Goal: Transaction & Acquisition: Purchase product/service

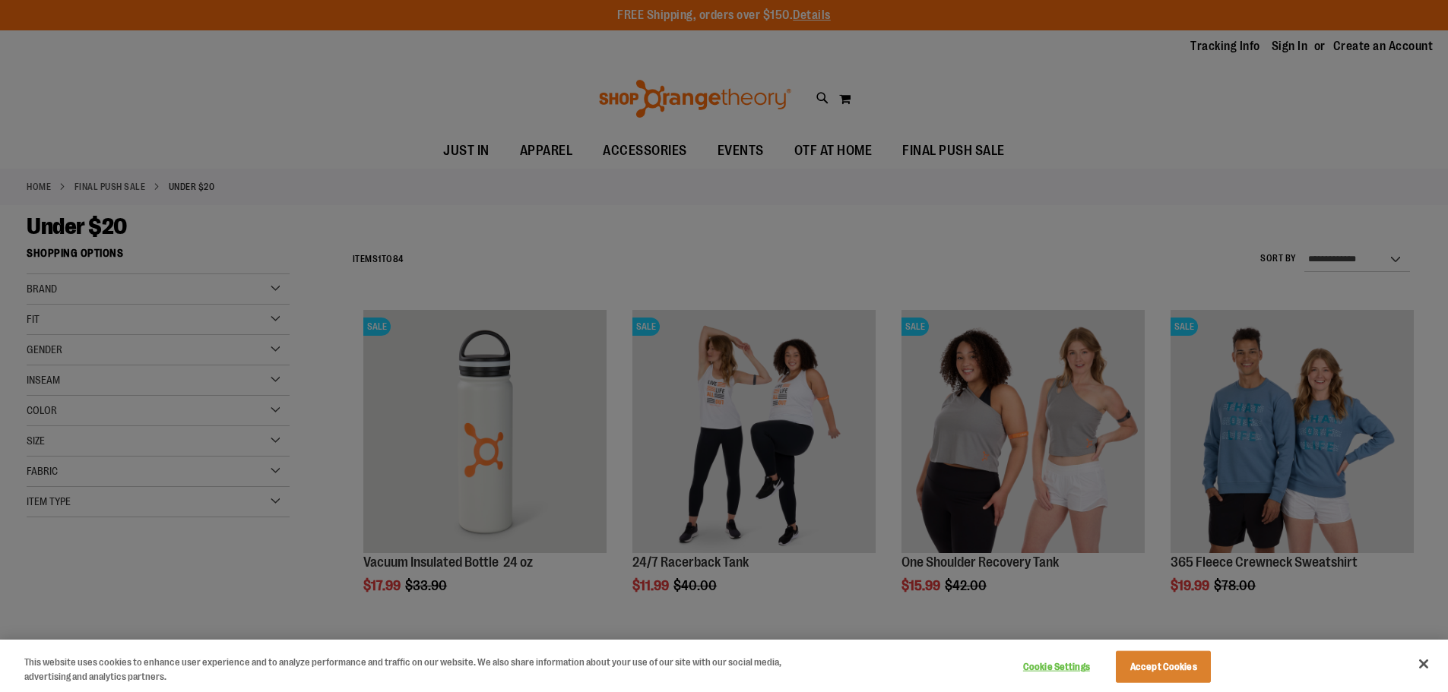
type input "**********"
click at [1062, 664] on button "Cookie Settings" at bounding box center [1056, 667] width 95 height 30
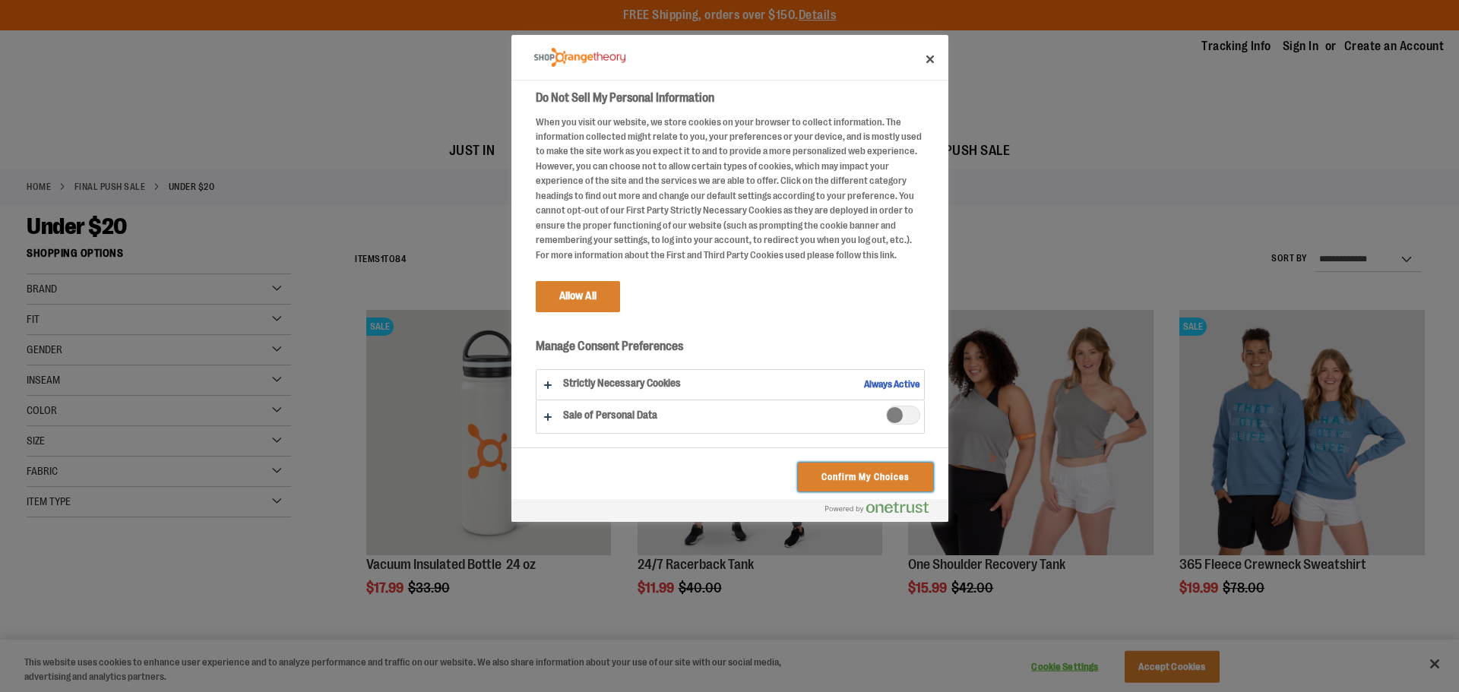
click at [860, 478] on button "Confirm My Choices" at bounding box center [865, 477] width 135 height 29
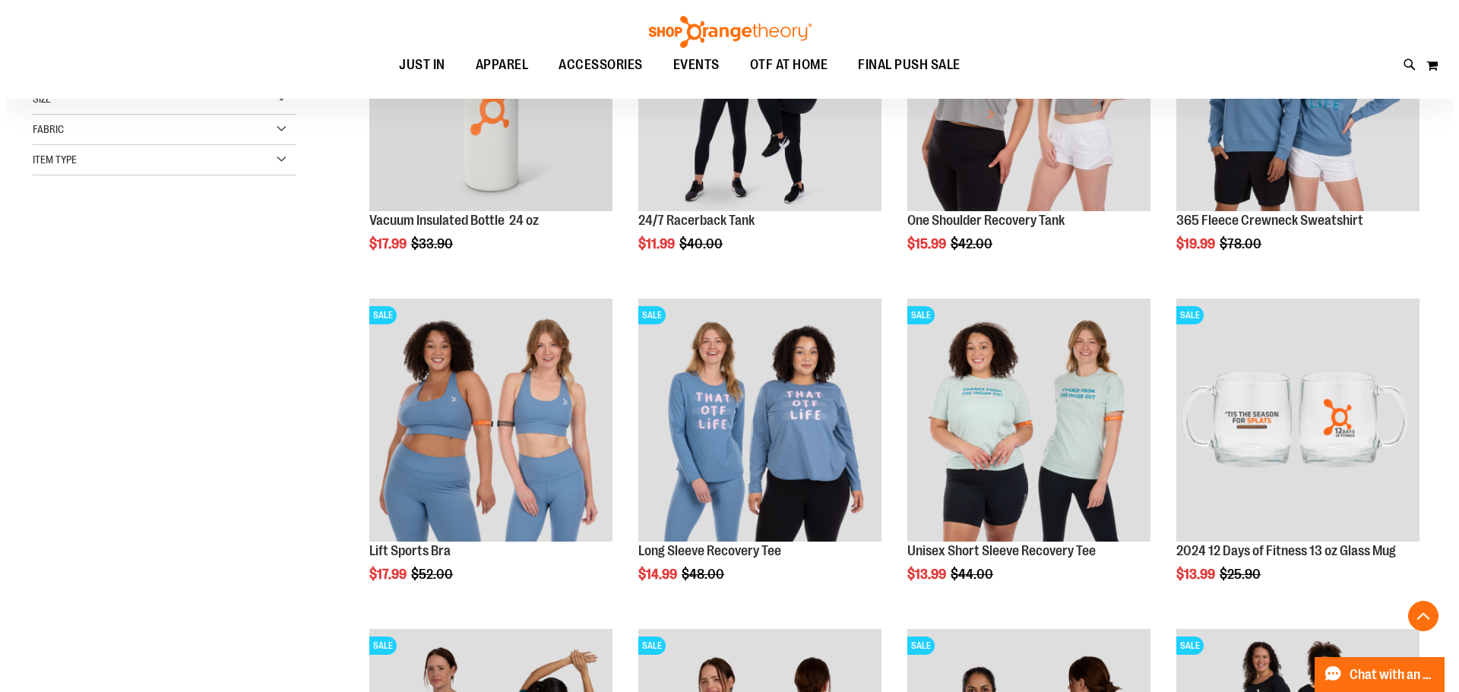
scroll to position [347, 0]
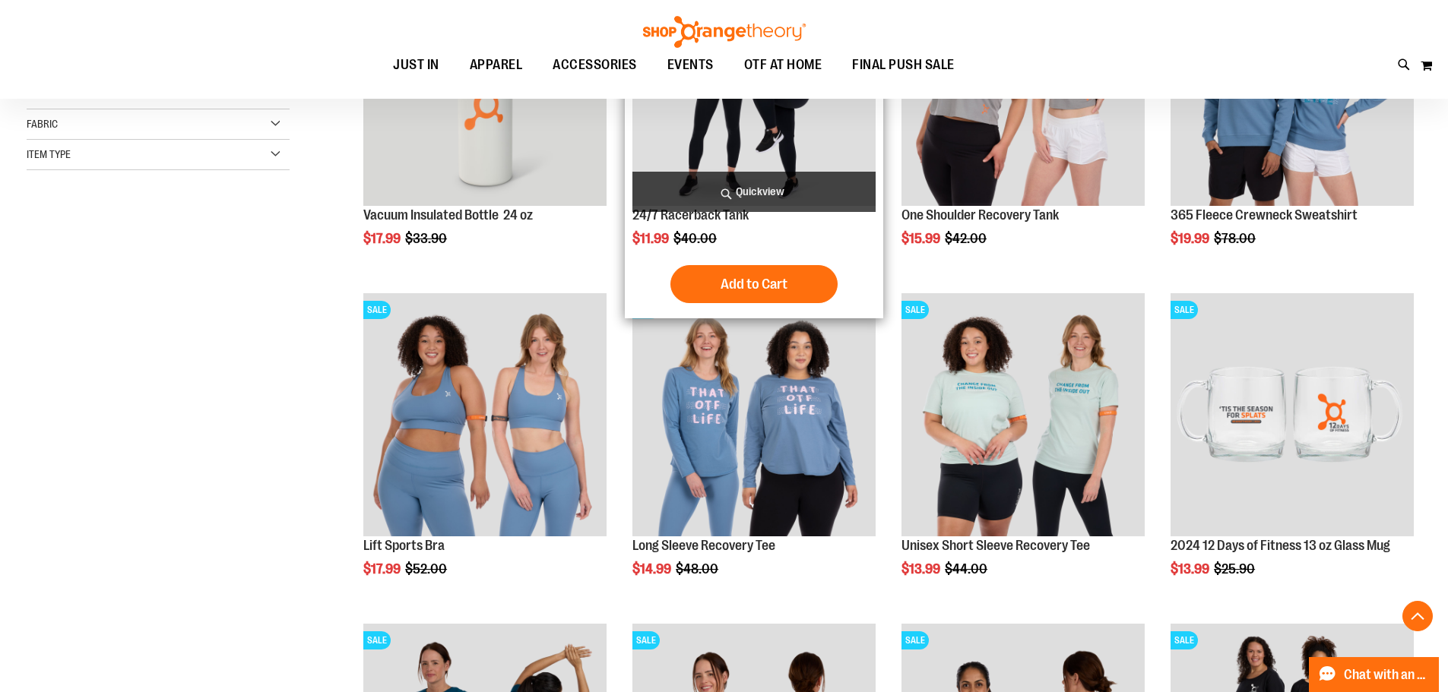
click at [767, 189] on span "Quickview" at bounding box center [753, 192] width 243 height 40
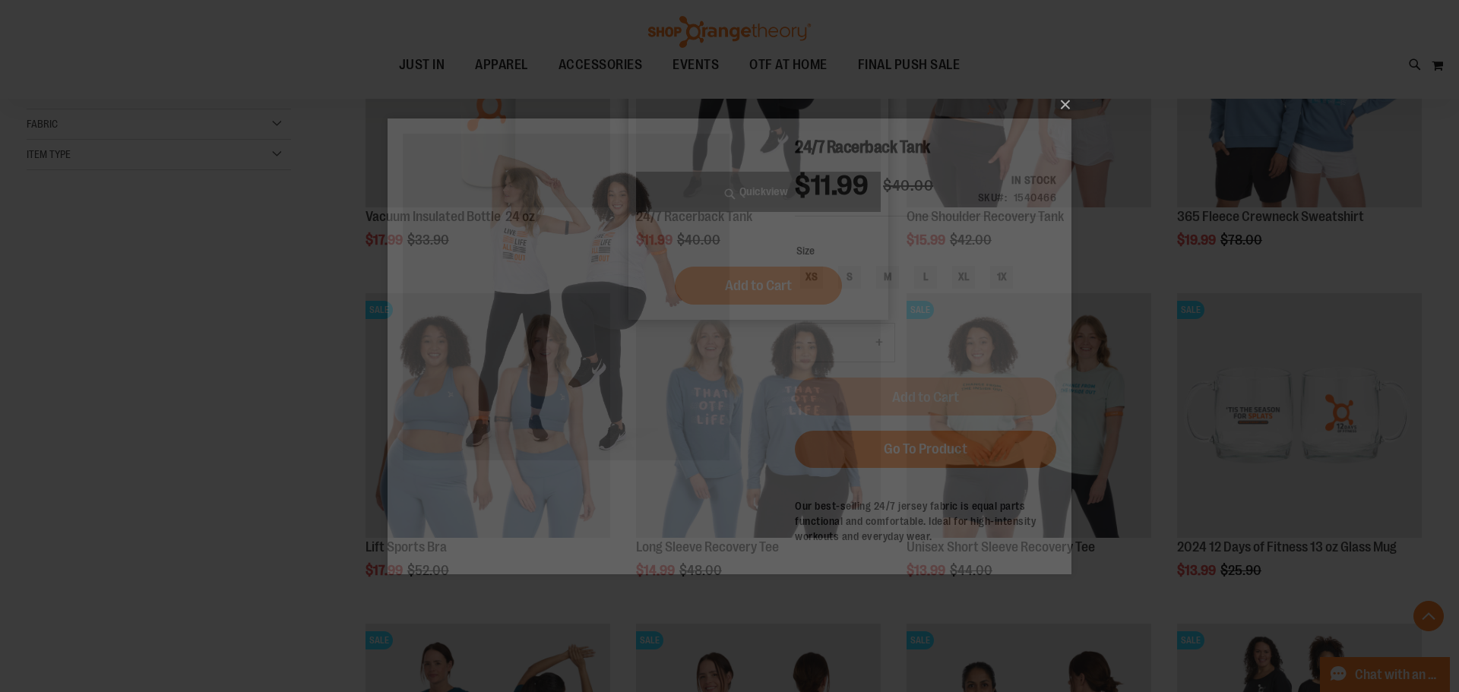
scroll to position [0, 0]
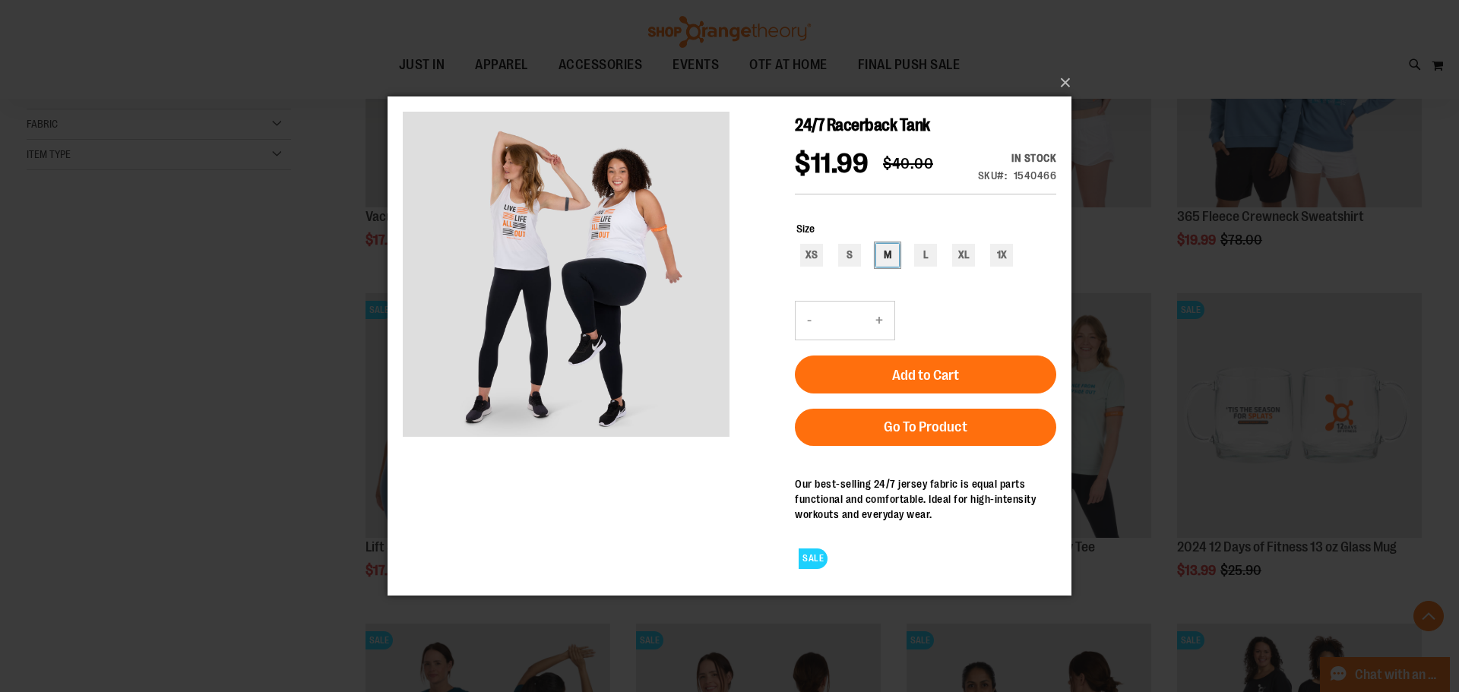
click at [883, 249] on div "M" at bounding box center [887, 254] width 23 height 23
type input "***"
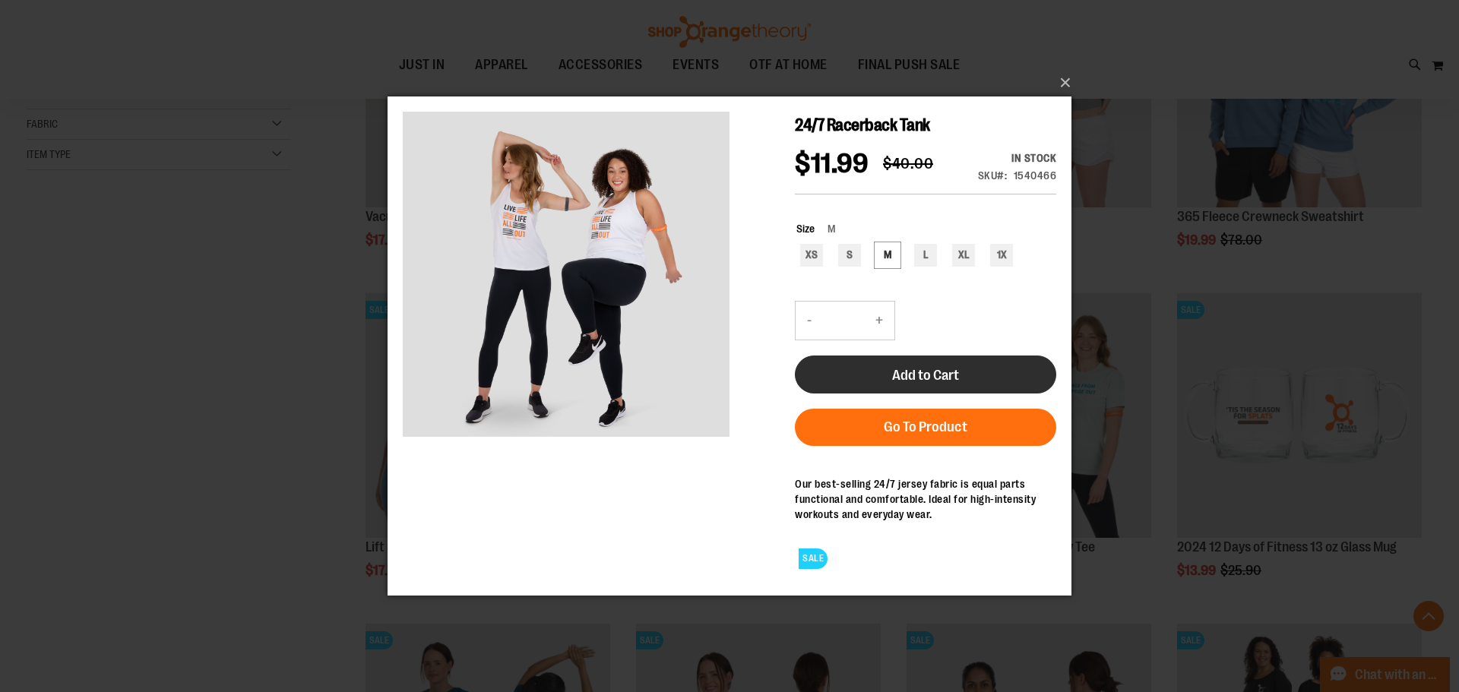
click at [973, 366] on button "Add to Cart" at bounding box center [925, 374] width 261 height 38
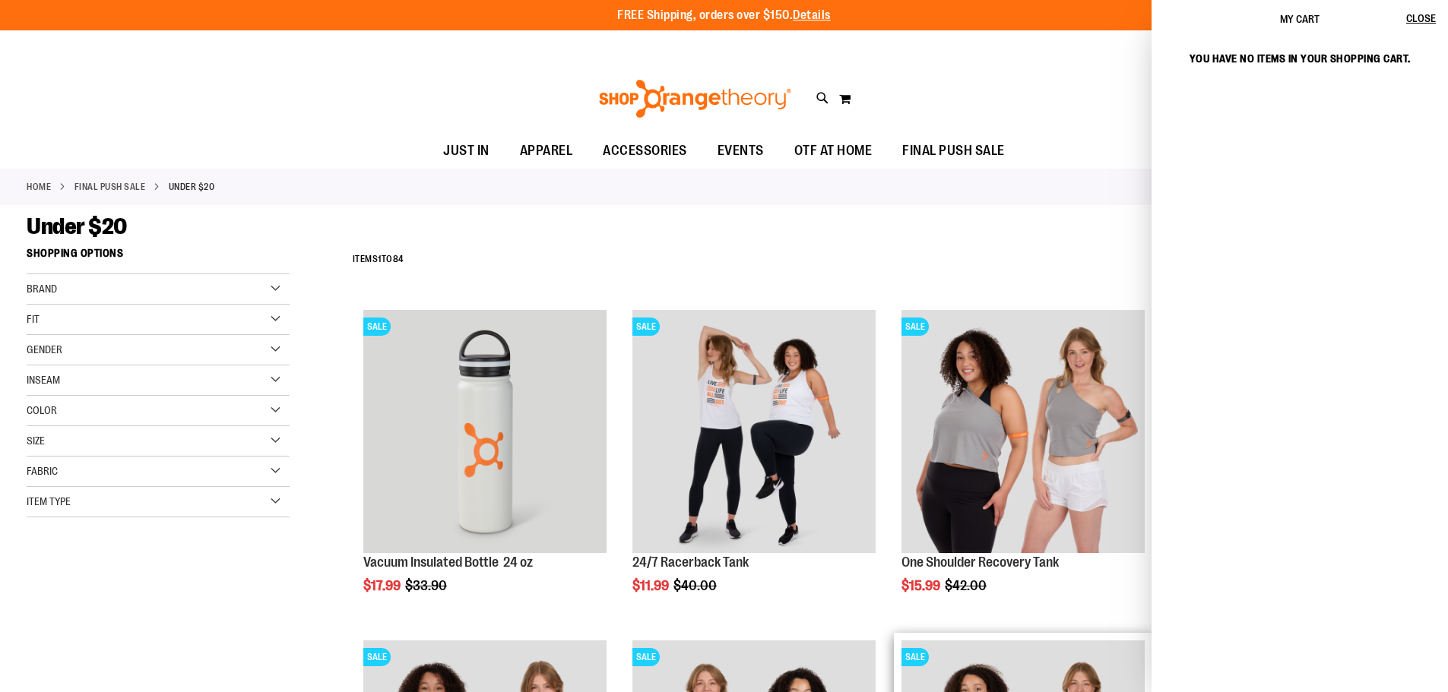
scroll to position [485, 0]
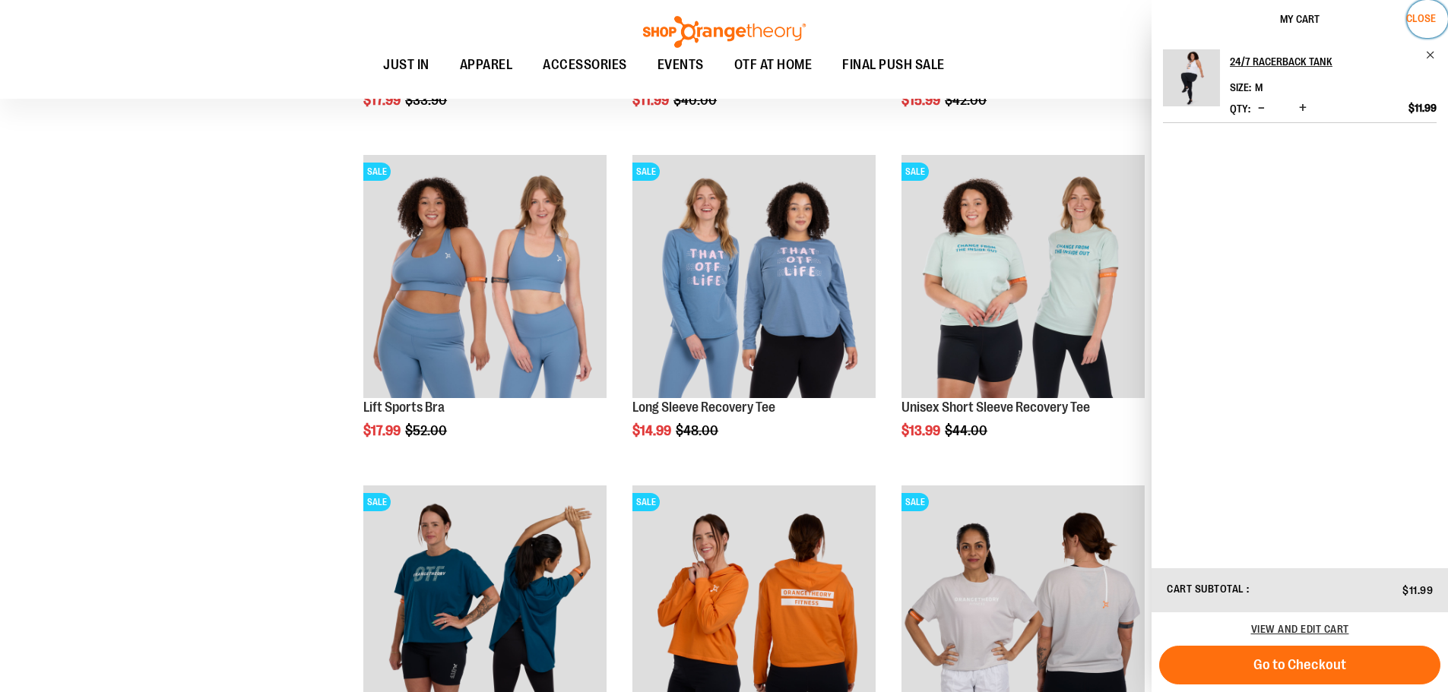
click at [1431, 19] on span "Close" at bounding box center [1421, 18] width 30 height 12
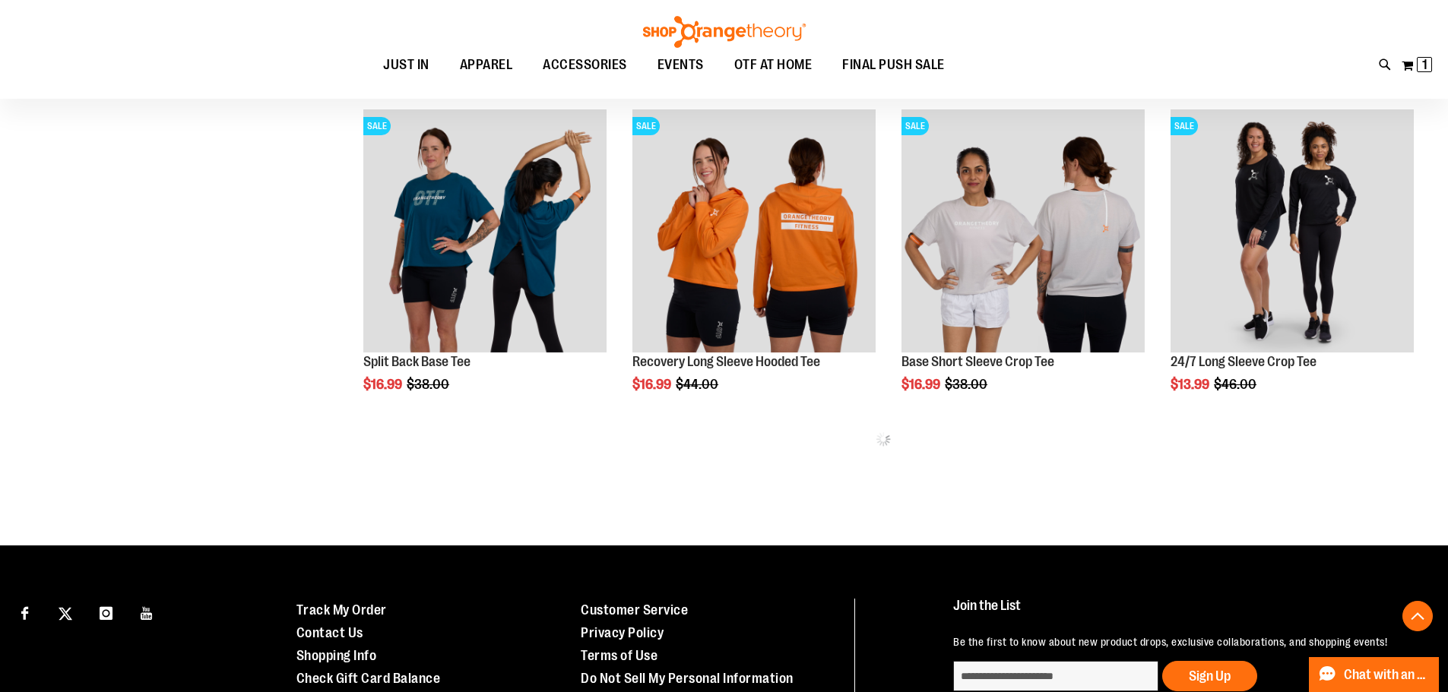
scroll to position [941, 0]
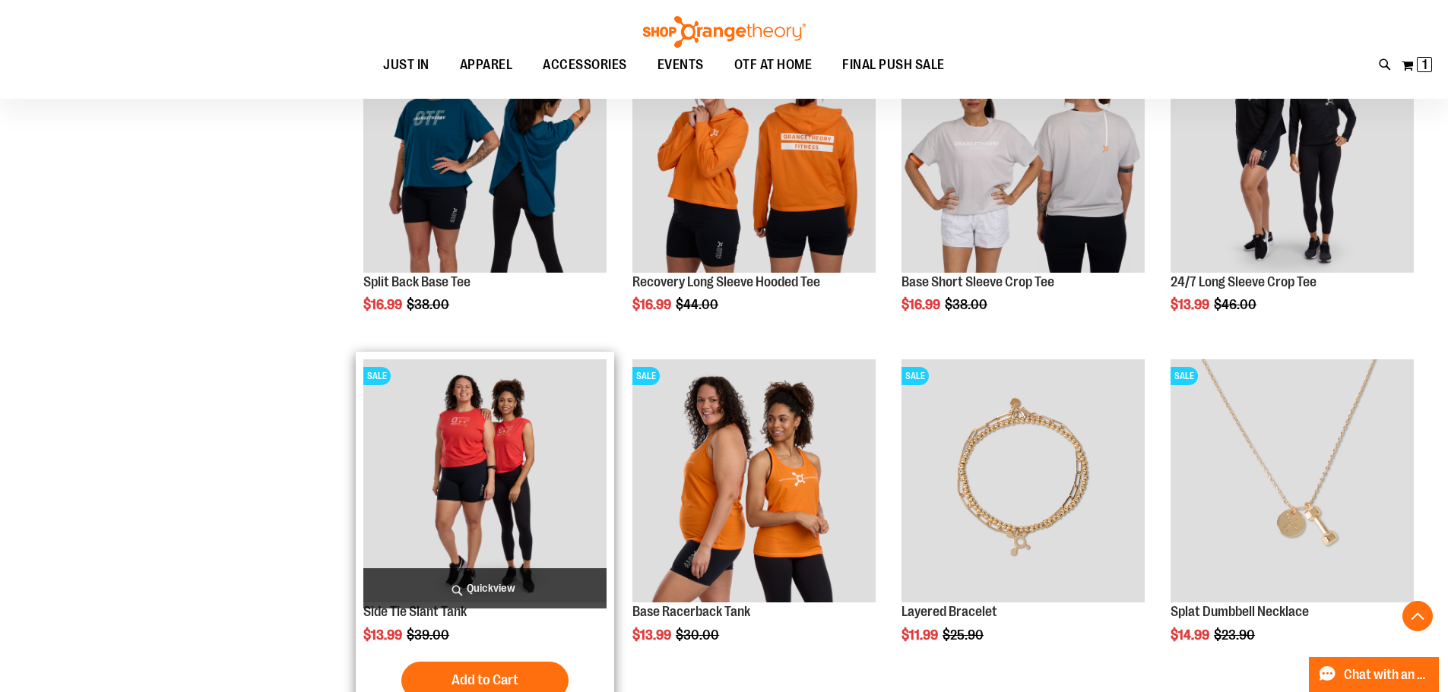
click at [479, 512] on img "product" at bounding box center [484, 481] width 243 height 243
click at [476, 499] on img "product" at bounding box center [484, 481] width 243 height 243
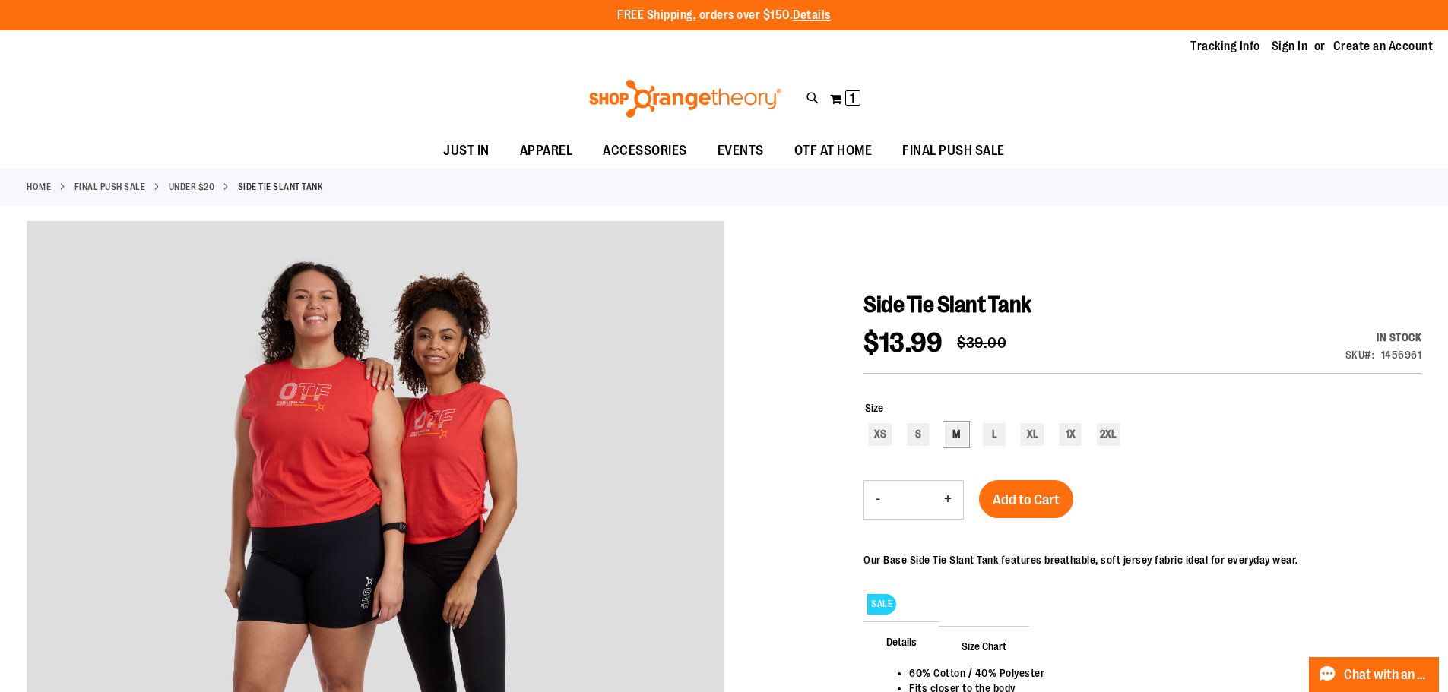
type input "**********"
click at [958, 437] on div "M" at bounding box center [956, 434] width 23 height 23
type input "***"
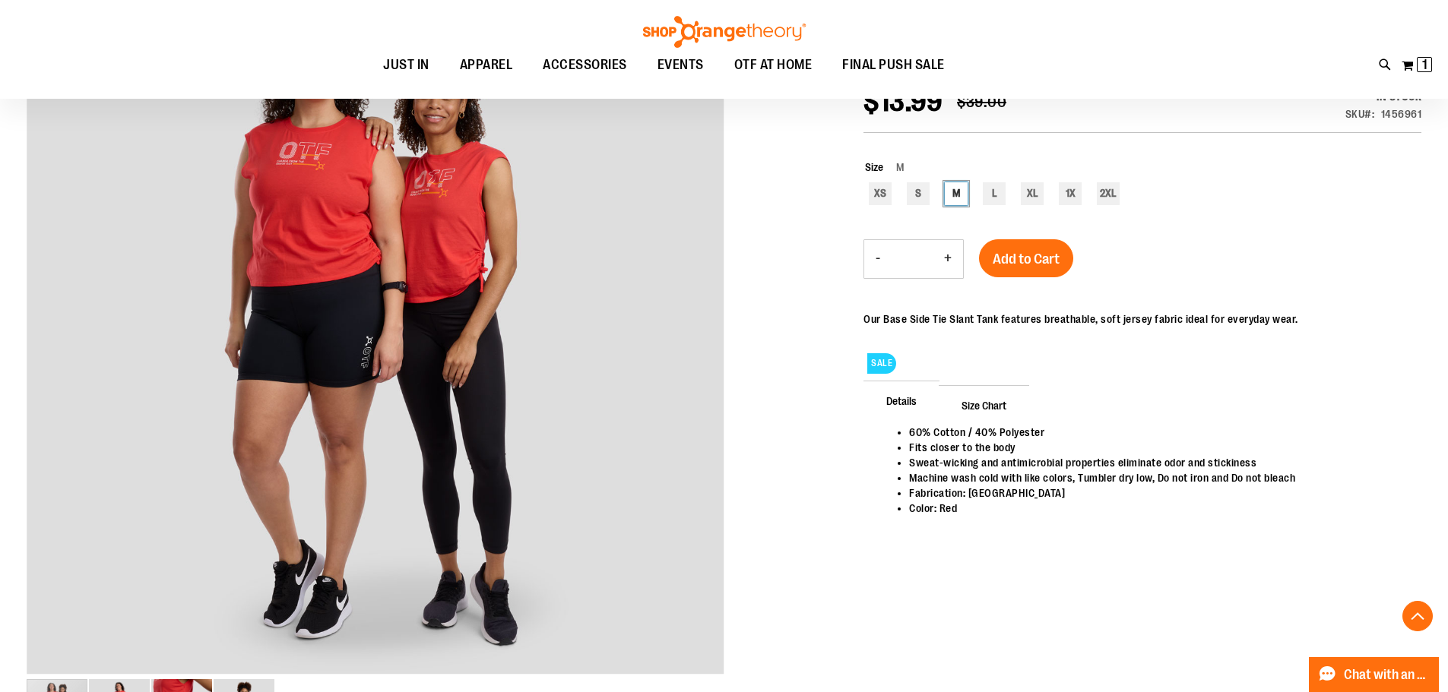
scroll to position [234, 0]
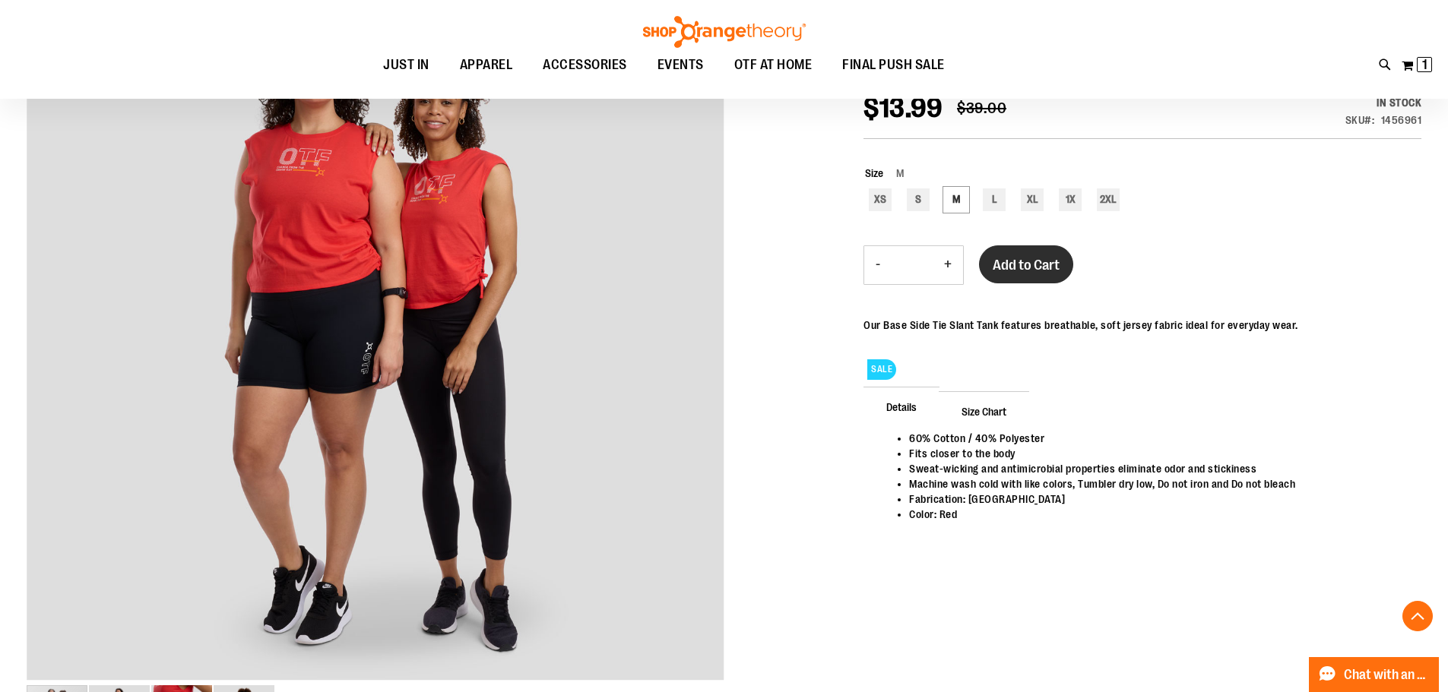
click at [1032, 266] on span "Add to Cart" at bounding box center [1026, 265] width 67 height 17
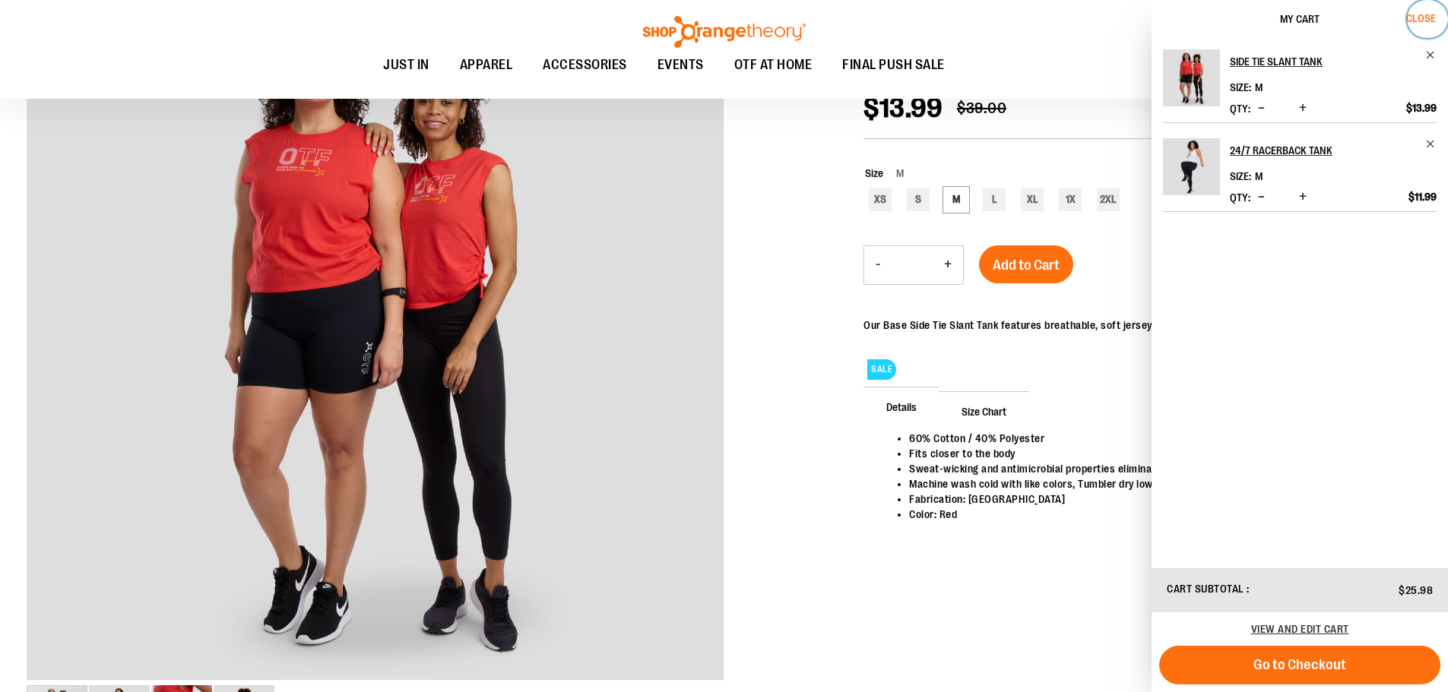
click at [1427, 19] on span "Close" at bounding box center [1421, 18] width 30 height 12
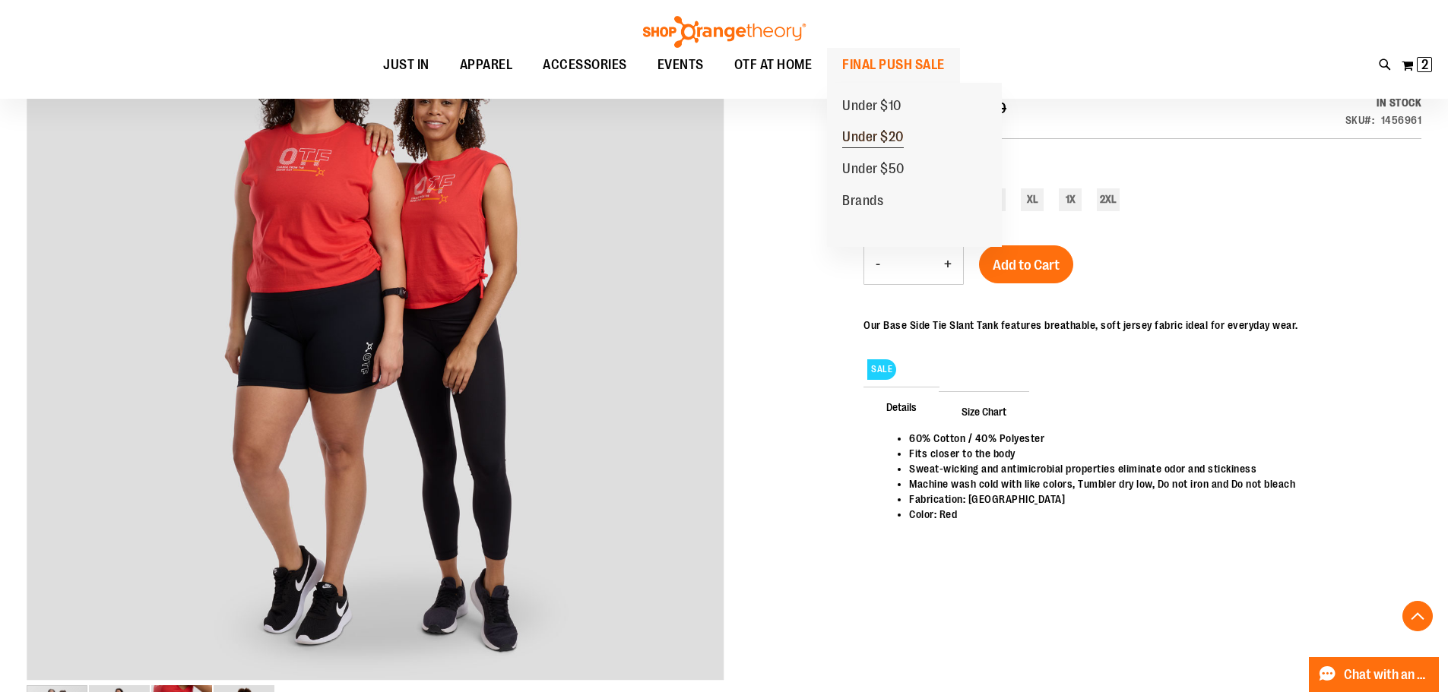
click at [898, 138] on span "Under $20" at bounding box center [873, 138] width 62 height 19
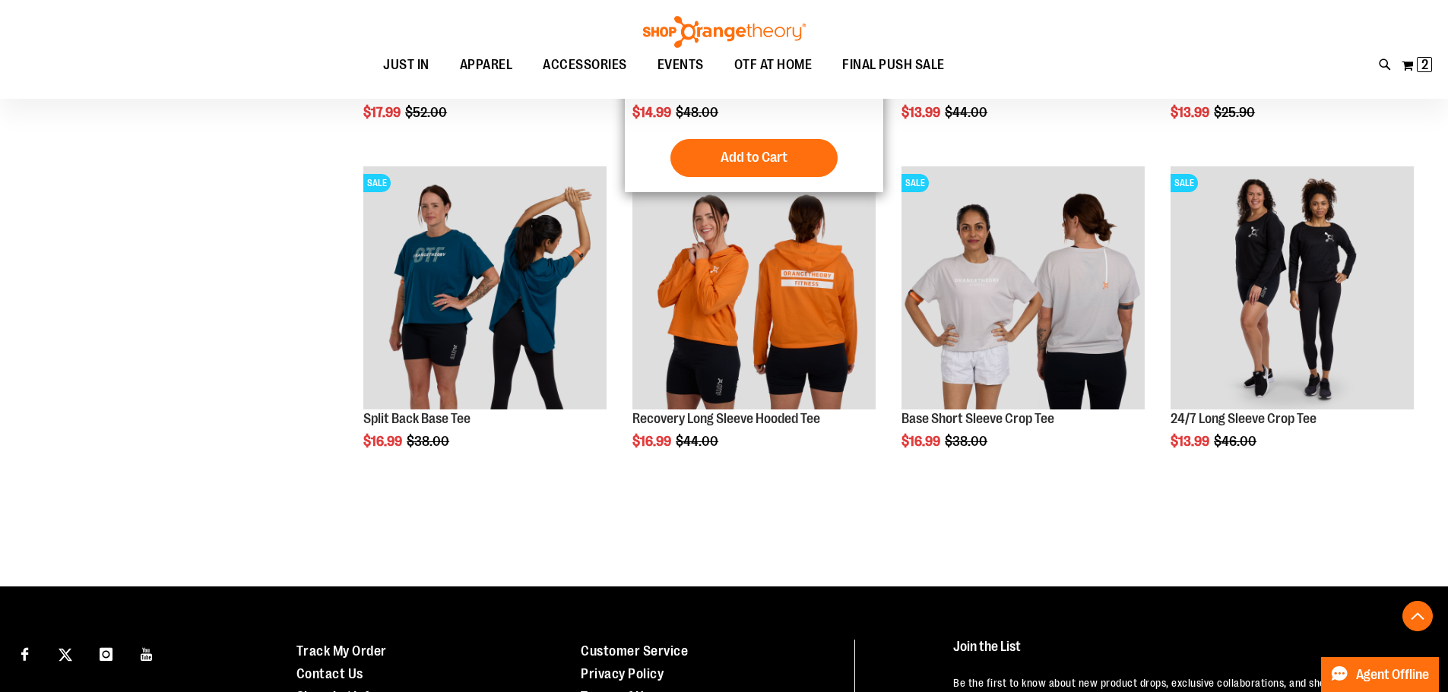
scroll to position [835, 0]
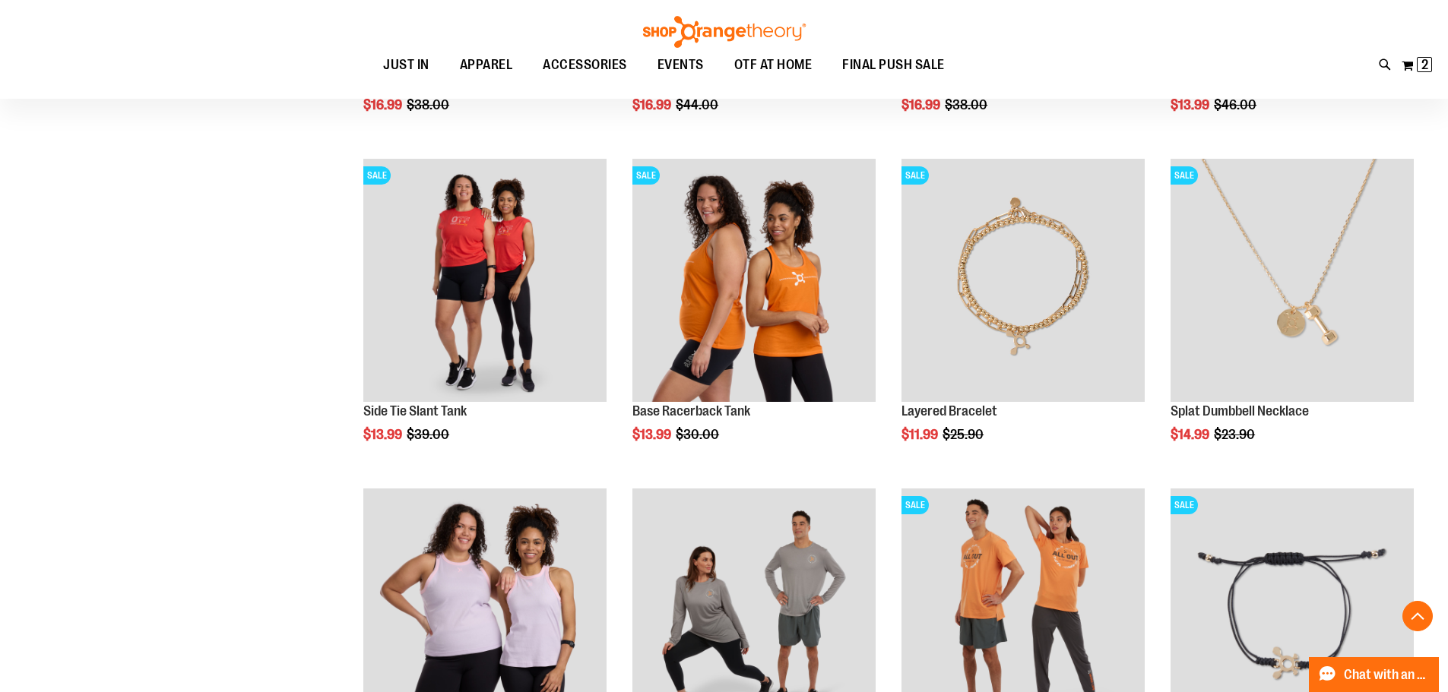
scroll to position [1519, 0]
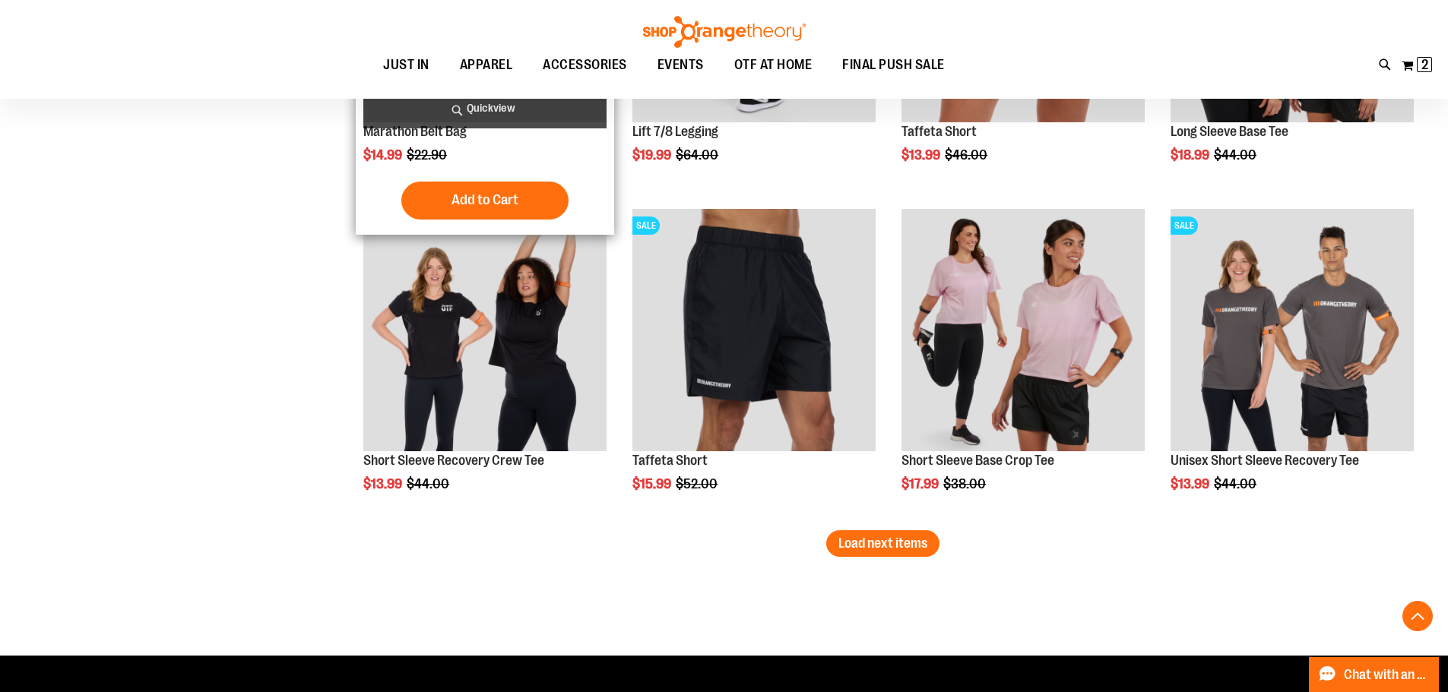
scroll to position [2812, 0]
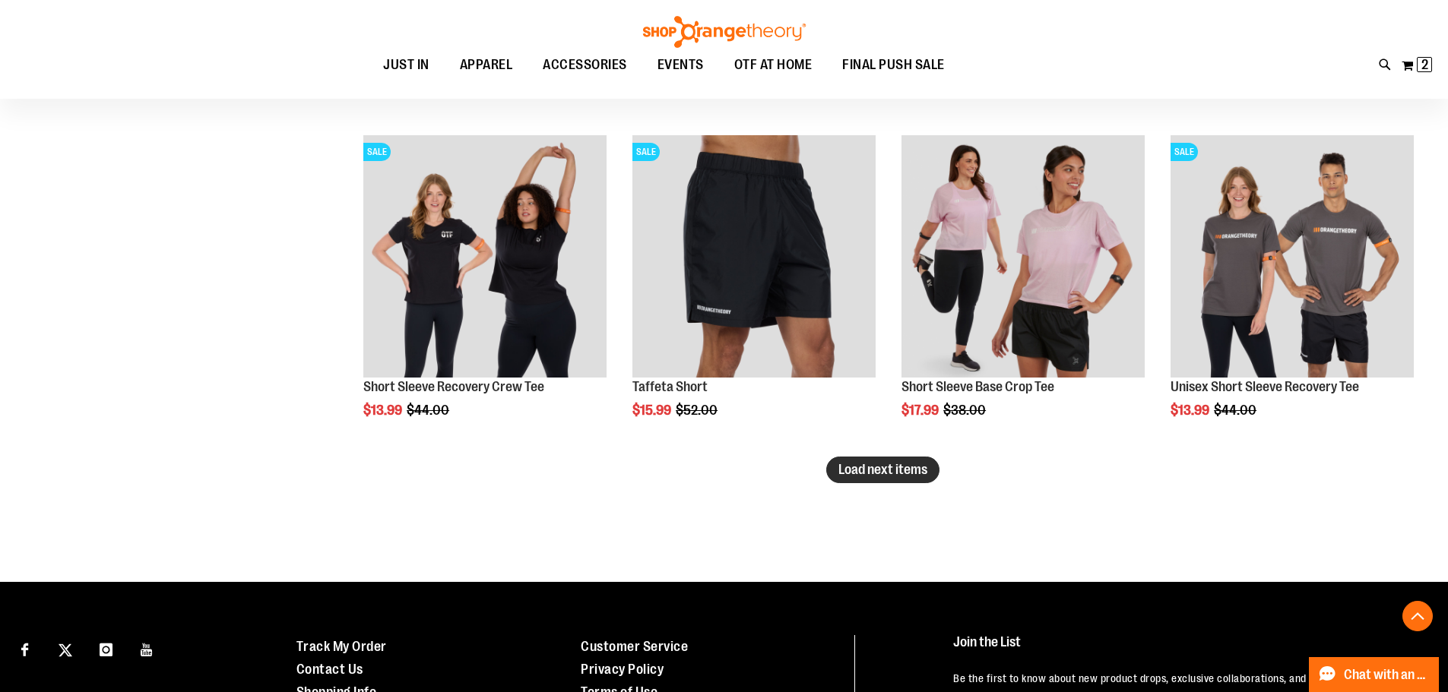
type input "**********"
click at [889, 477] on span "Load next items" at bounding box center [882, 469] width 89 height 15
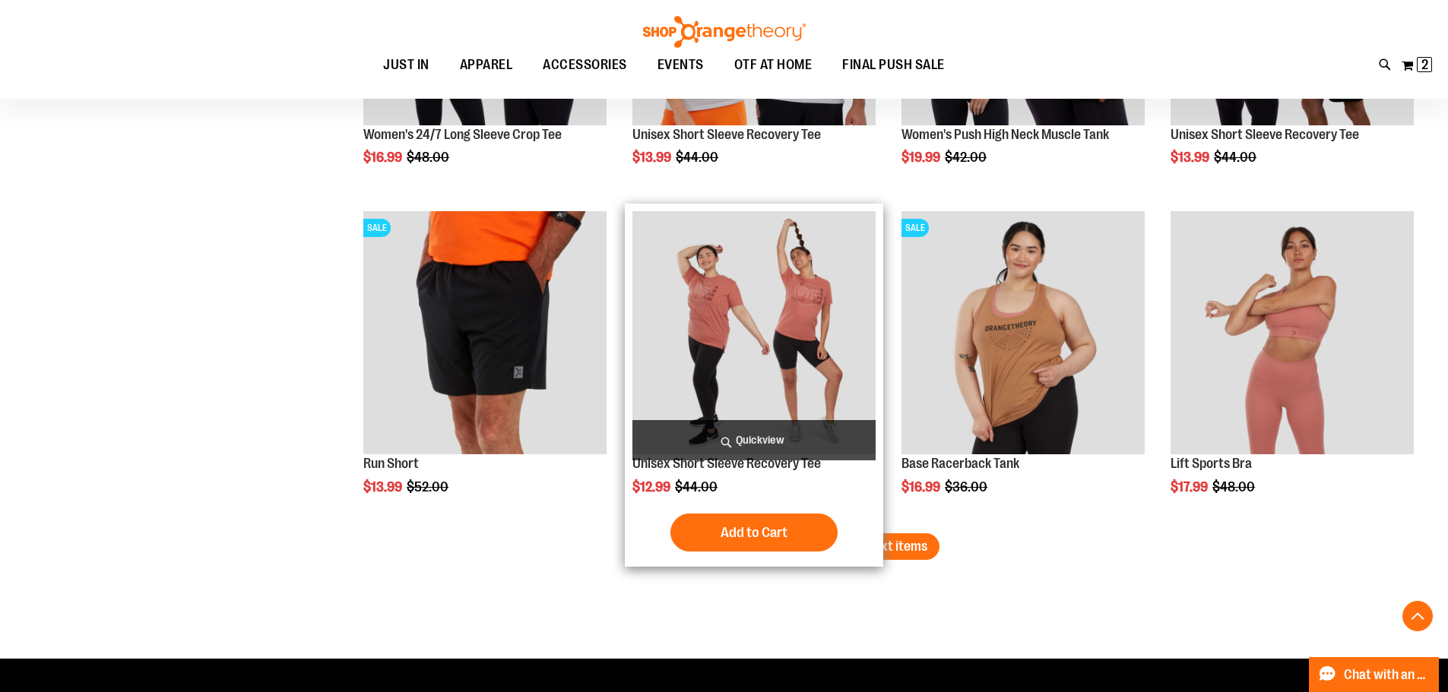
scroll to position [3989, 0]
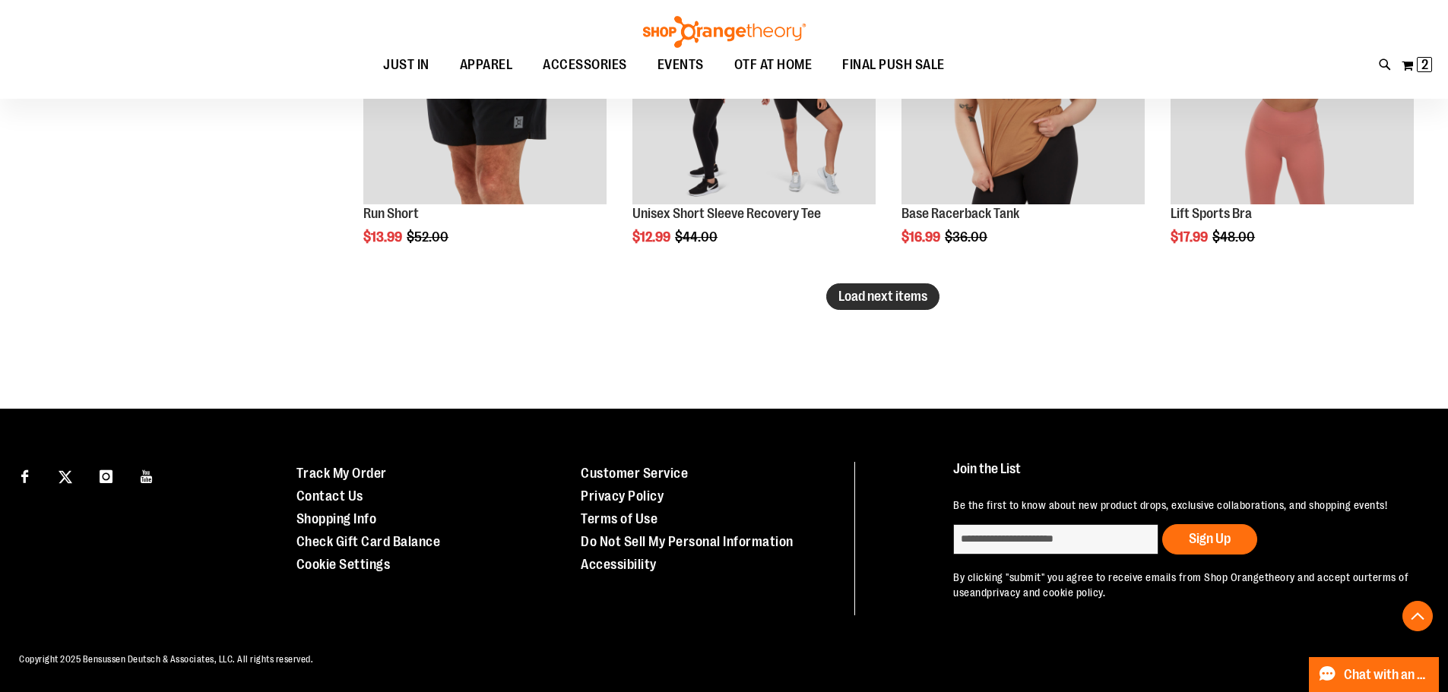
click at [898, 289] on span "Load next items" at bounding box center [882, 296] width 89 height 15
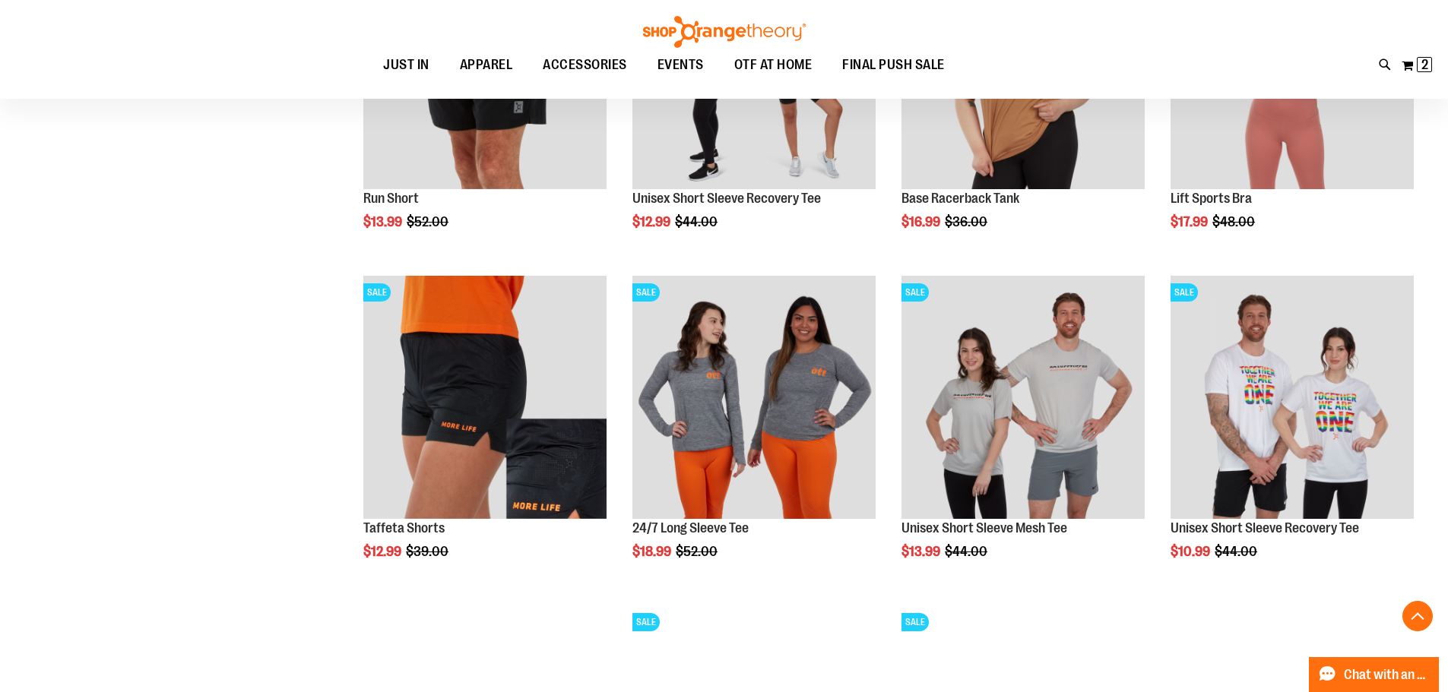
scroll to position [3821, 0]
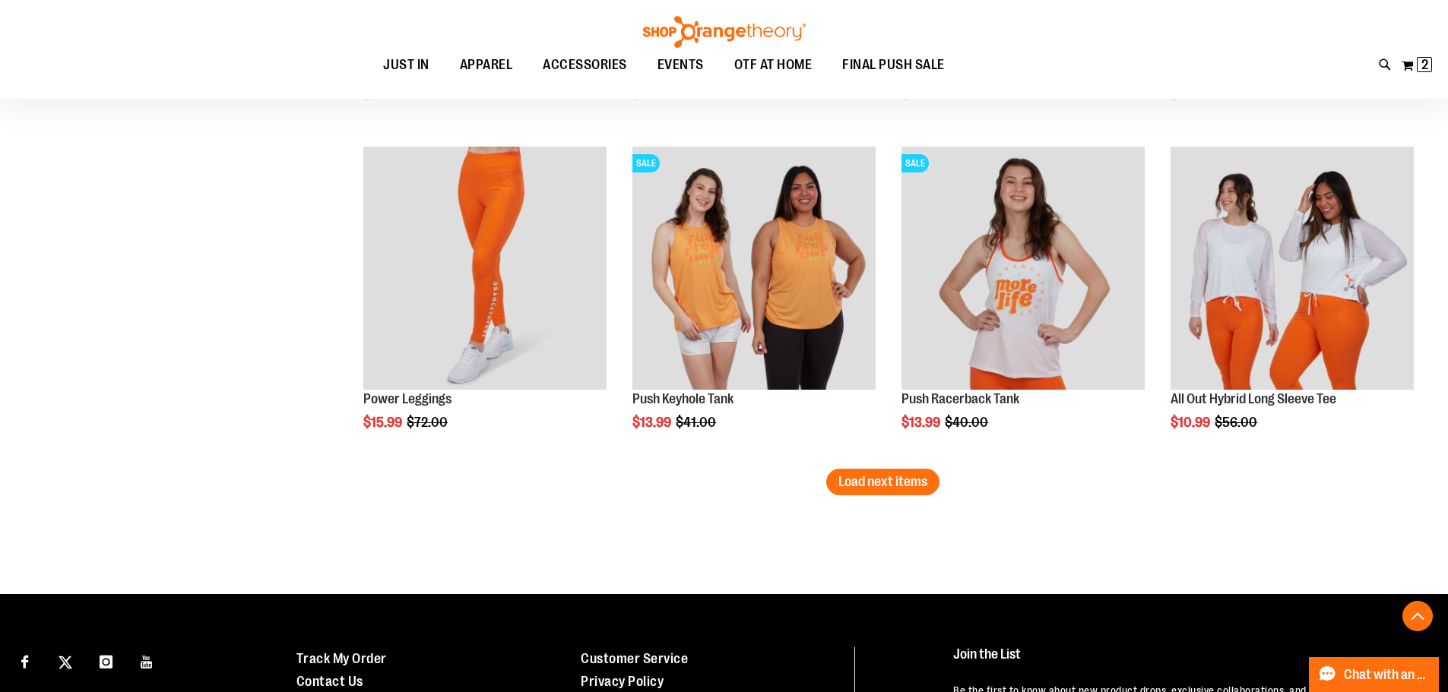
scroll to position [4764, 0]
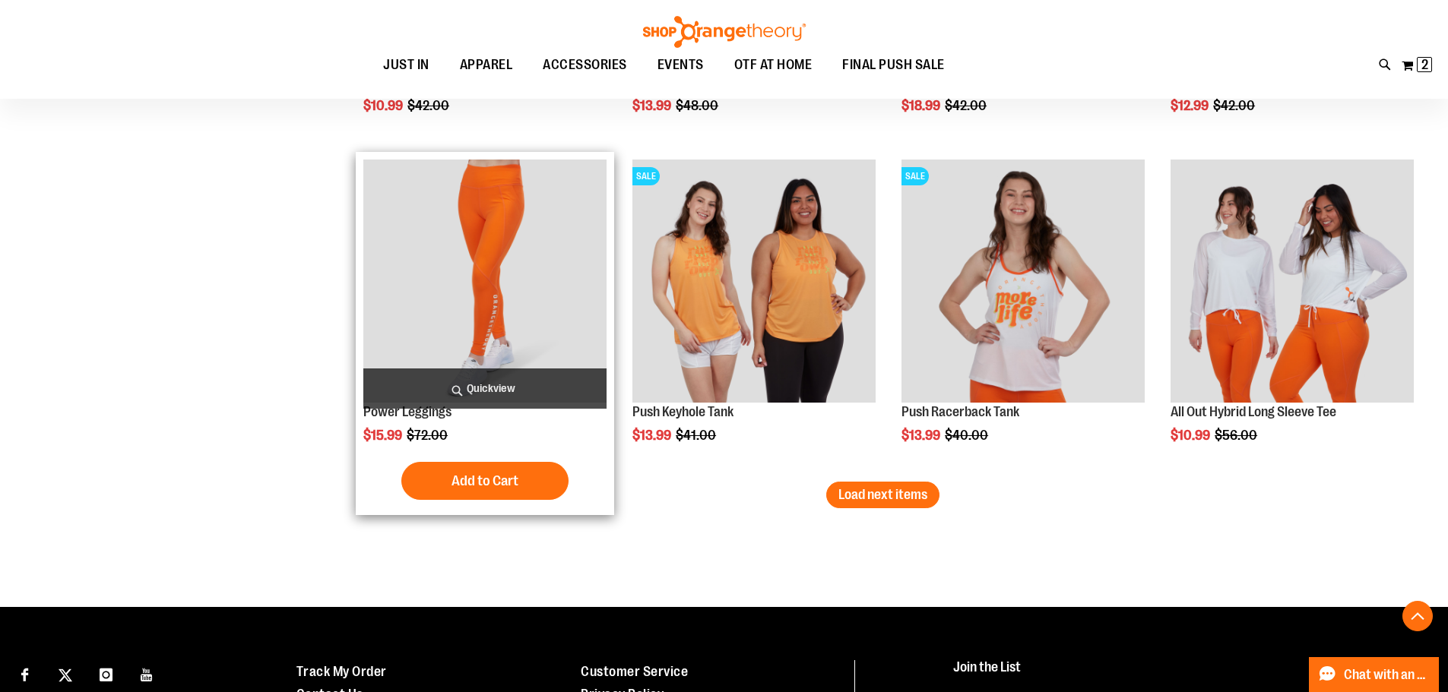
click at [482, 322] on img "product" at bounding box center [484, 281] width 243 height 243
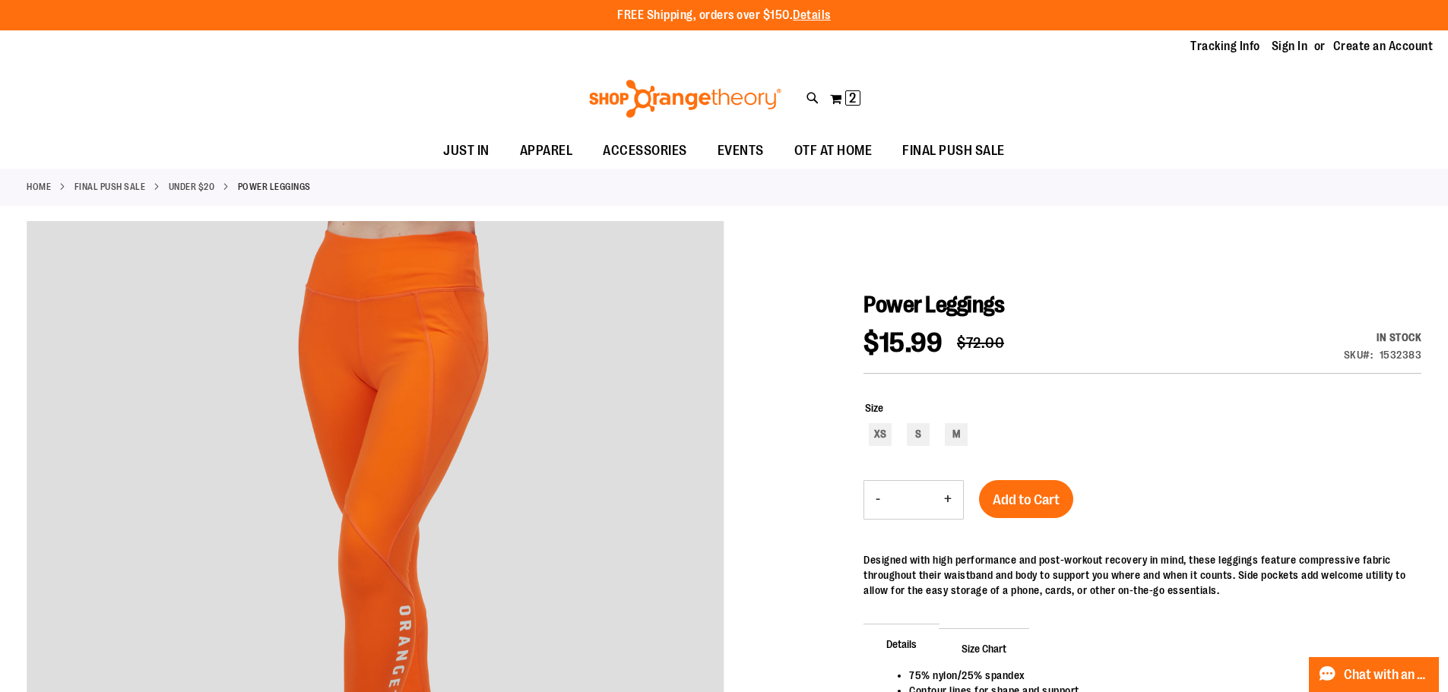
type input "**********"
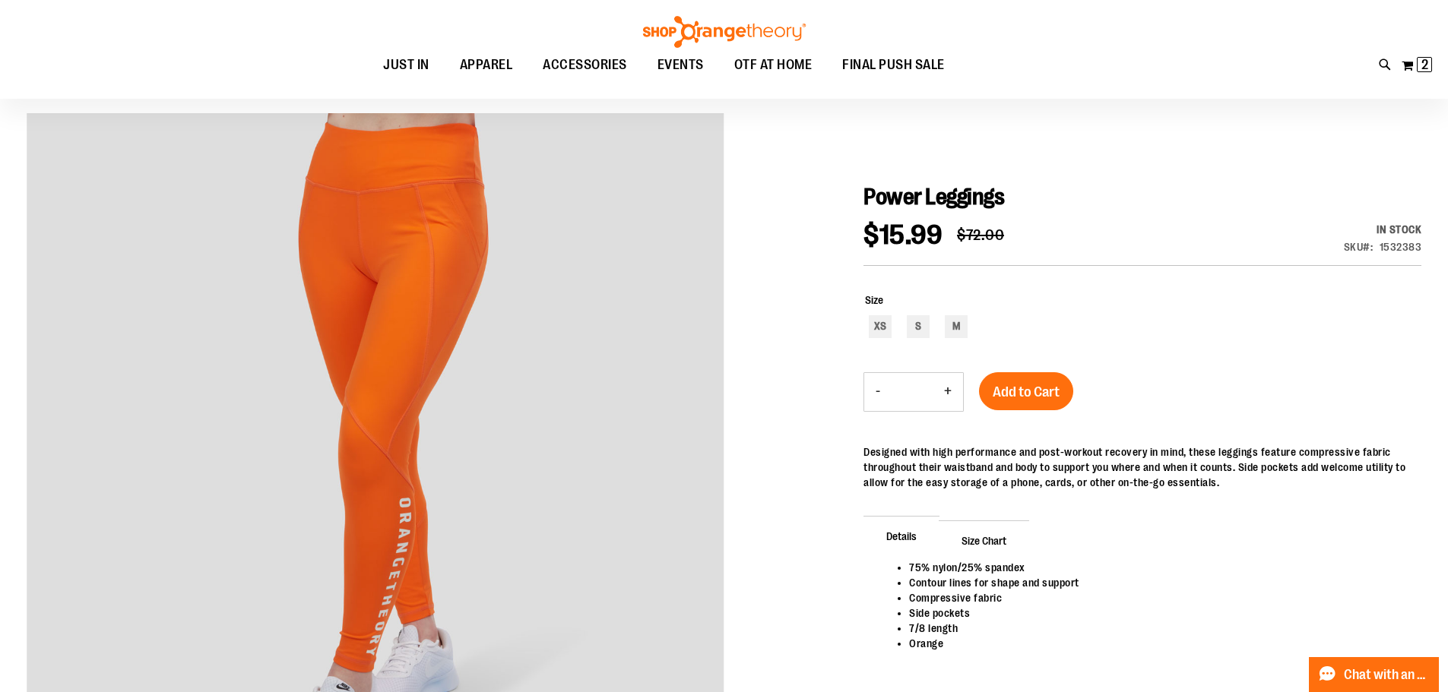
scroll to position [182, 0]
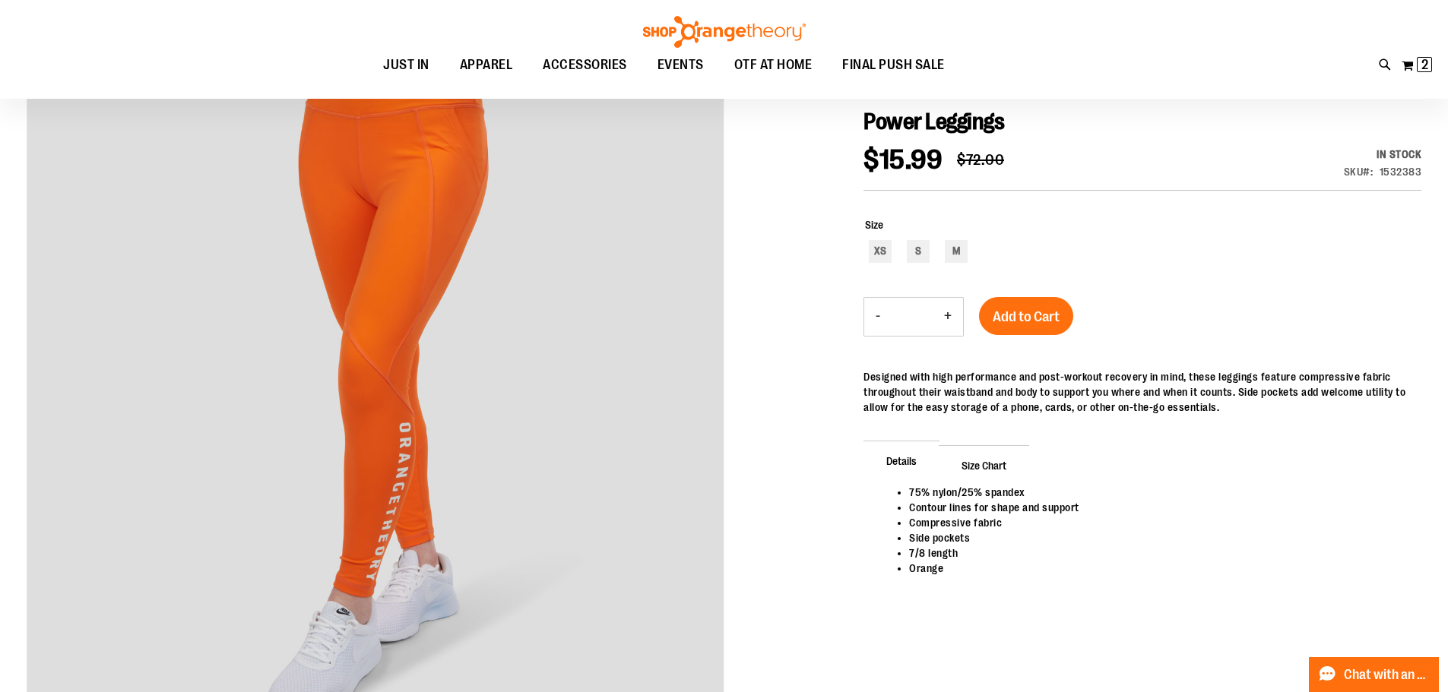
click at [981, 467] on span "Size Chart" at bounding box center [984, 465] width 90 height 40
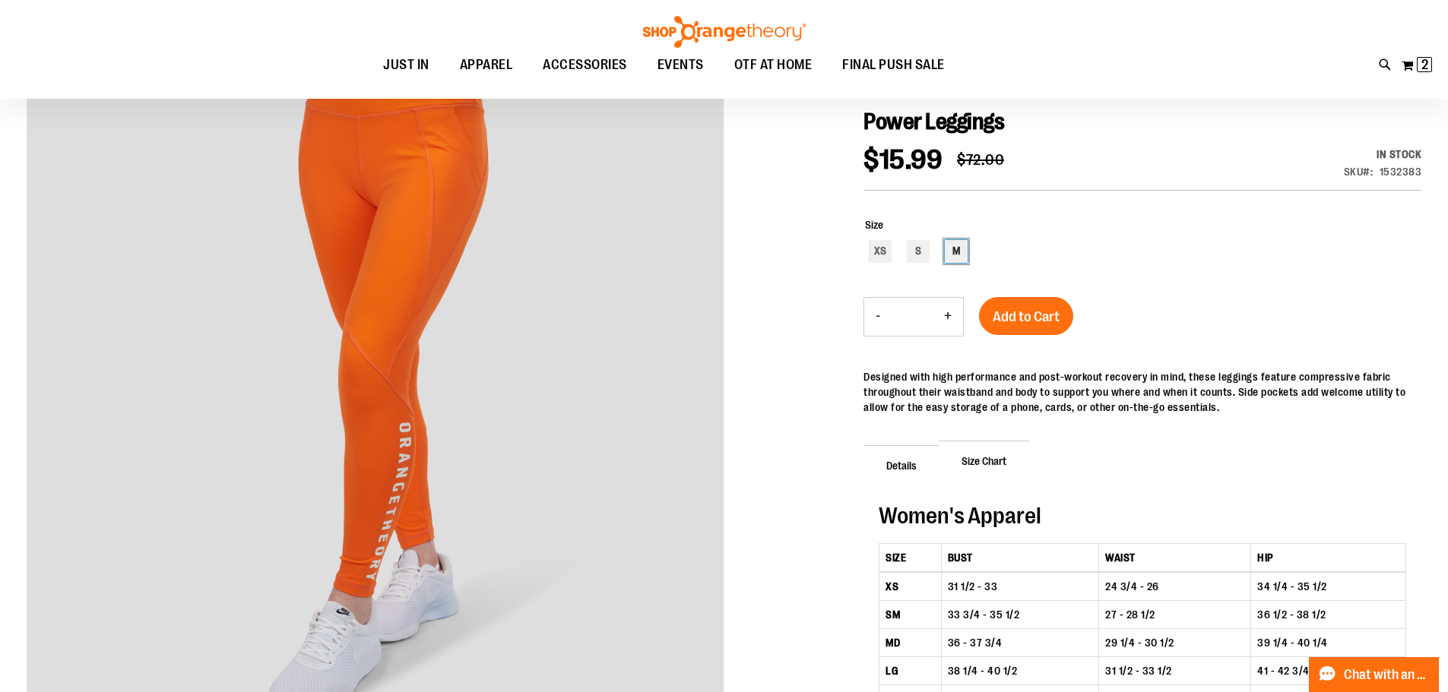
click at [950, 248] on div "M" at bounding box center [956, 251] width 23 height 23
type input "***"
click at [1032, 316] on span "Add to Cart" at bounding box center [1026, 317] width 67 height 17
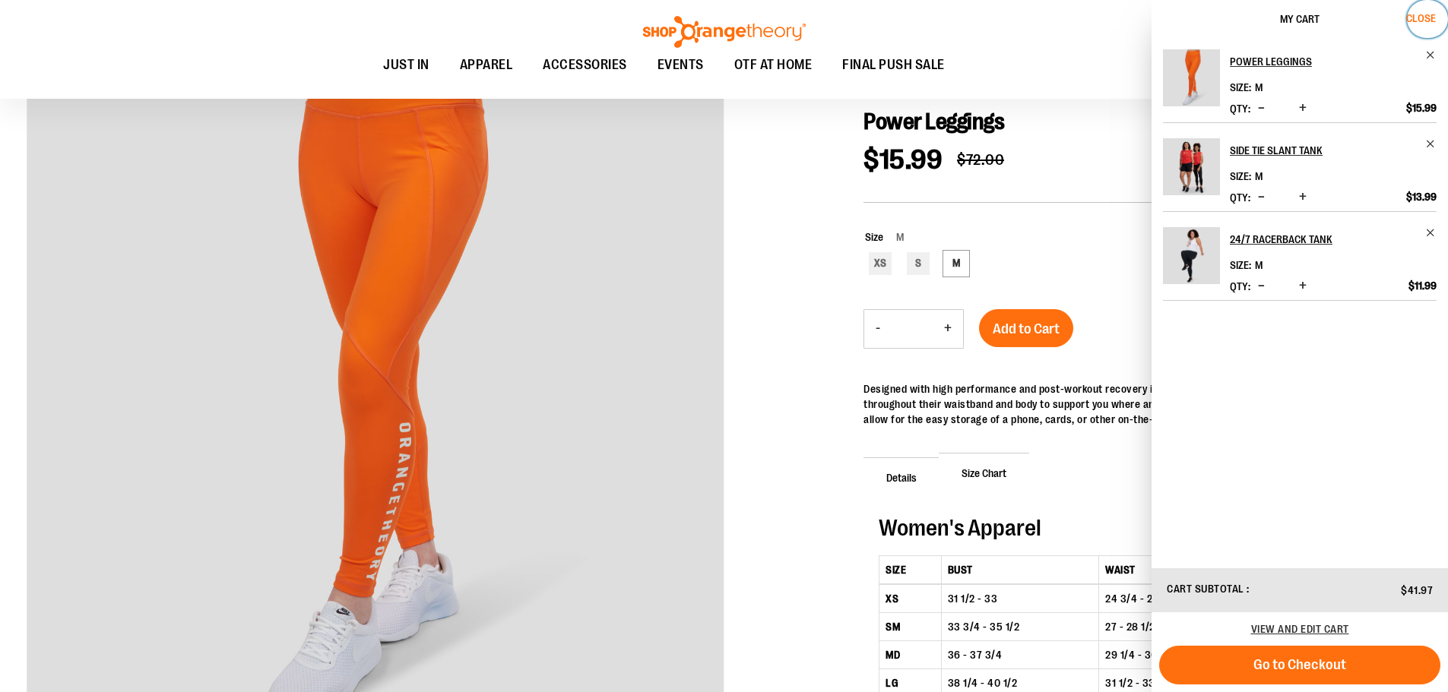
click at [1421, 19] on span "Close" at bounding box center [1421, 18] width 30 height 12
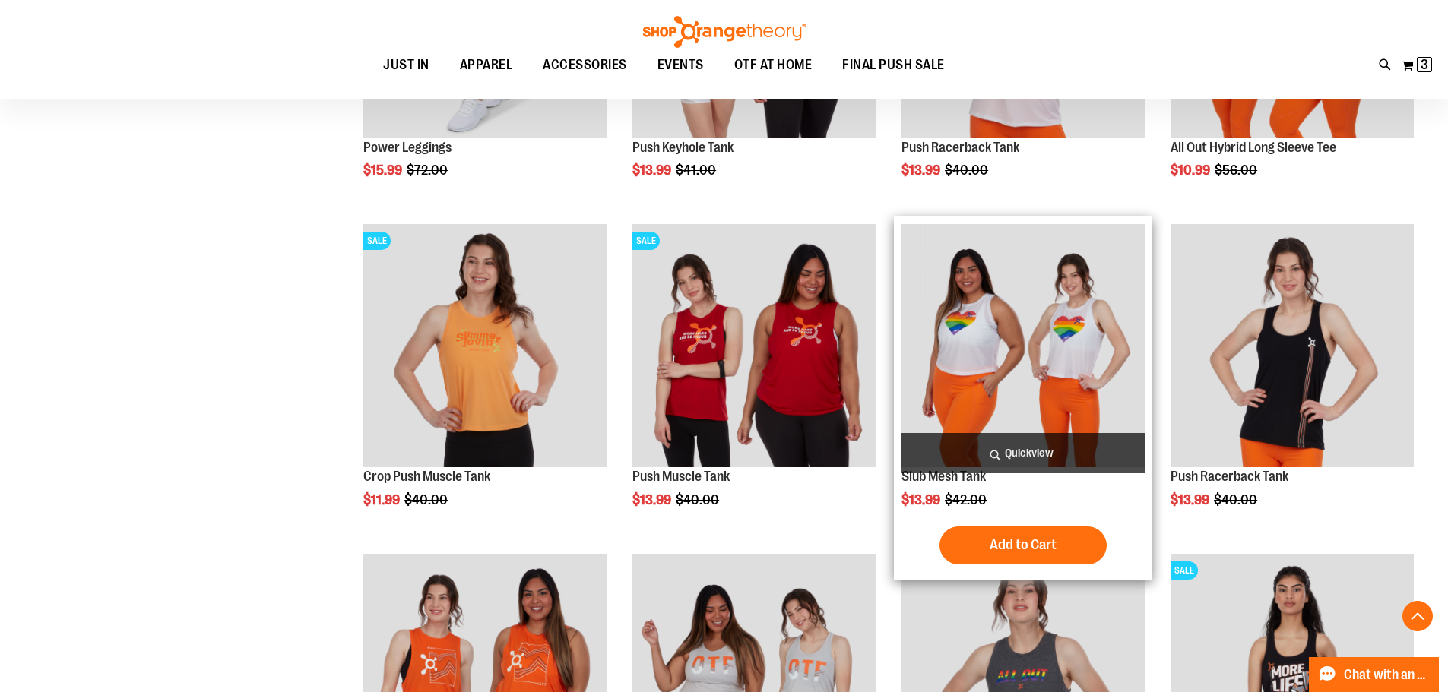
scroll to position [1047, 0]
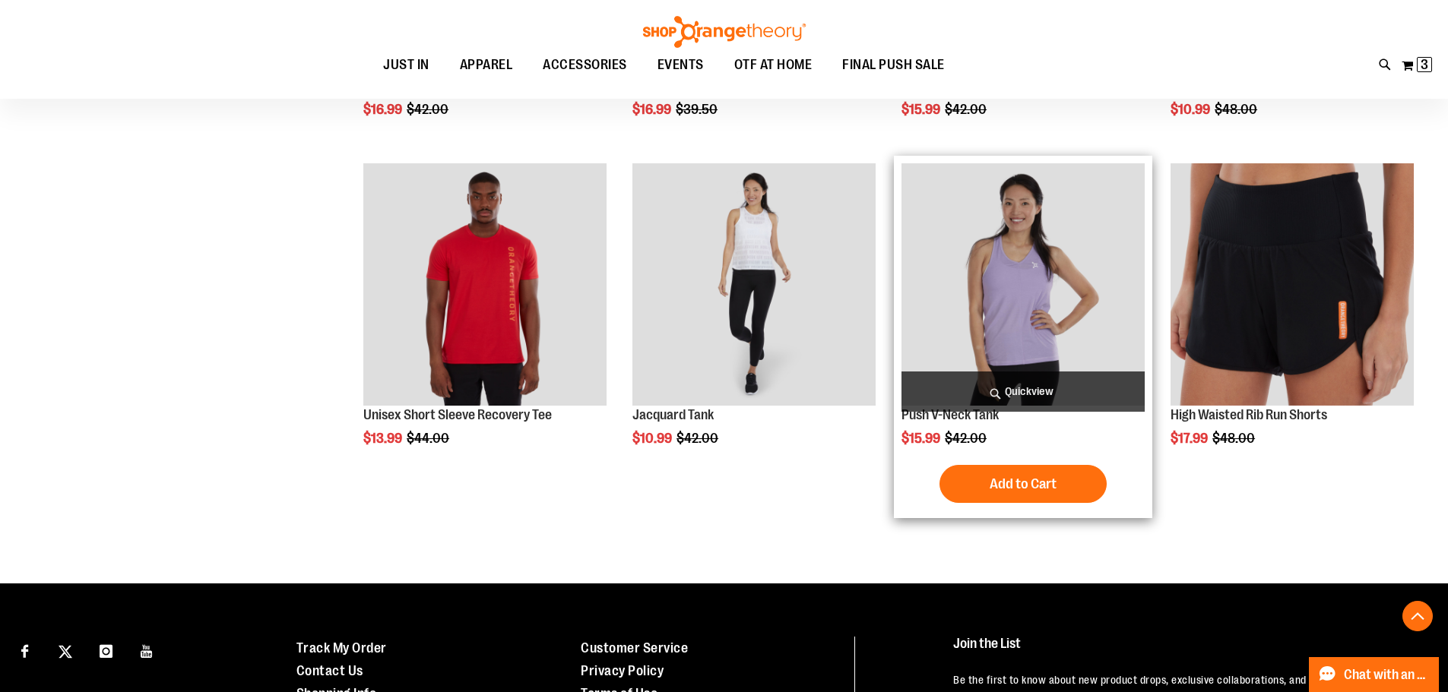
scroll to position [2539, 0]
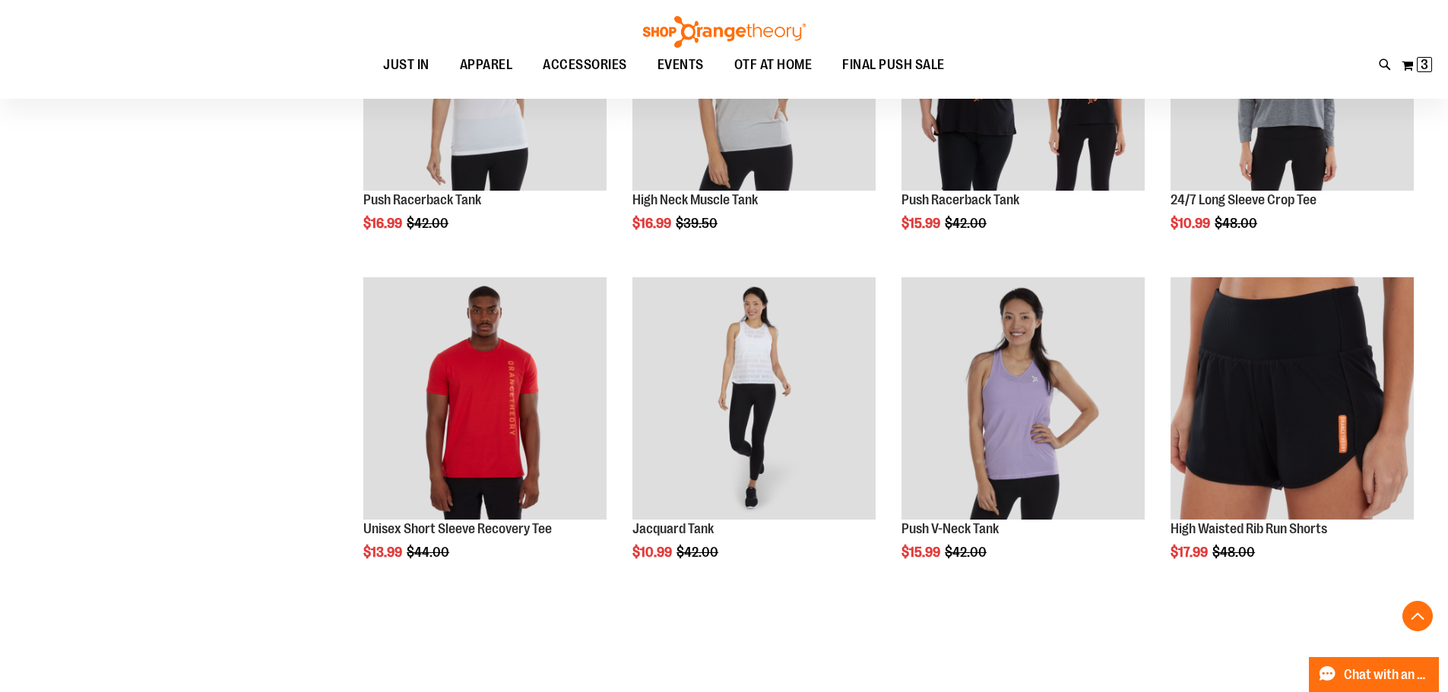
type input "**********"
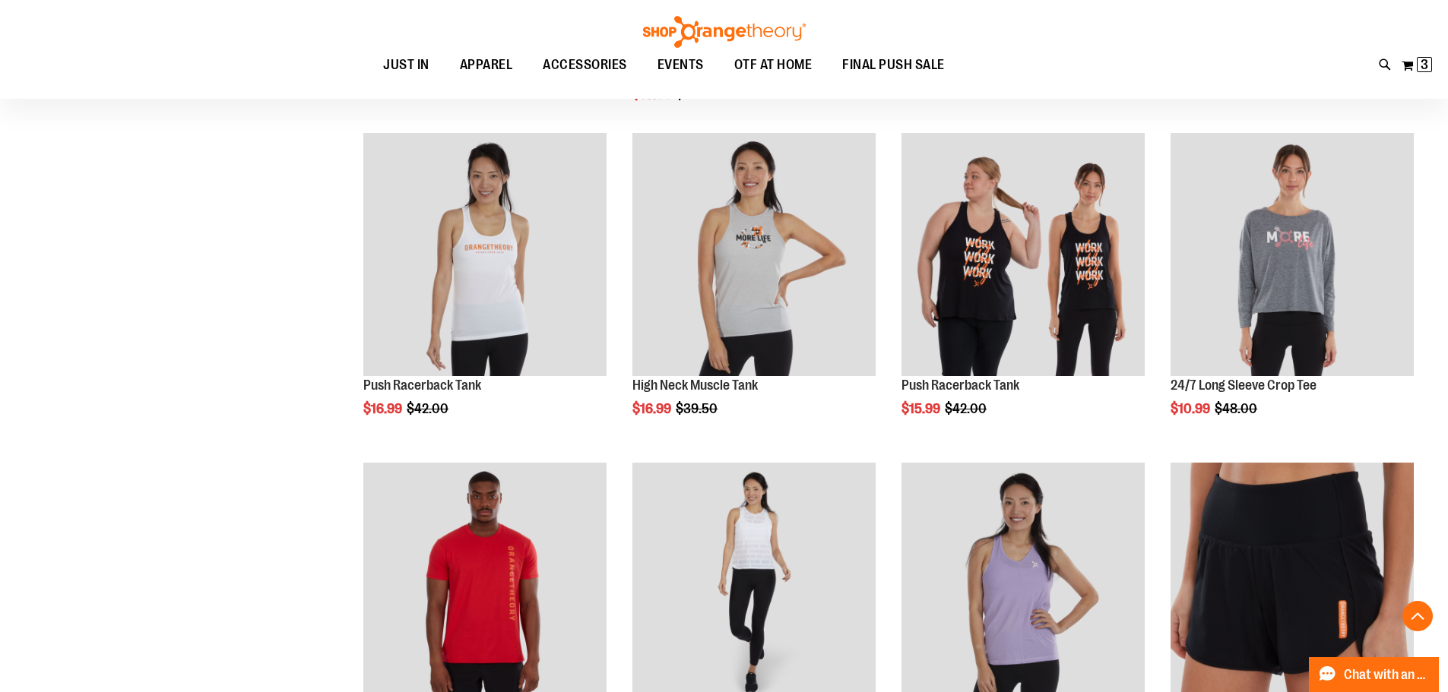
scroll to position [2362, 0]
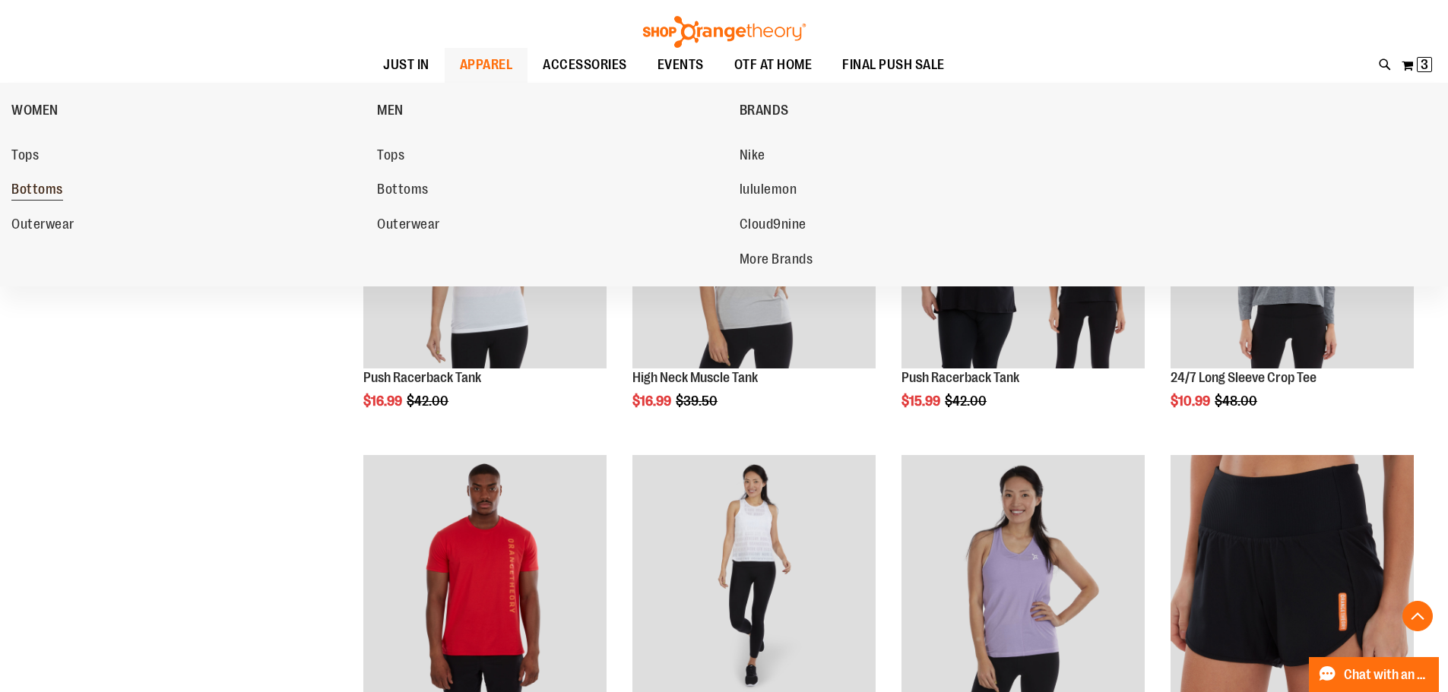
click at [46, 192] on span "Bottoms" at bounding box center [37, 191] width 52 height 19
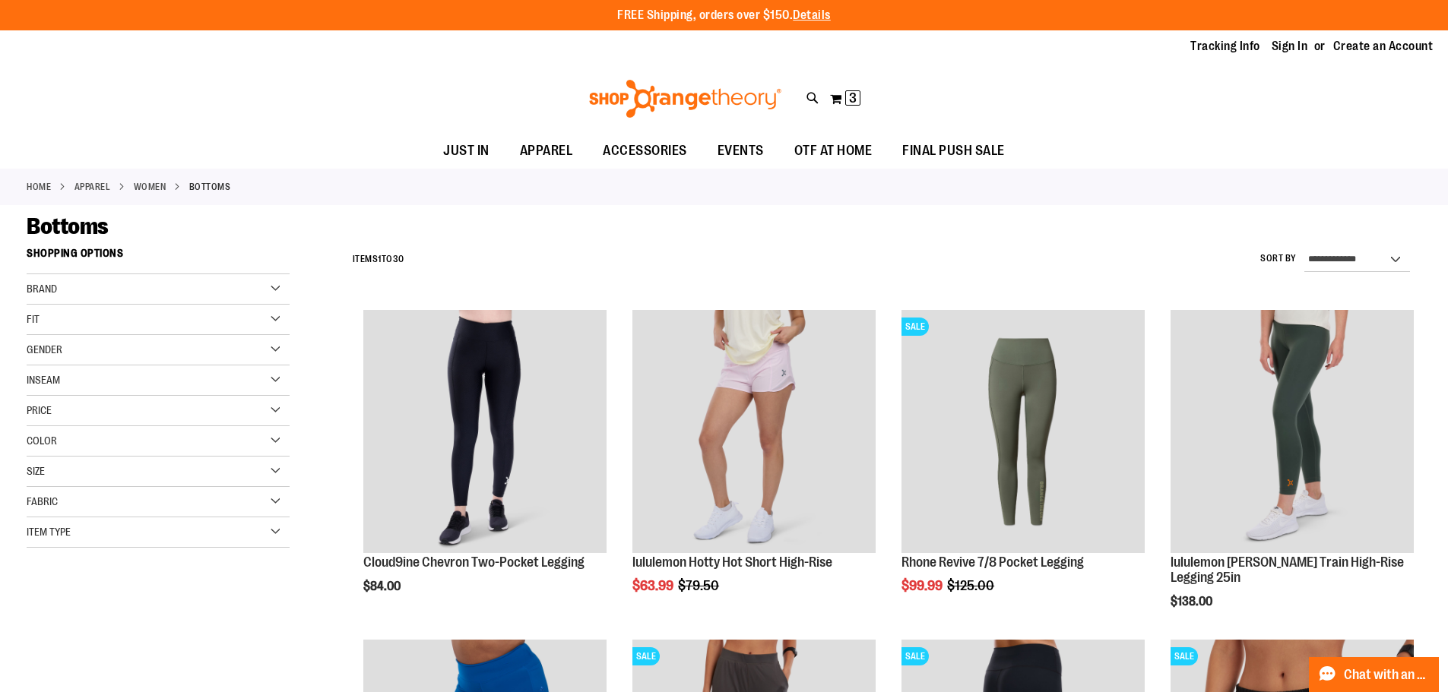
type input "**********"
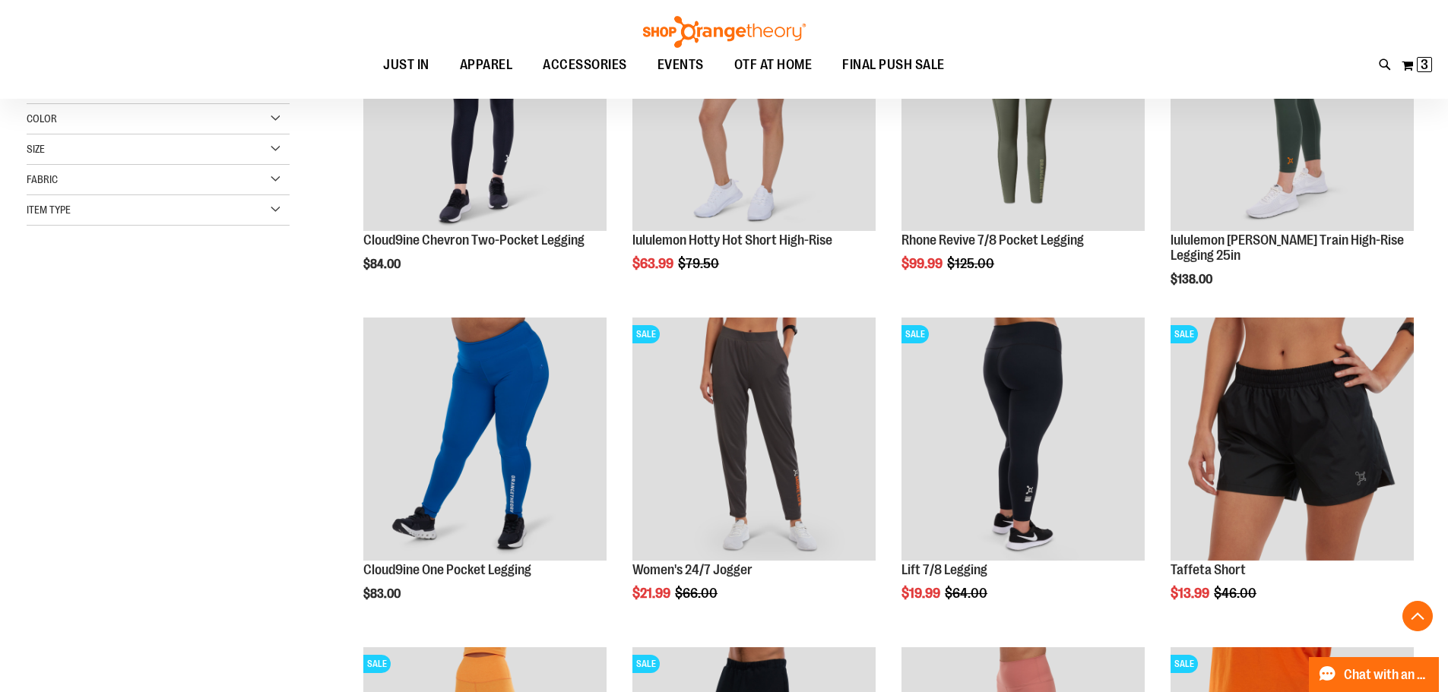
scroll to position [378, 0]
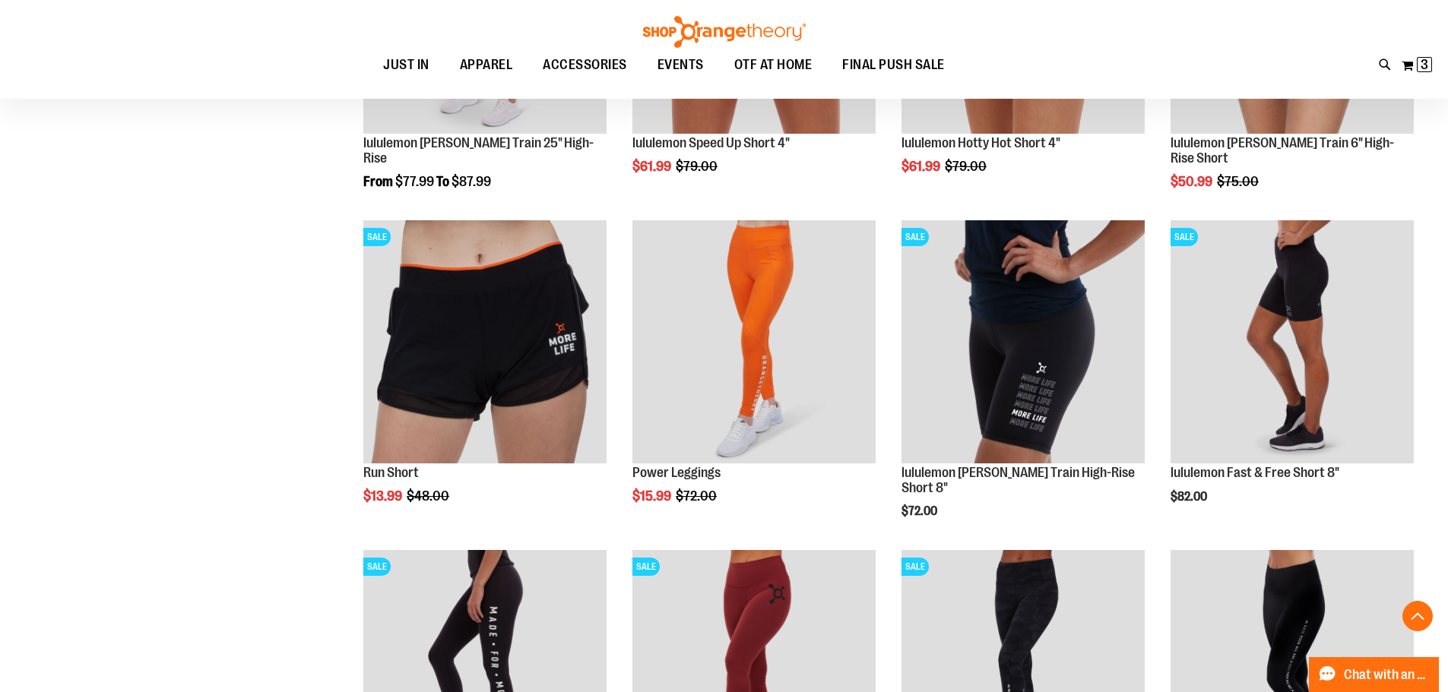
scroll to position [1488, 0]
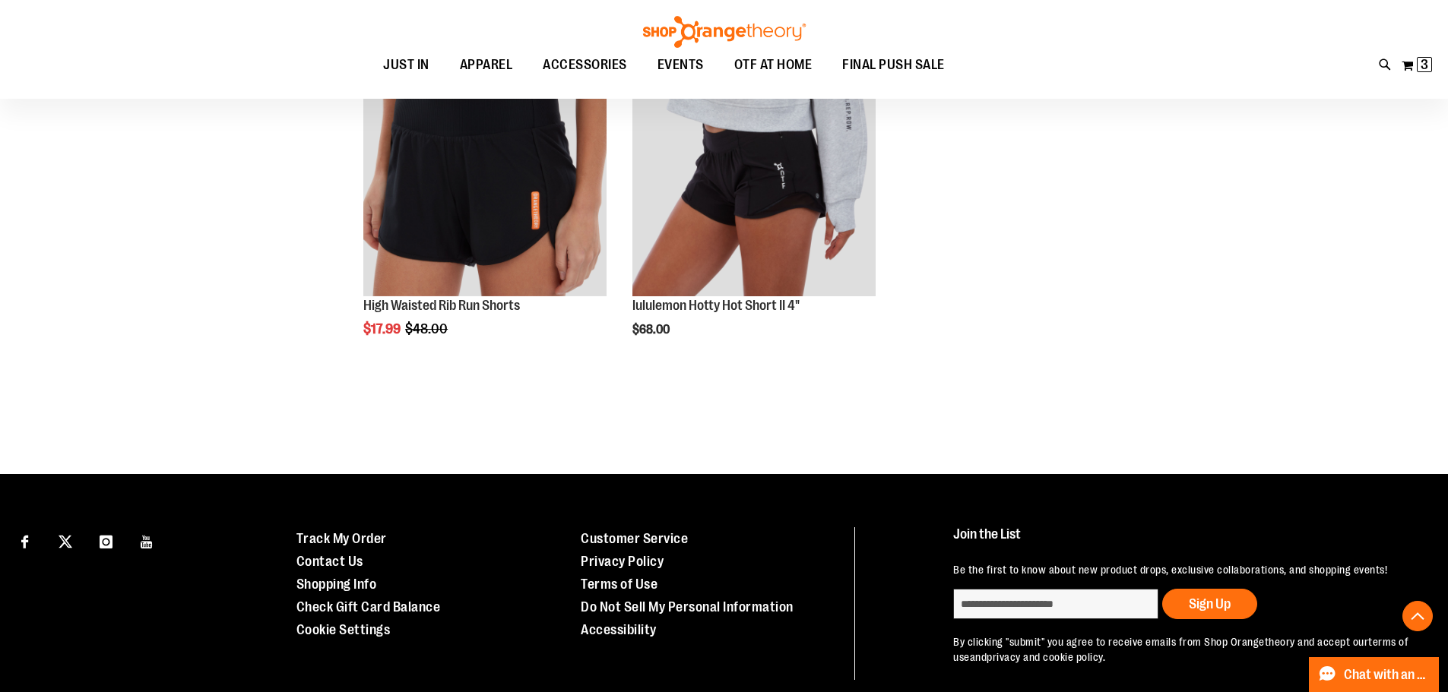
scroll to position [2644, 0]
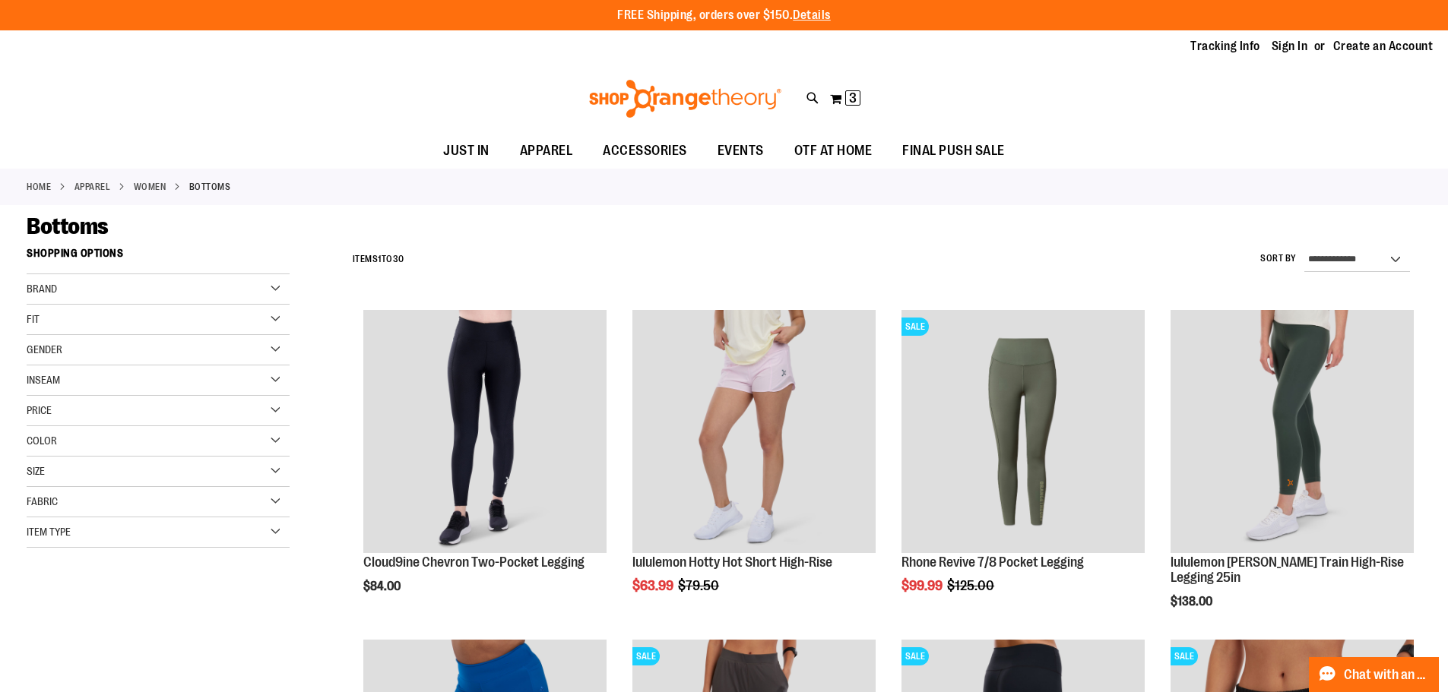
click at [1297, 104] on div "Toggle Nav Search Popular Suggestions Advanced Search" at bounding box center [724, 99] width 1448 height 70
click at [854, 94] on span "3" at bounding box center [853, 97] width 8 height 15
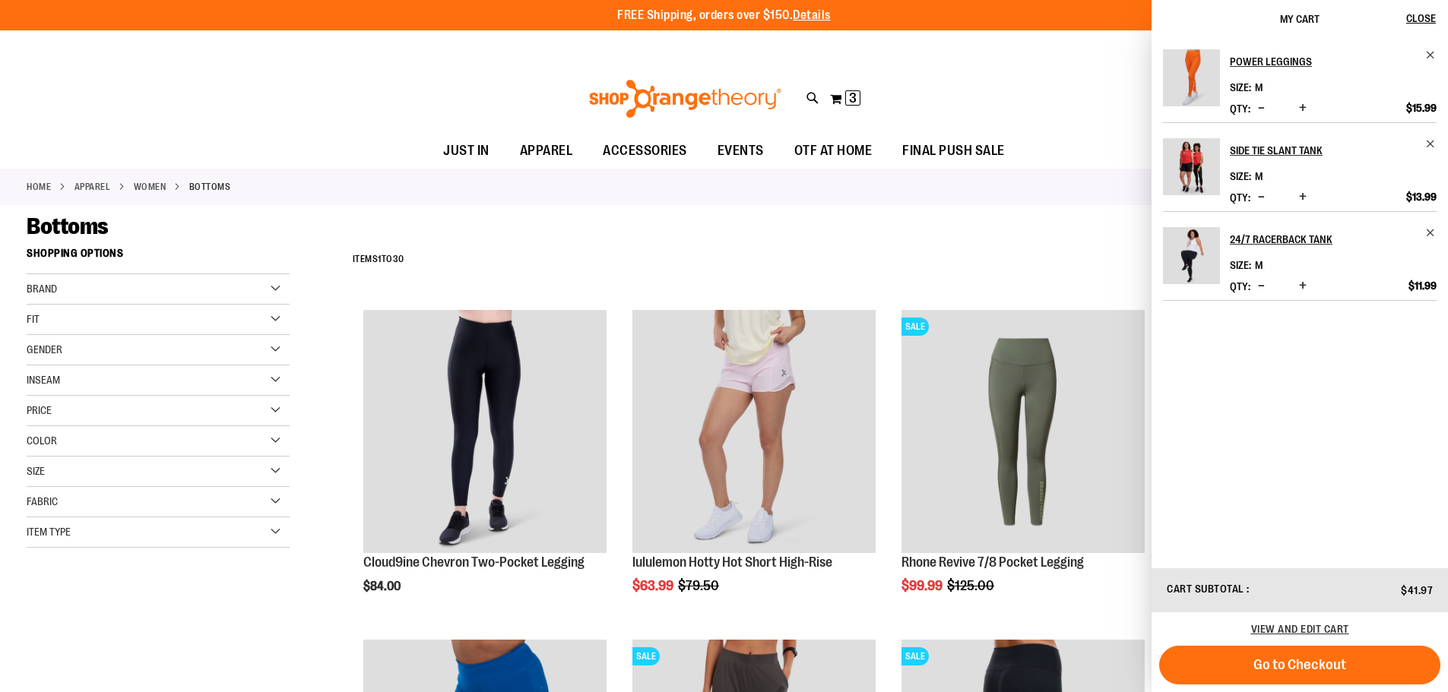
click at [1258, 107] on span "Decrease product quantity" at bounding box center [1261, 107] width 7 height 15
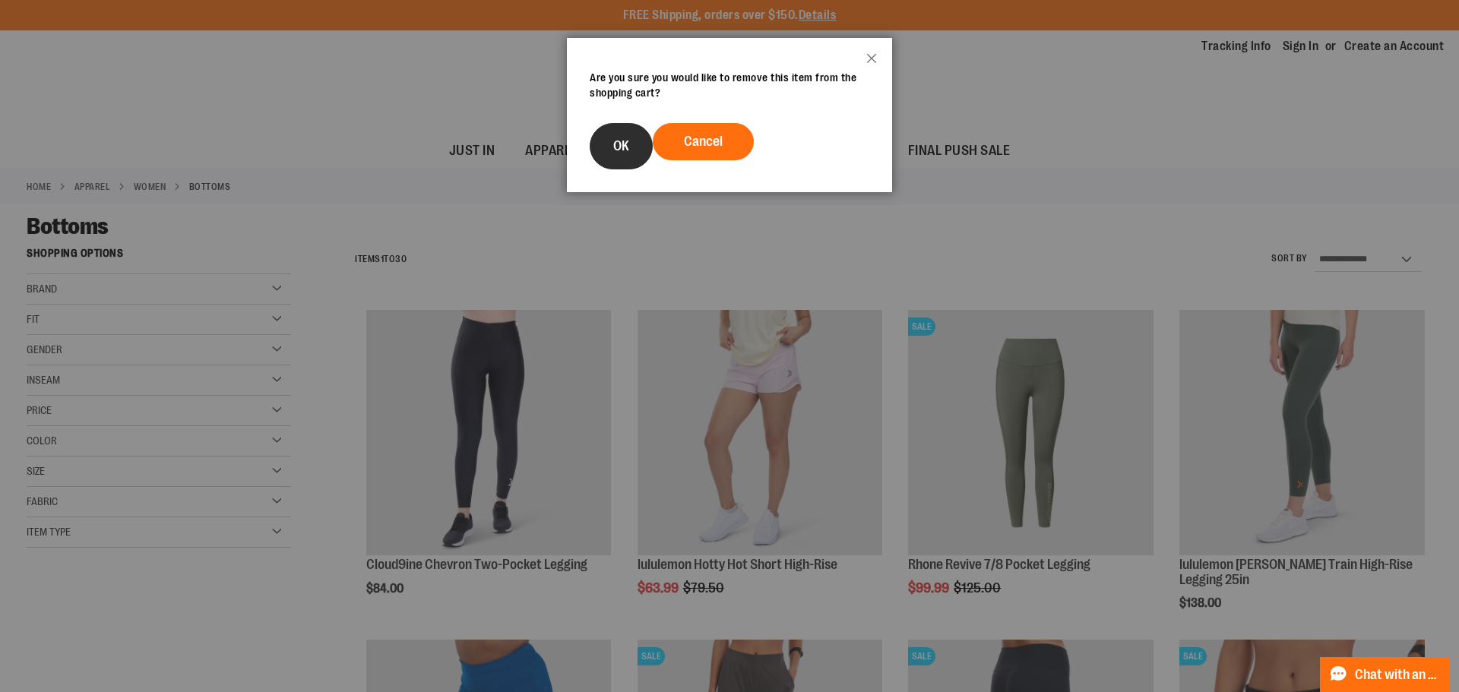
click at [638, 148] on button "OK" at bounding box center [621, 146] width 63 height 46
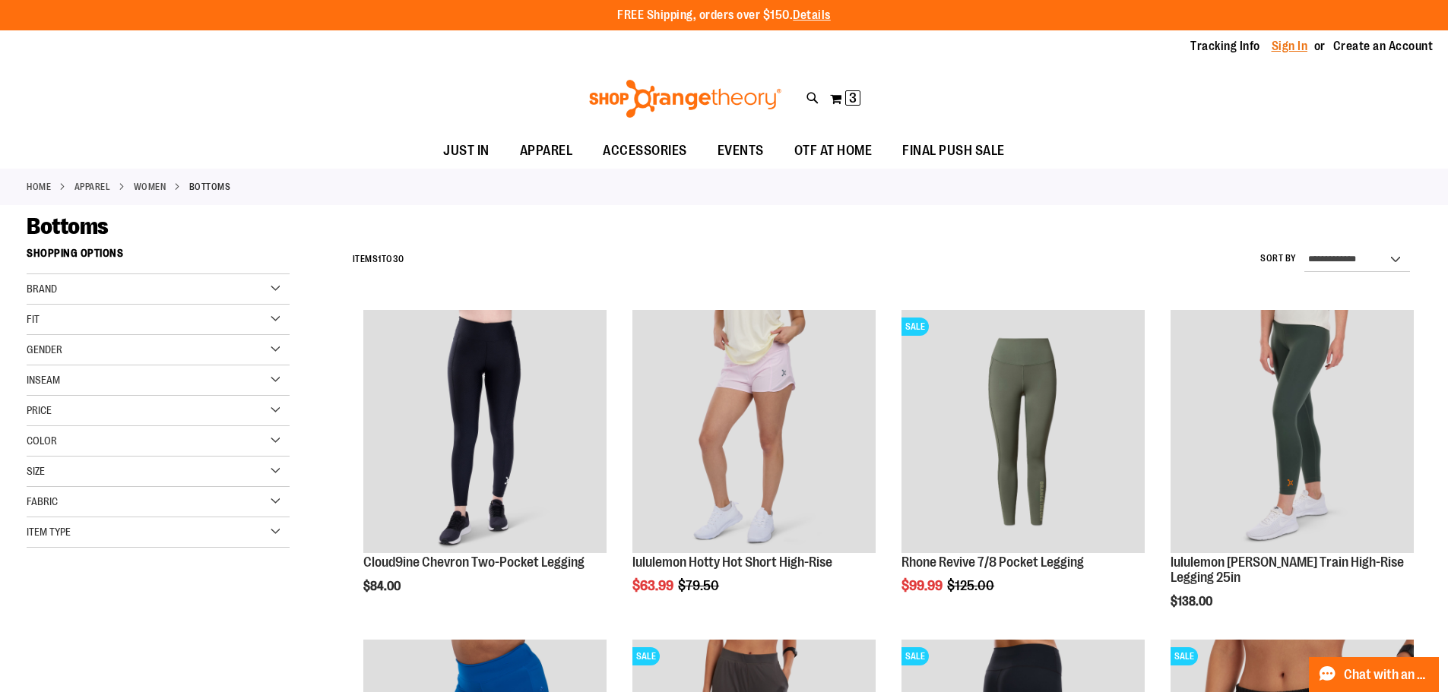
click at [1292, 46] on link "Sign In" at bounding box center [1290, 46] width 36 height 17
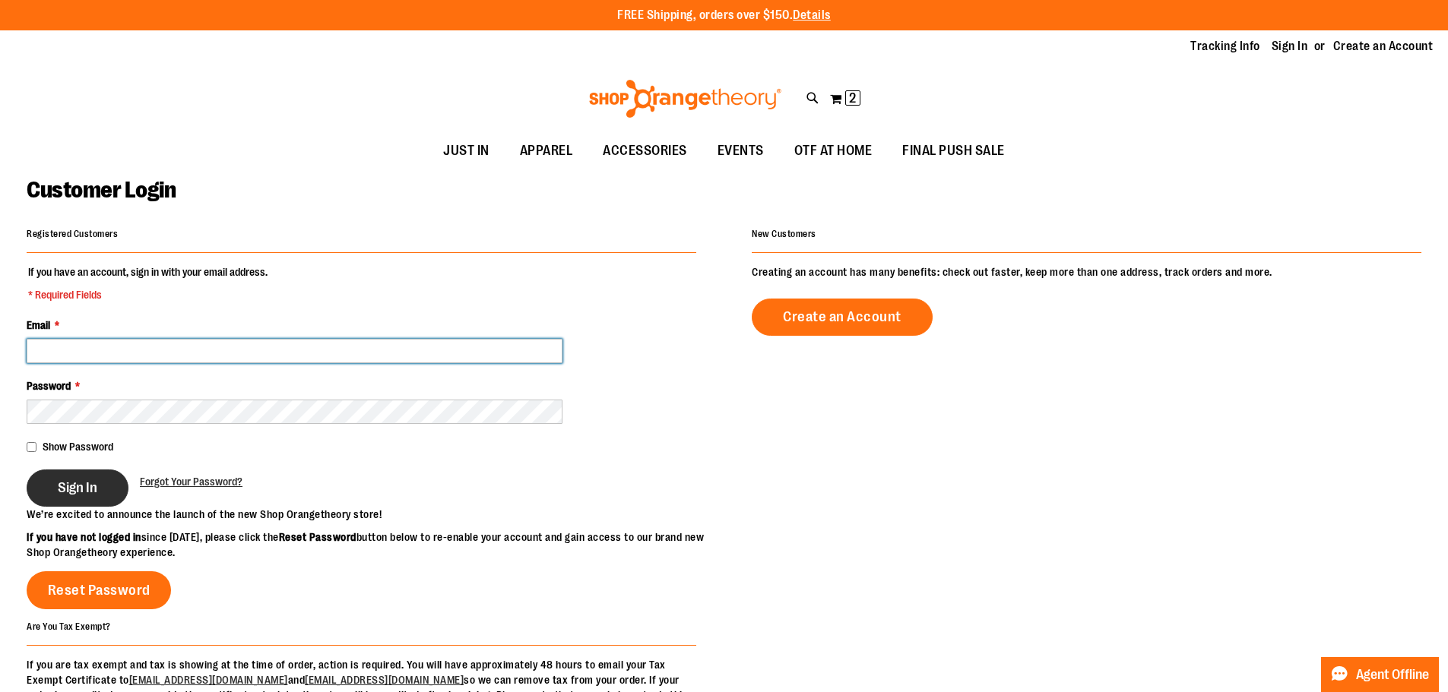
type input "**********"
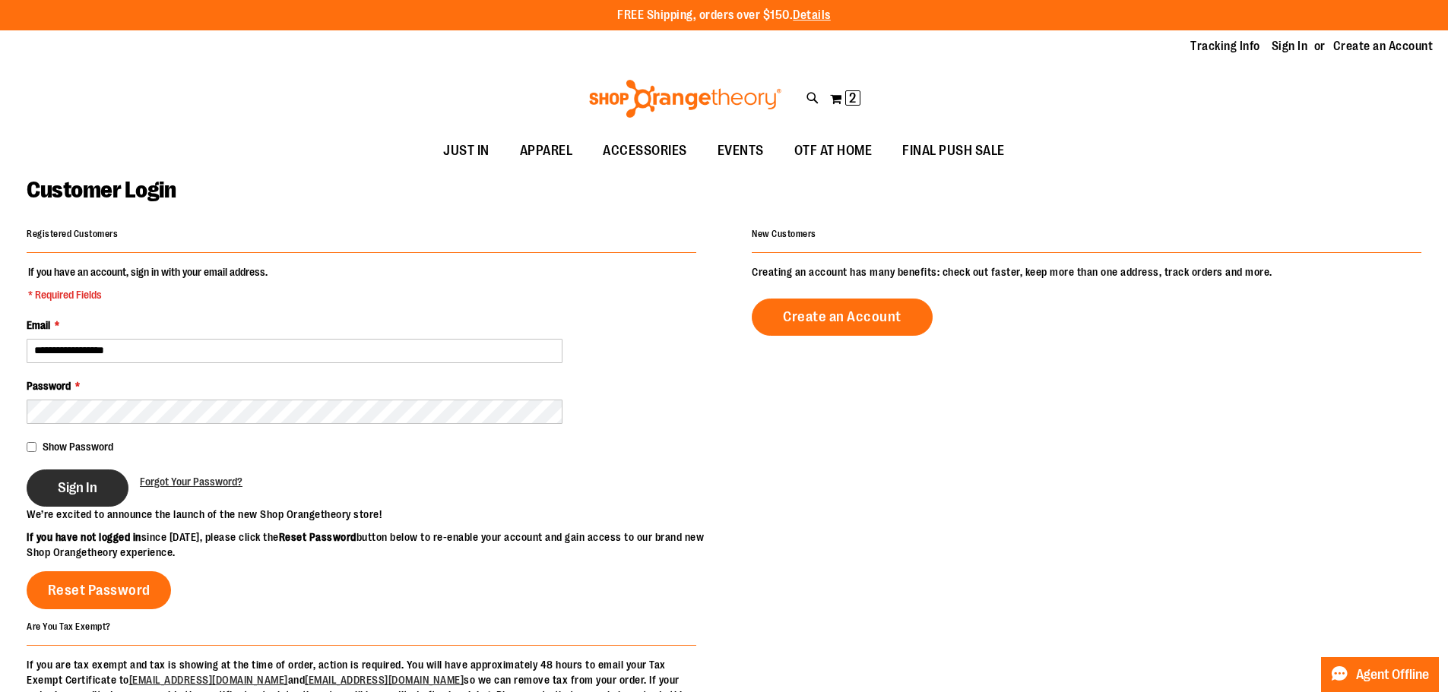
type input "**********"
click at [95, 503] on button "Sign In" at bounding box center [78, 488] width 102 height 37
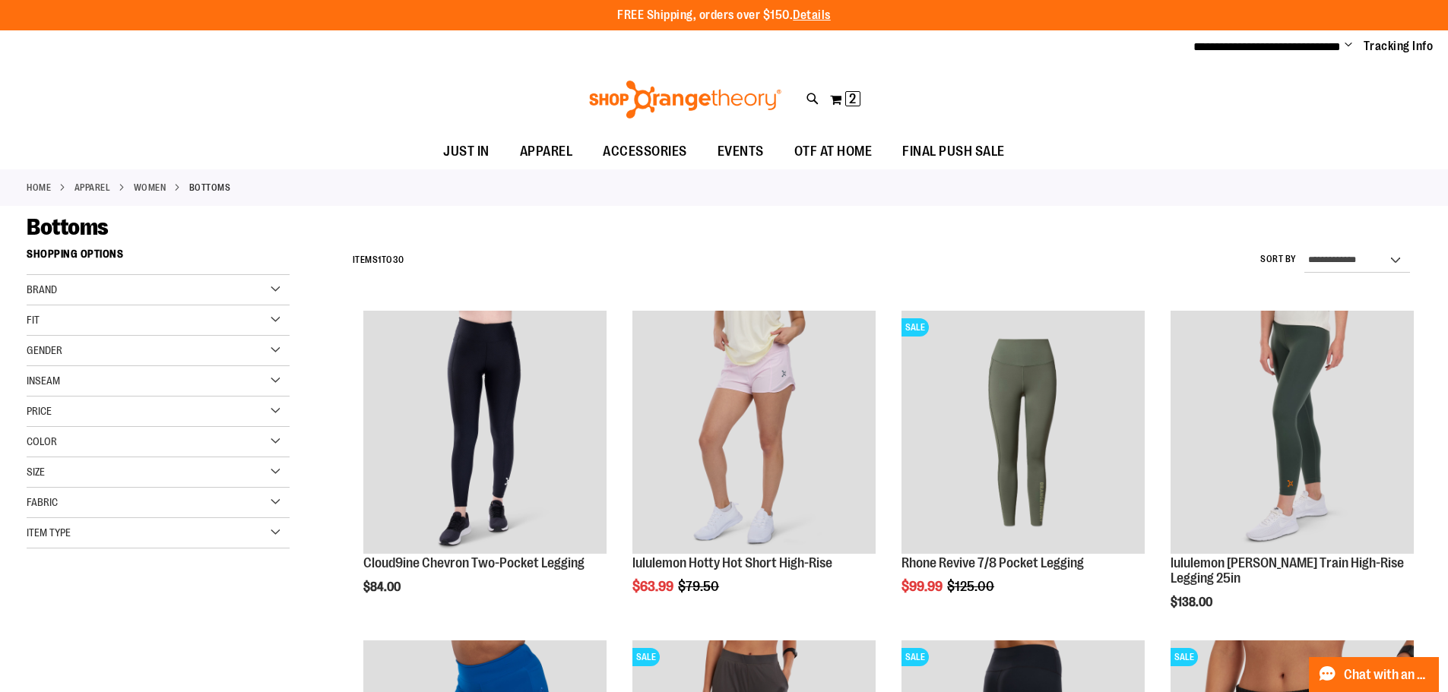
type input "**********"
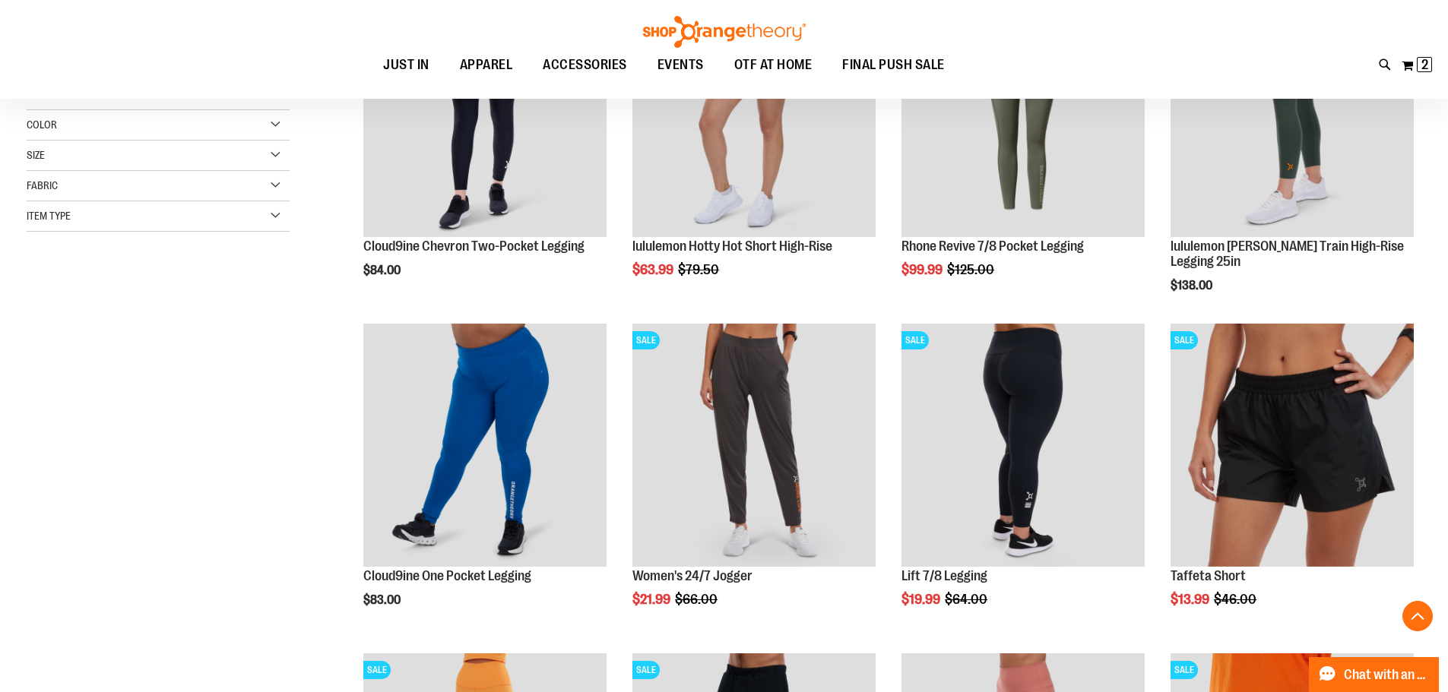
scroll to position [320, 0]
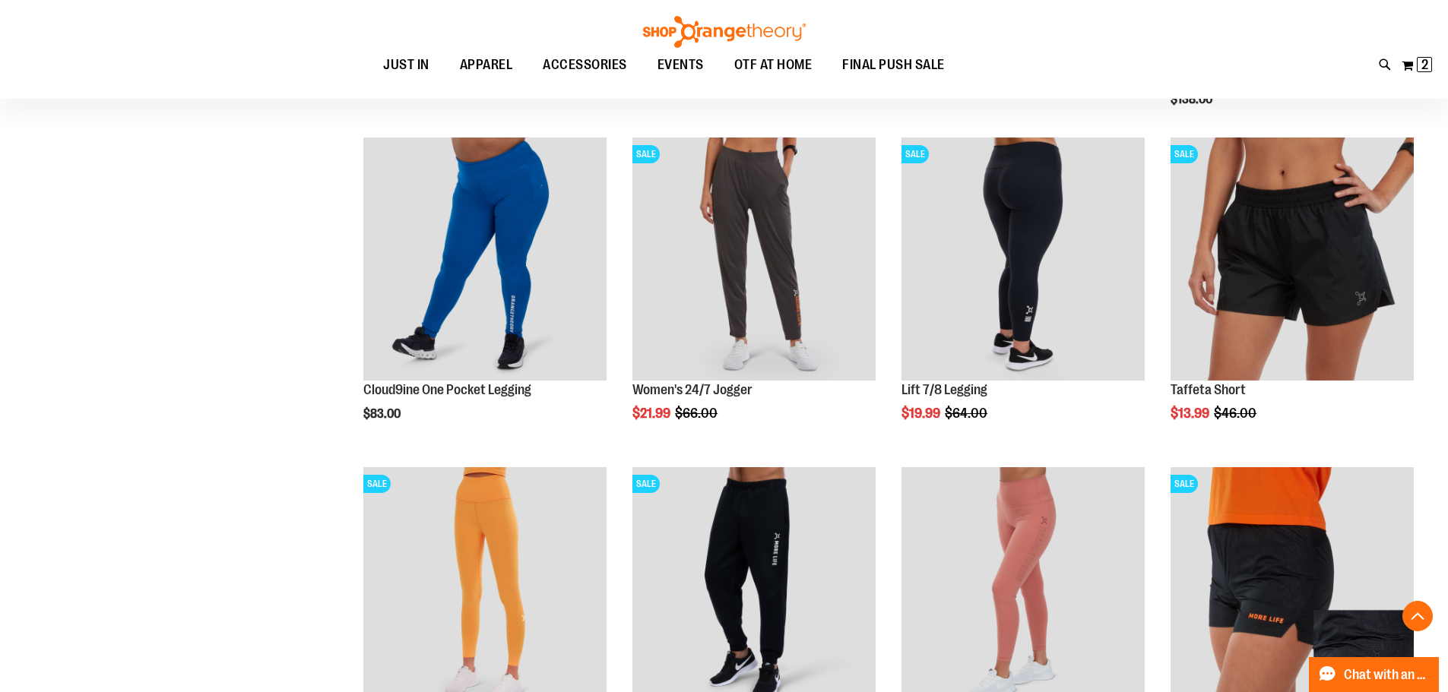
scroll to position [480, 0]
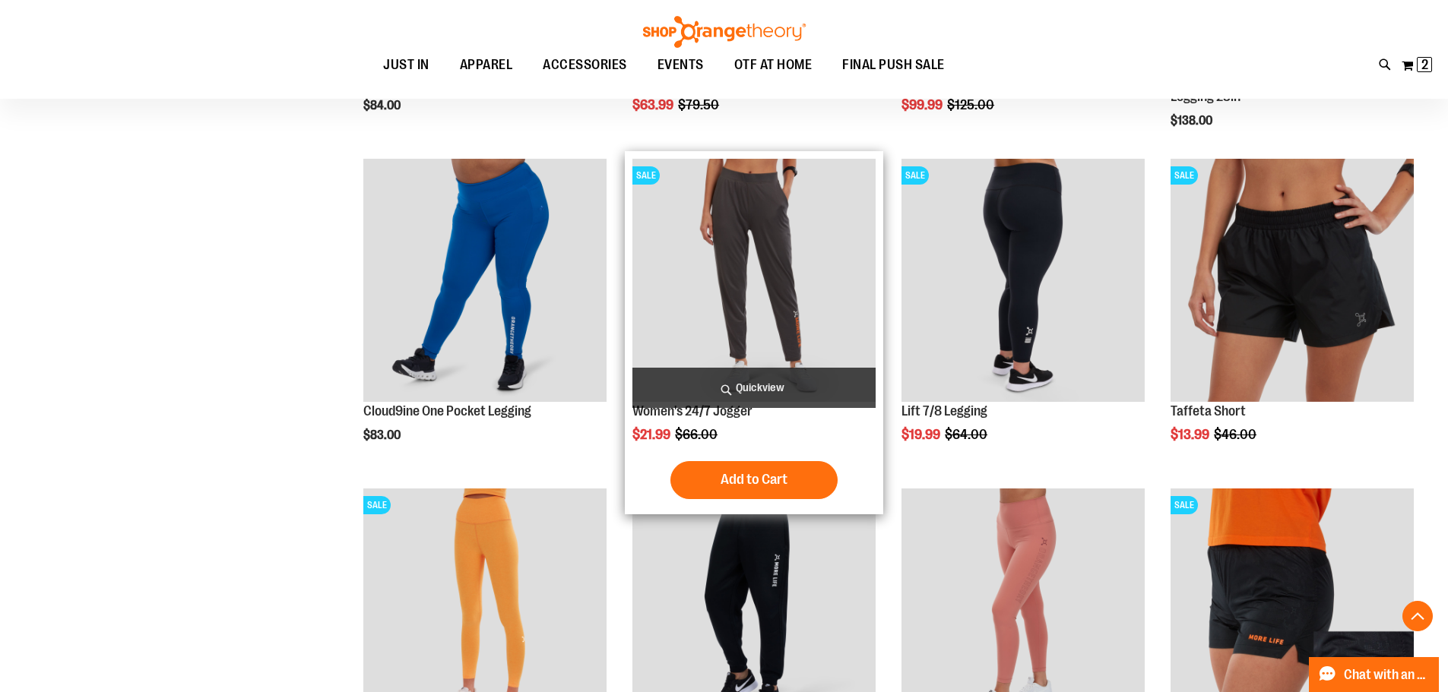
click at [758, 253] on img "product" at bounding box center [753, 280] width 243 height 243
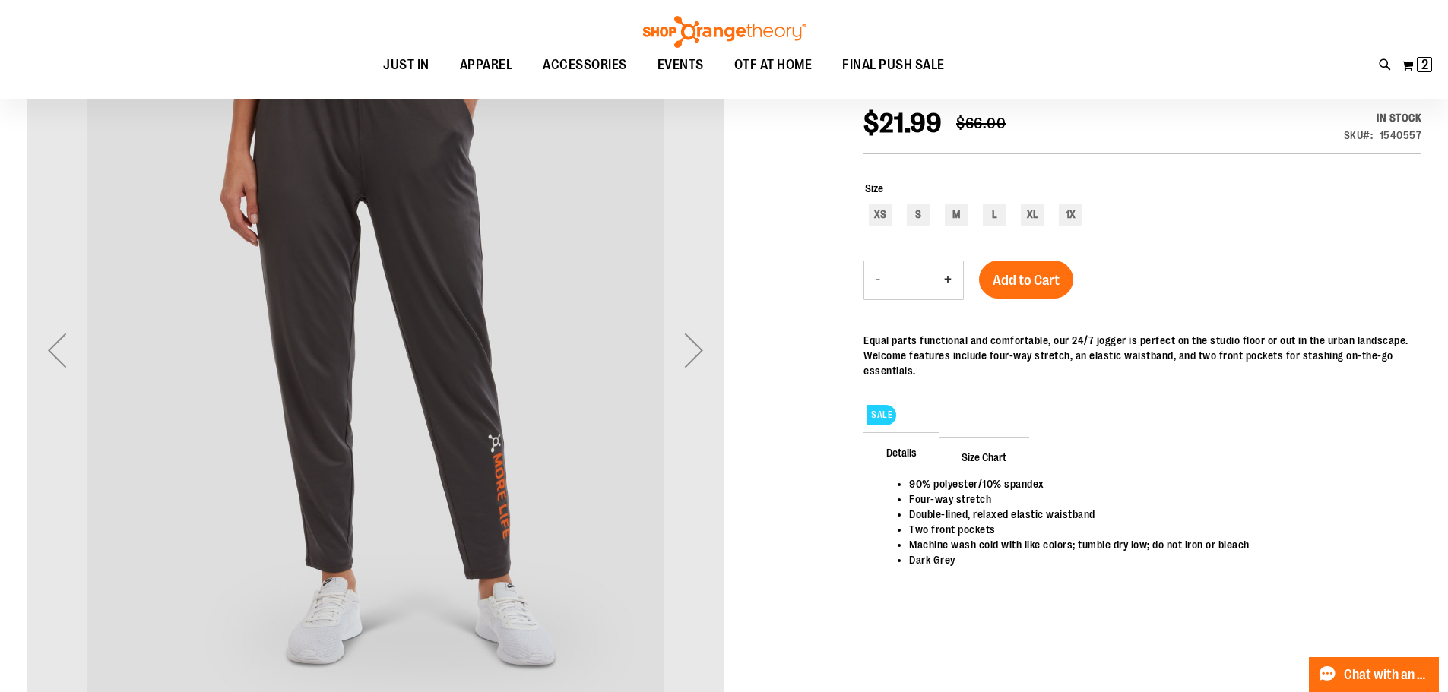
scroll to position [227, 0]
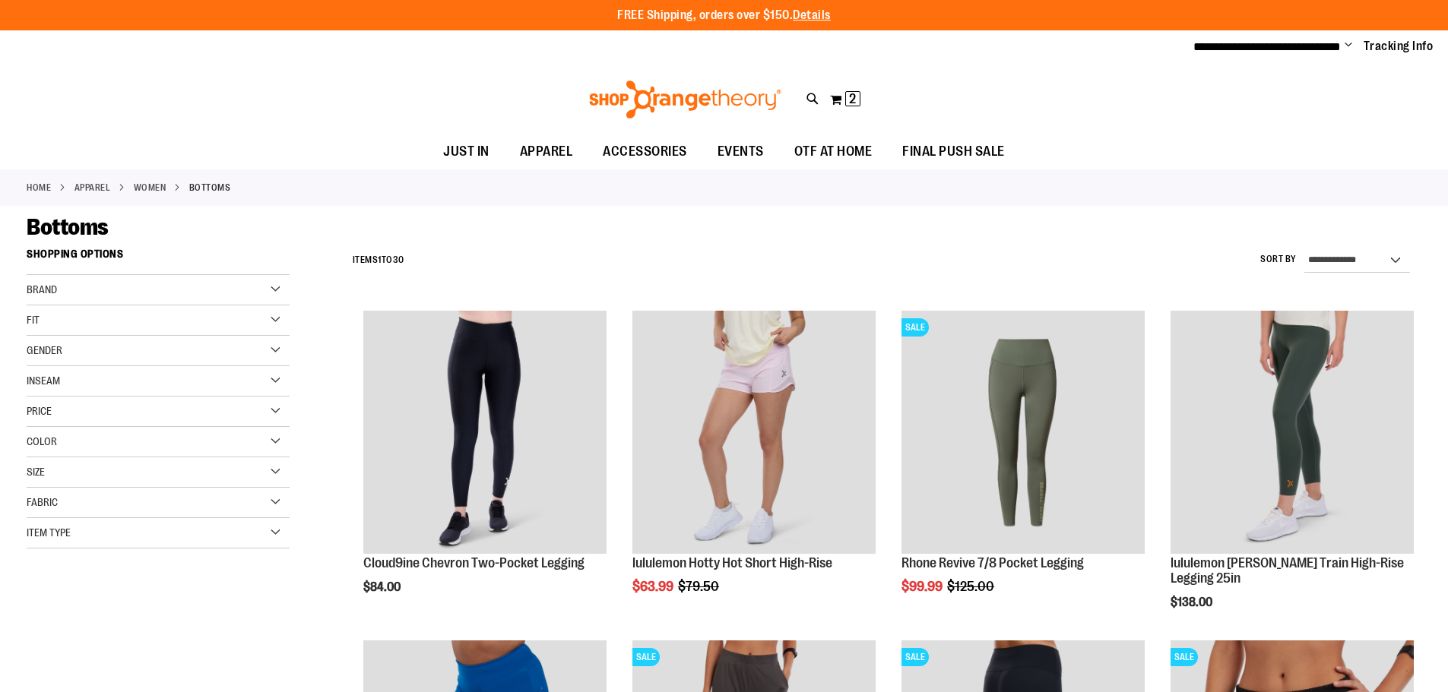
scroll to position [481, 0]
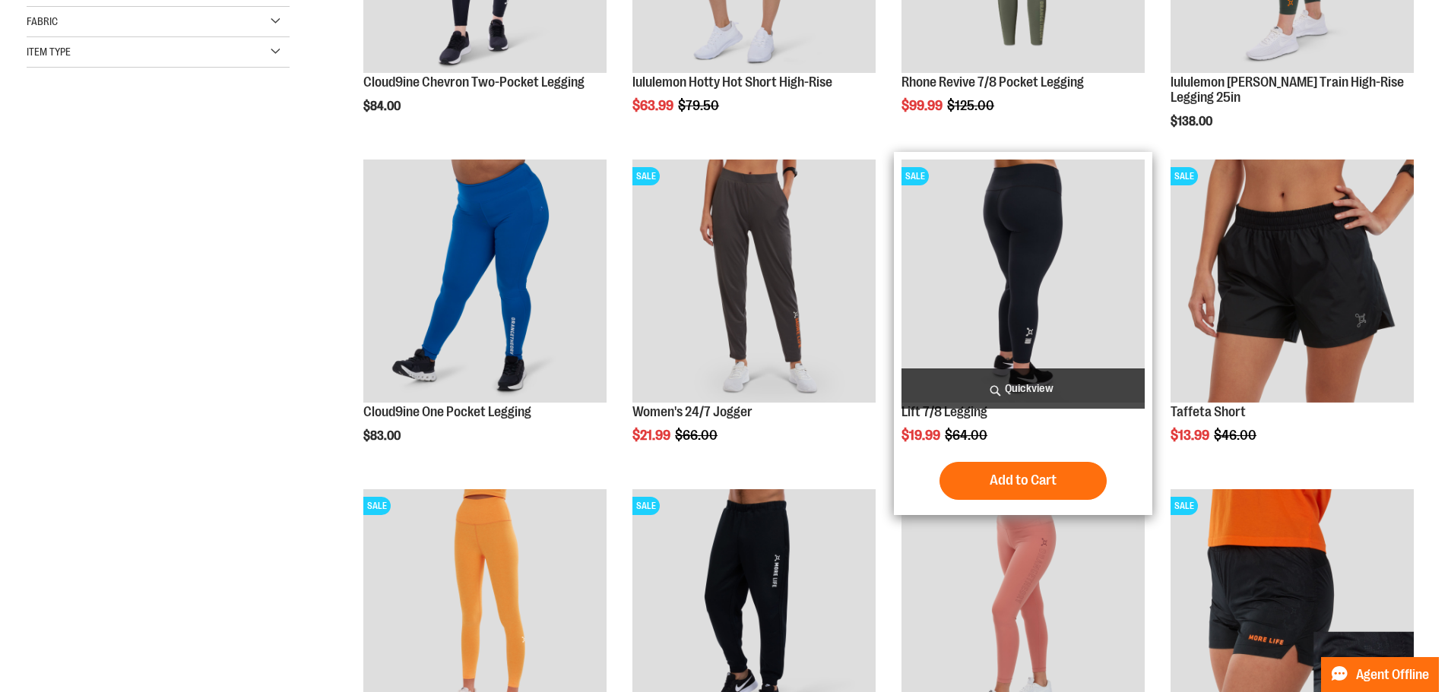
type input "**********"
click at [1024, 257] on img "product" at bounding box center [1022, 281] width 243 height 243
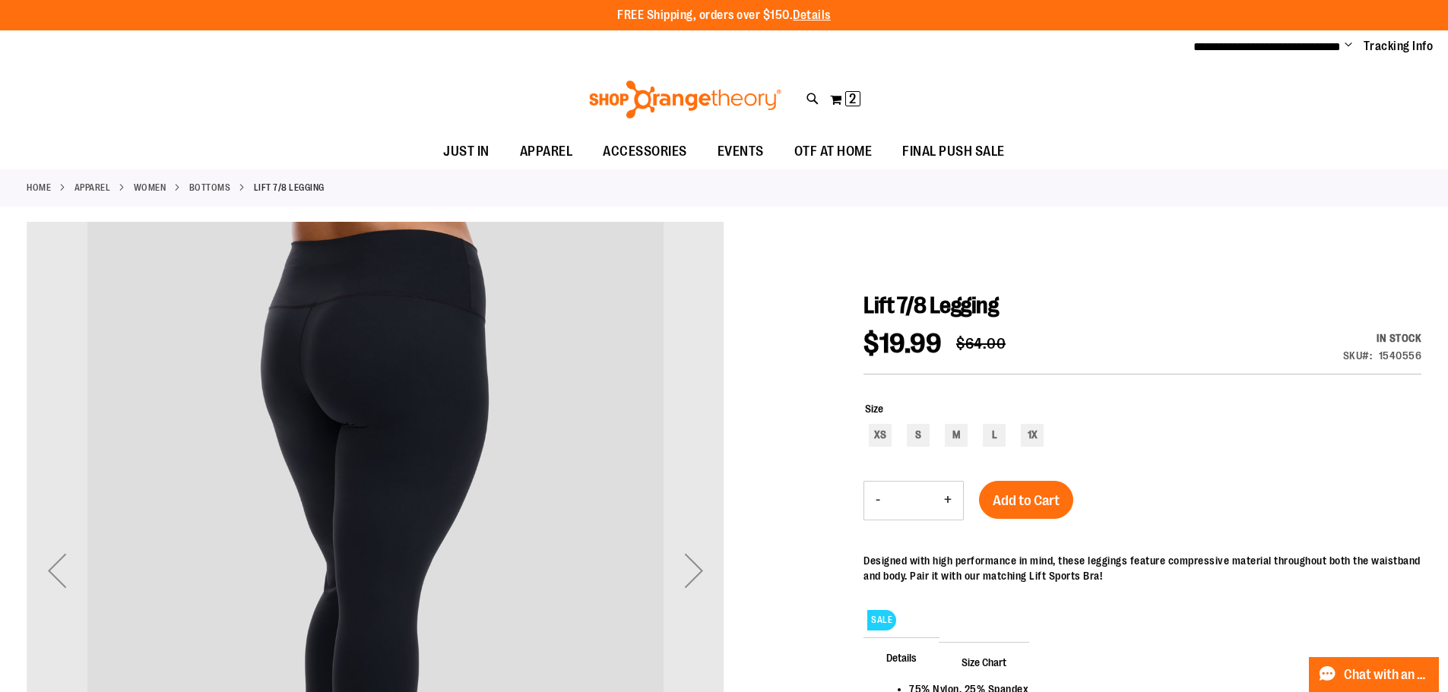
type input "**********"
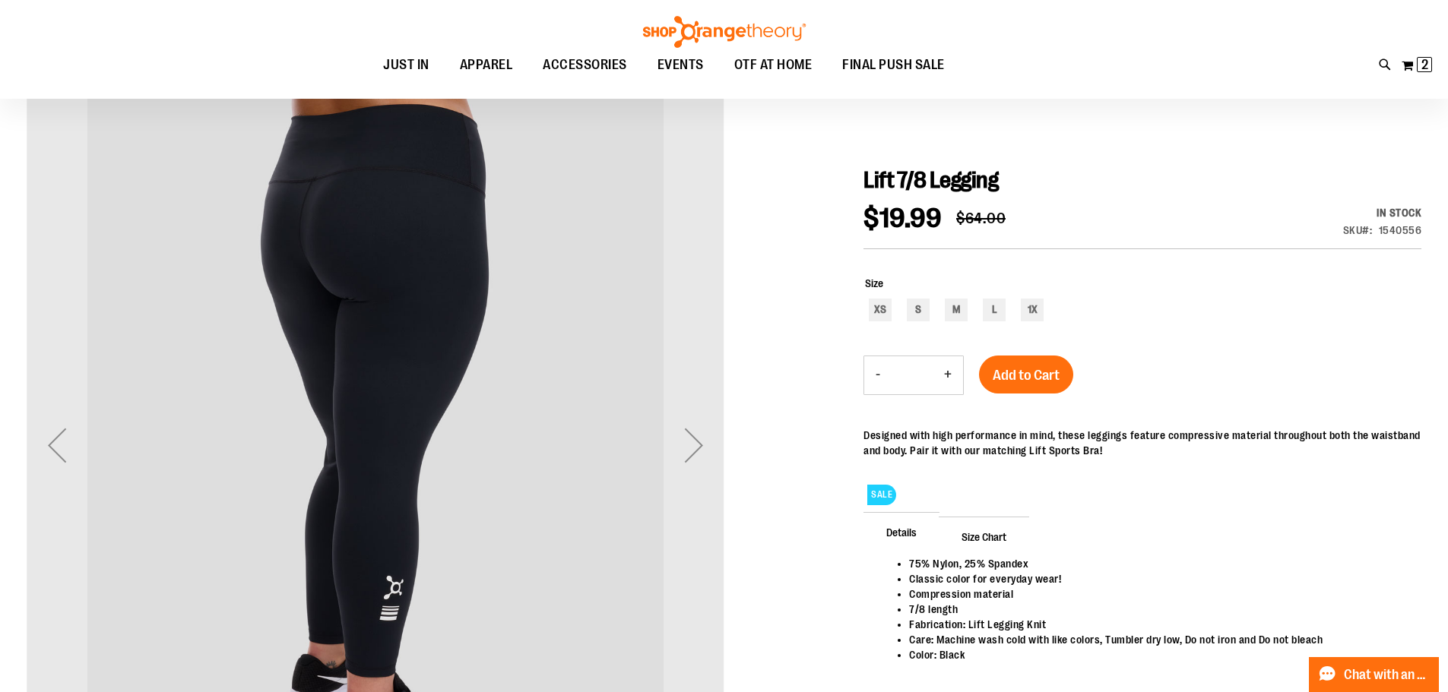
scroll to position [150, 0]
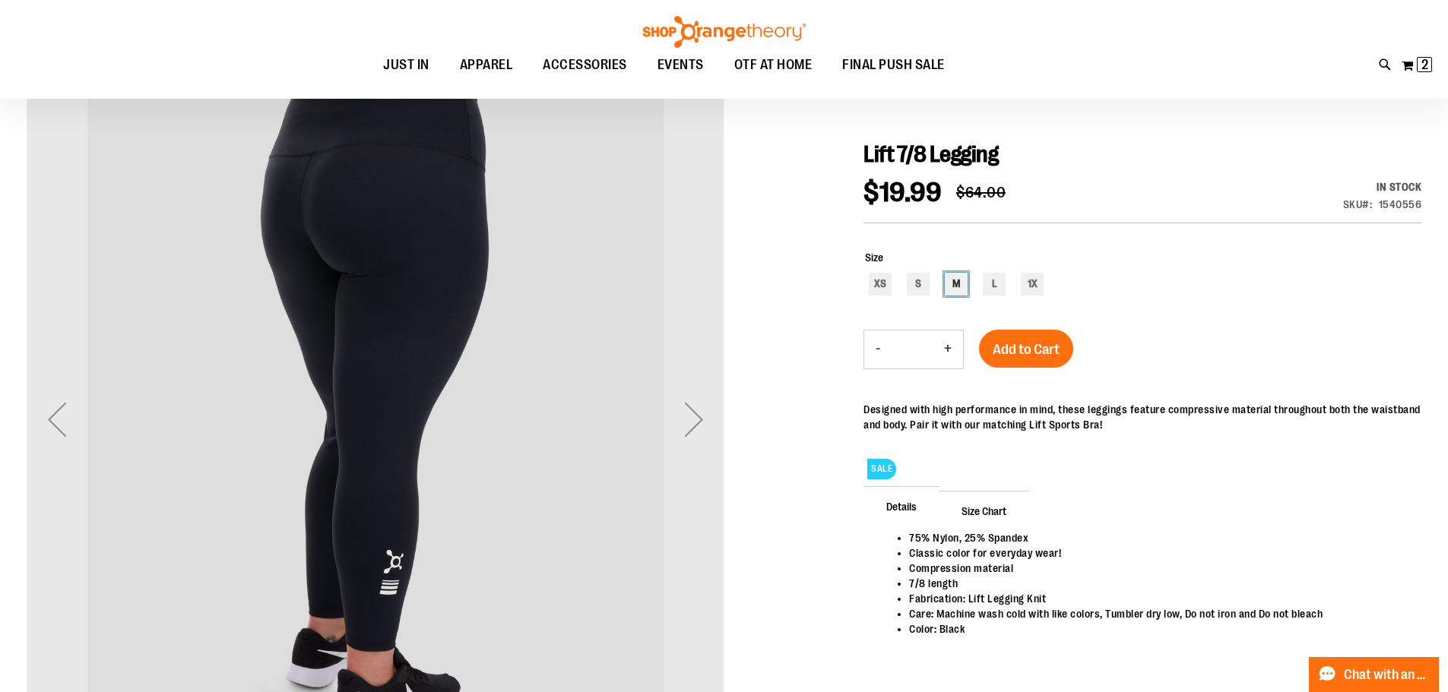
click at [961, 280] on div "M" at bounding box center [956, 284] width 23 height 23
type input "***"
click at [1009, 353] on span "Add to Cart" at bounding box center [1026, 349] width 67 height 17
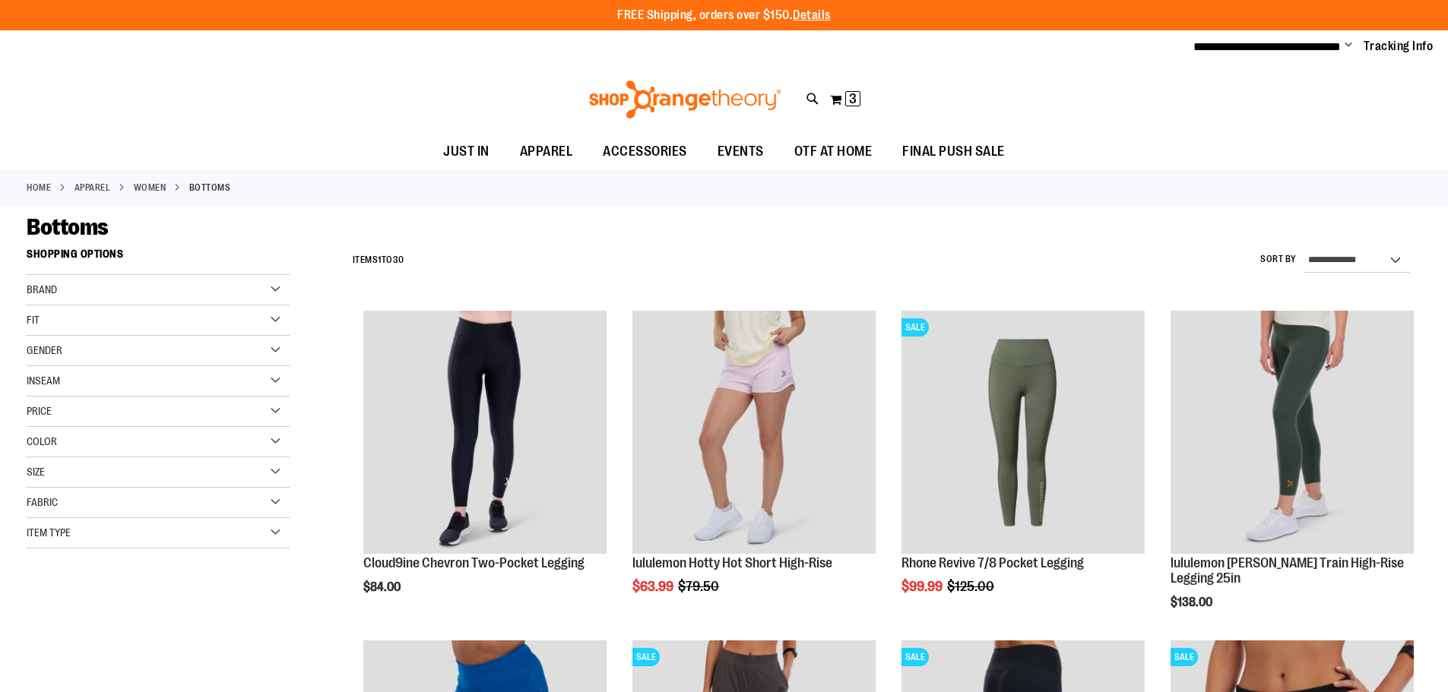
scroll to position [603, 0]
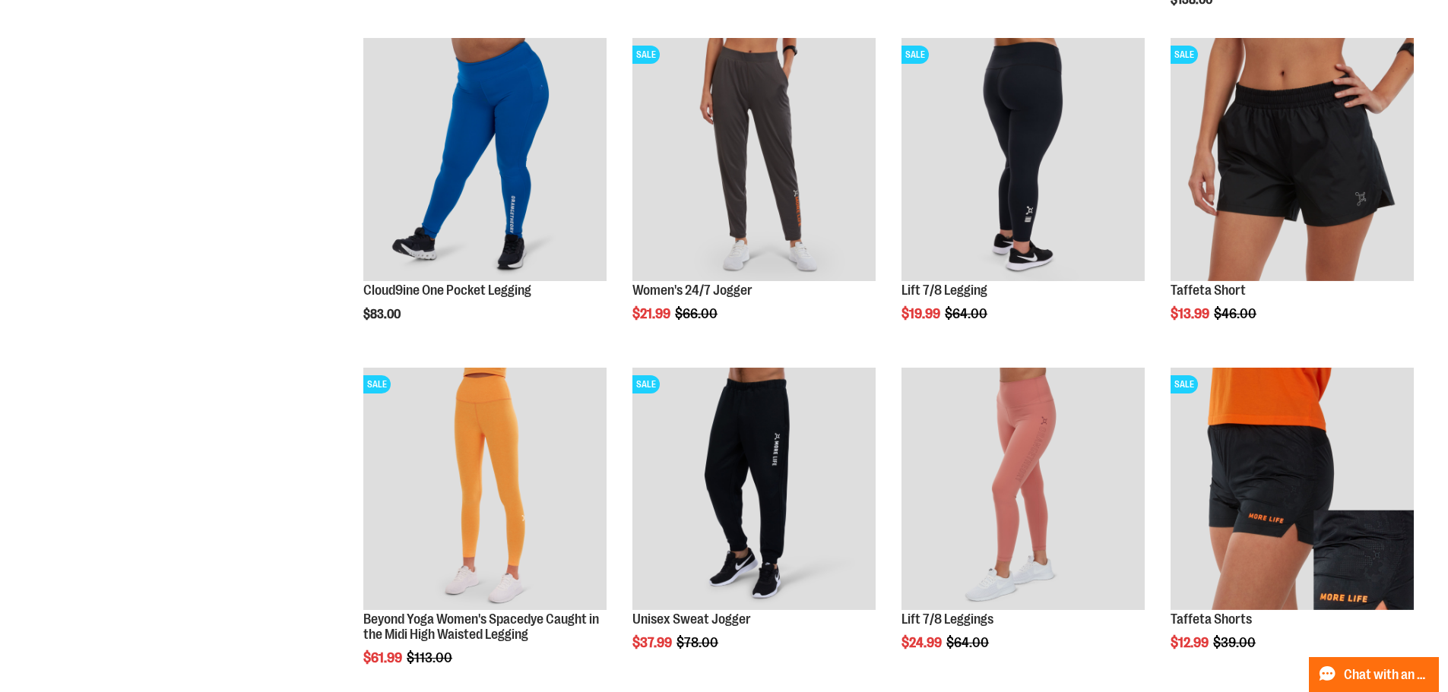
type input "**********"
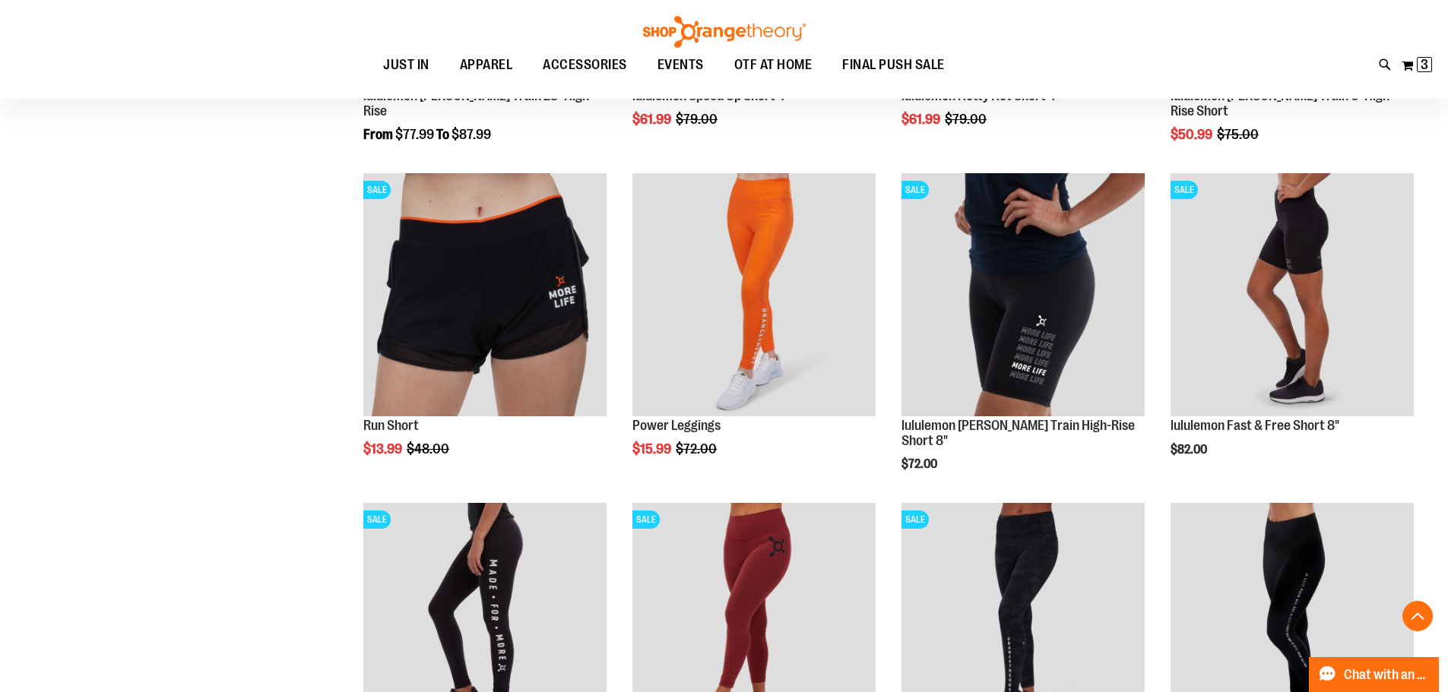
scroll to position [1529, 0]
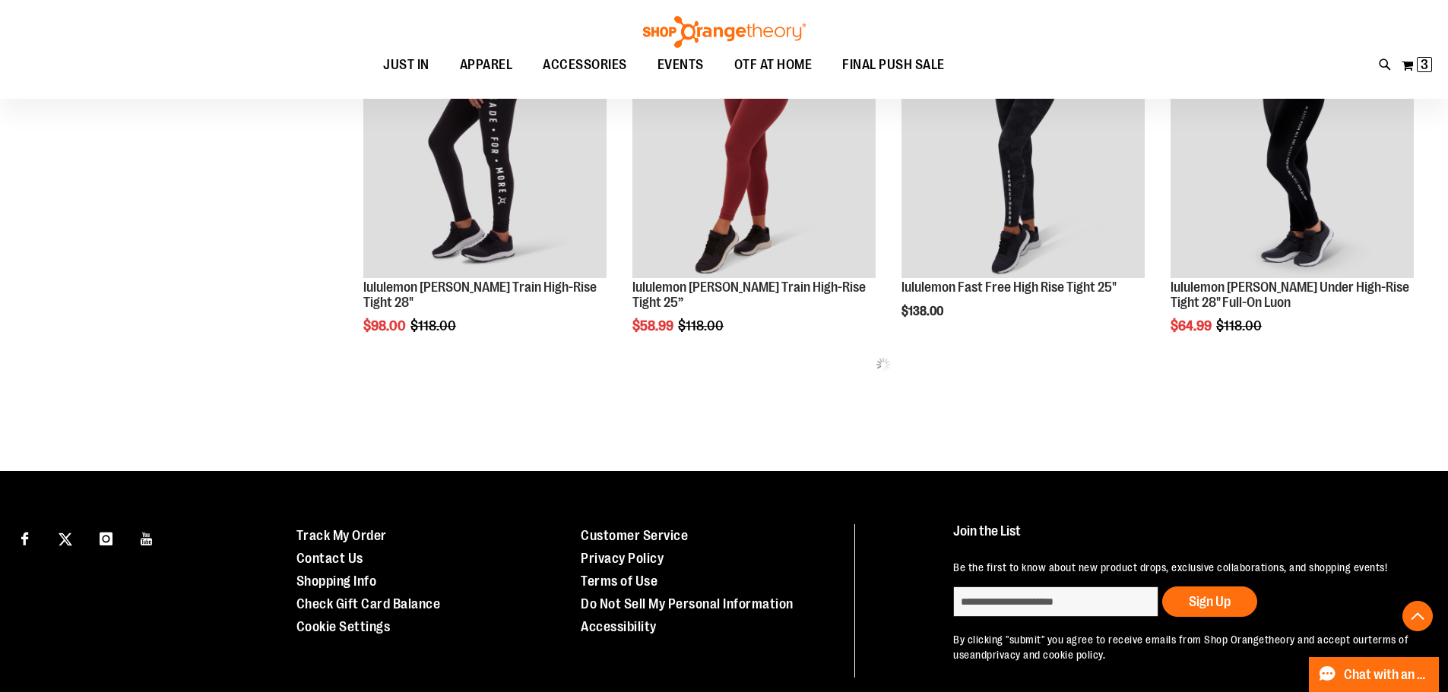
scroll to position [1707, 0]
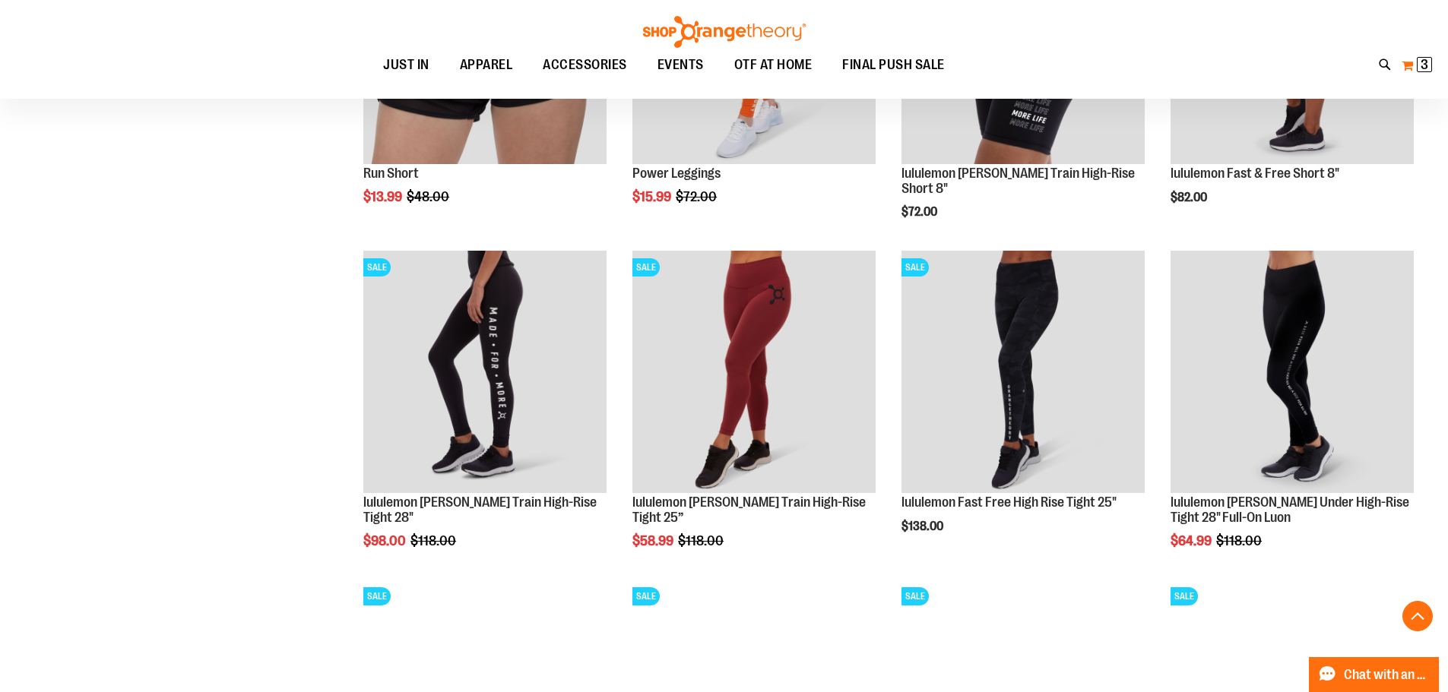
click at [1421, 59] on span "3" at bounding box center [1425, 64] width 8 height 15
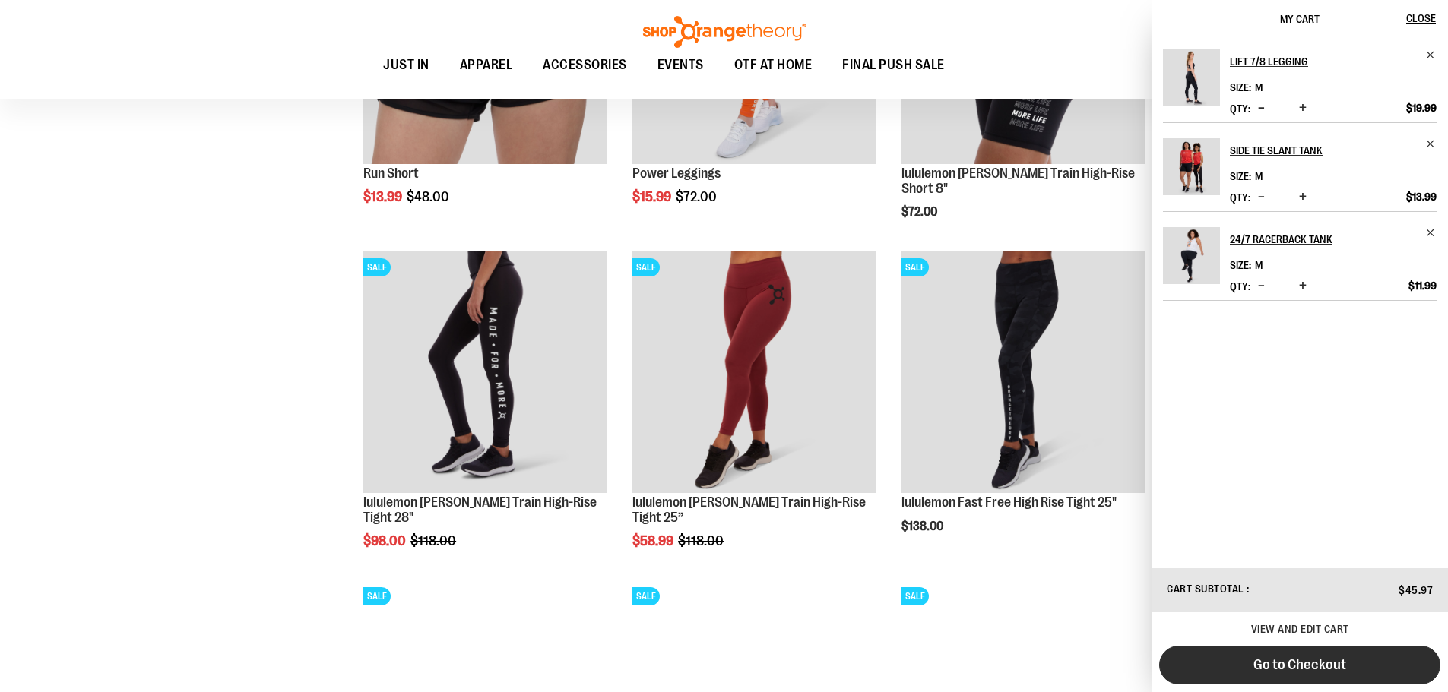
click at [1308, 665] on span "Go to Checkout" at bounding box center [1299, 665] width 93 height 17
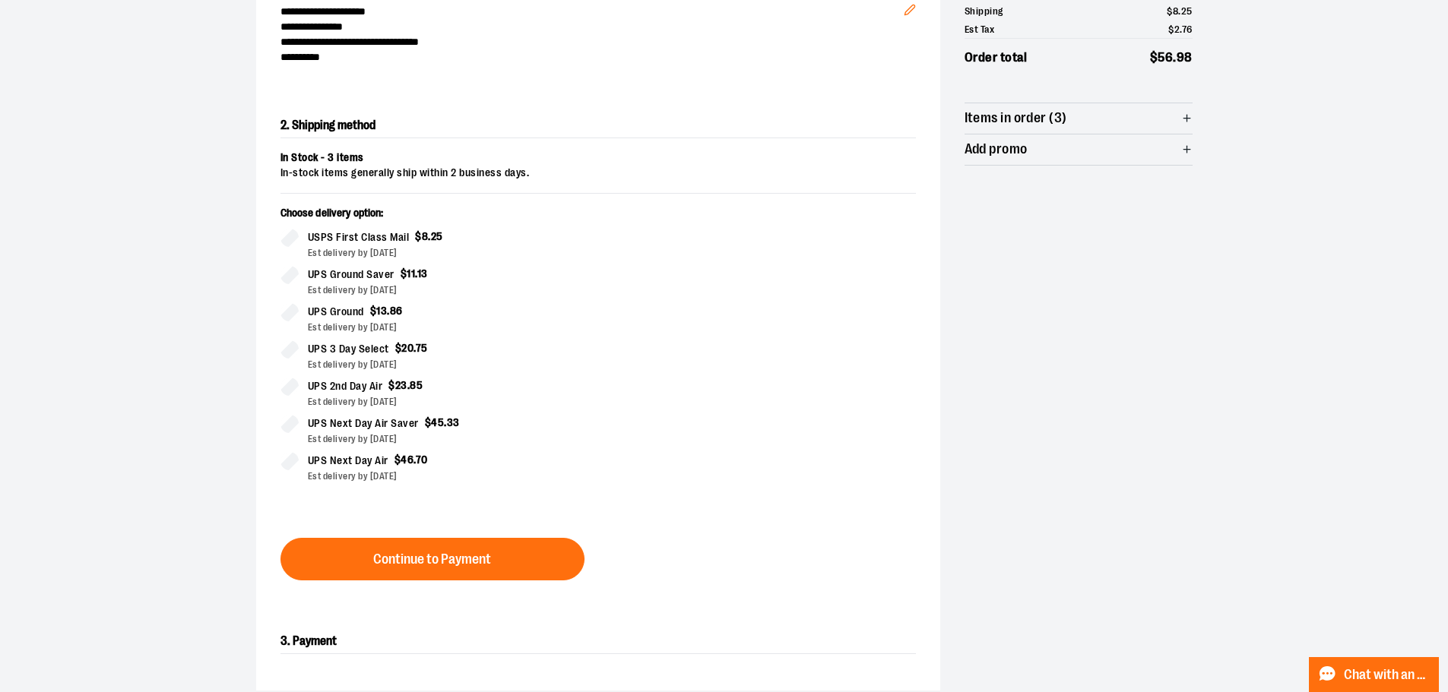
scroll to position [244, 0]
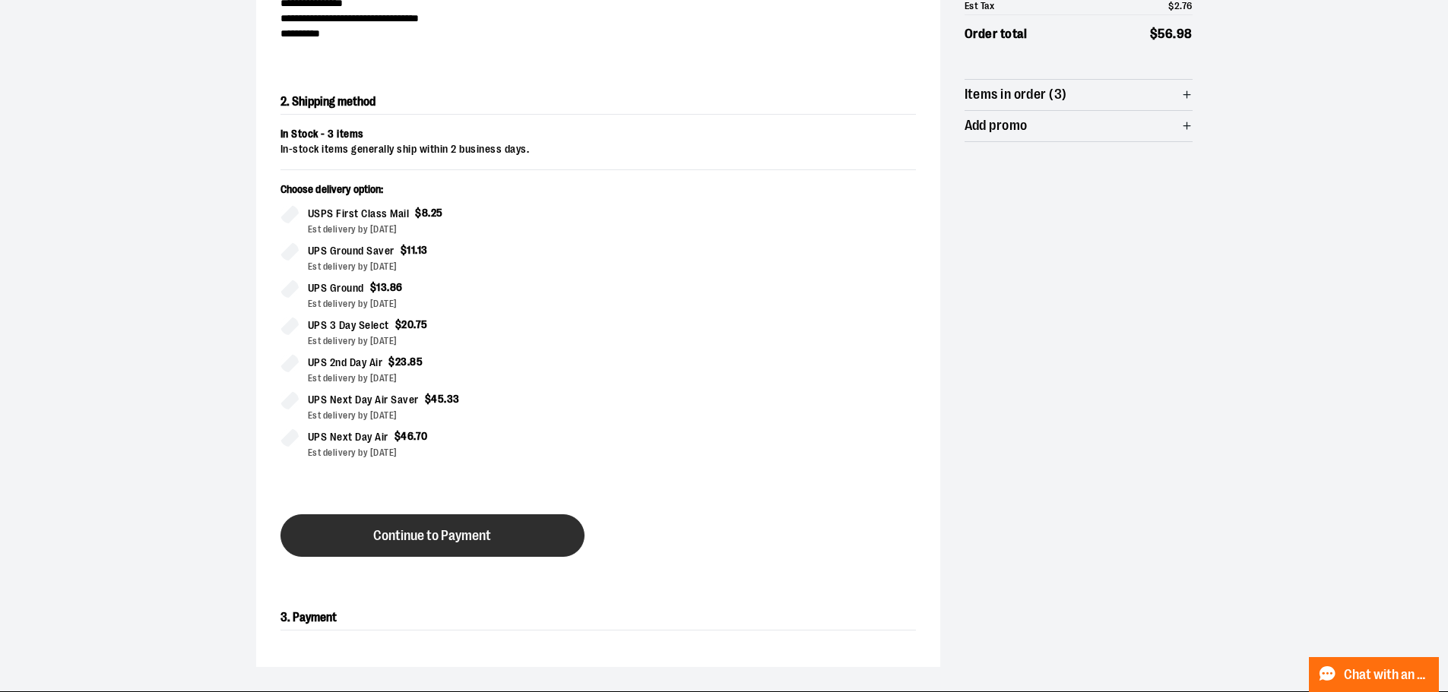
click at [444, 545] on button "Continue to Payment" at bounding box center [432, 536] width 304 height 43
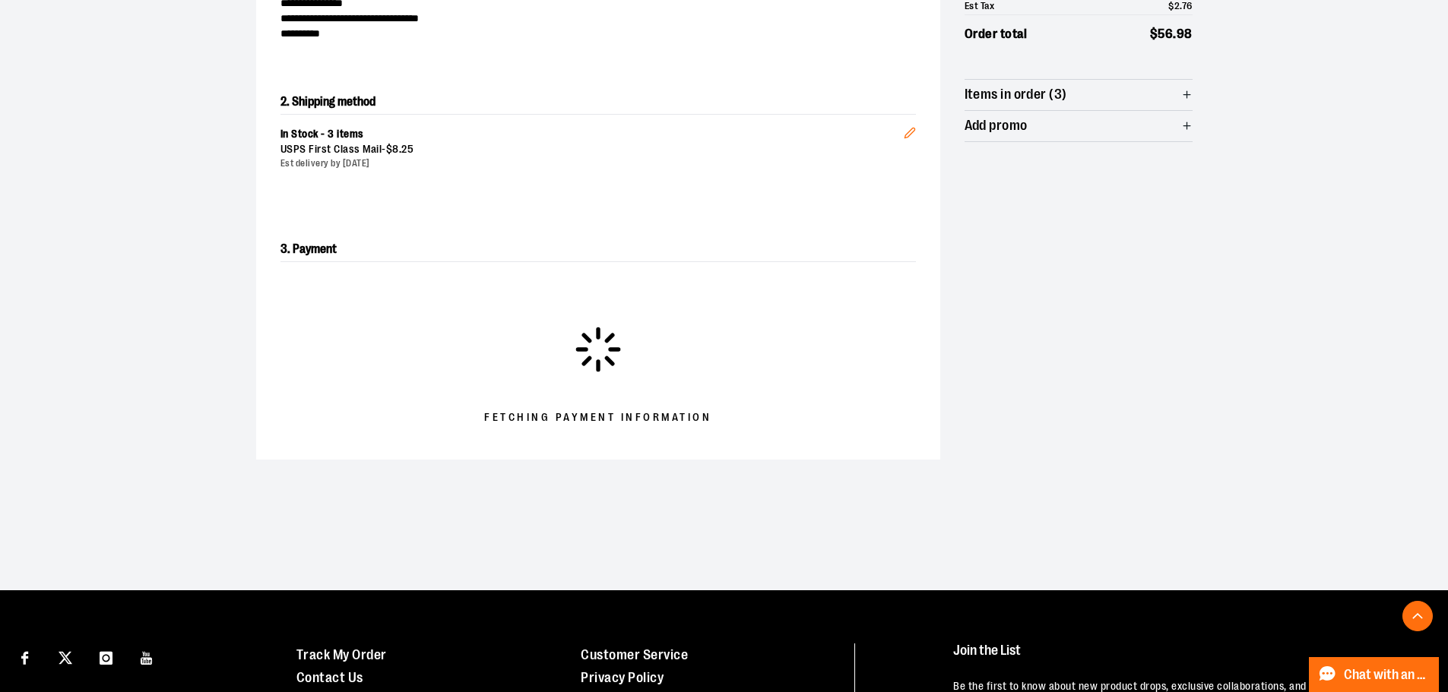
click at [1336, 448] on div at bounding box center [724, 448] width 1448 height 0
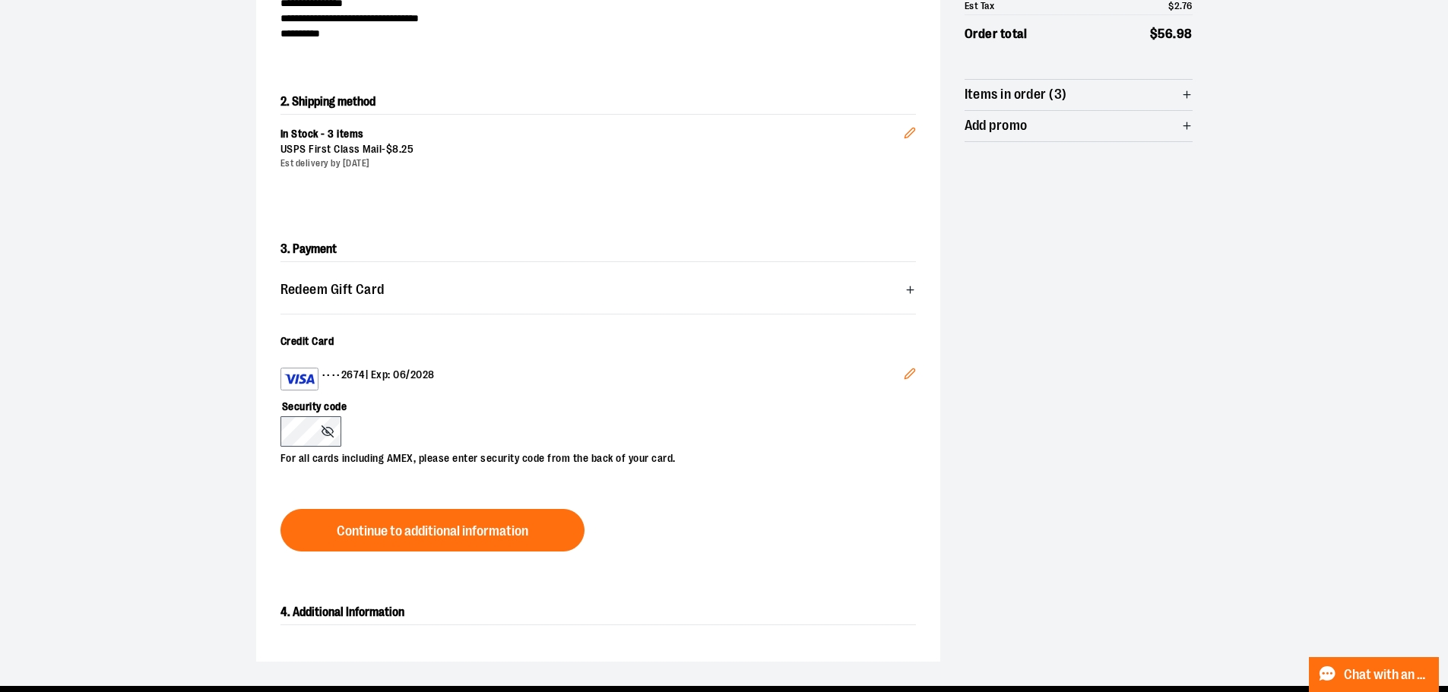
click at [917, 448] on div at bounding box center [724, 448] width 1448 height 0
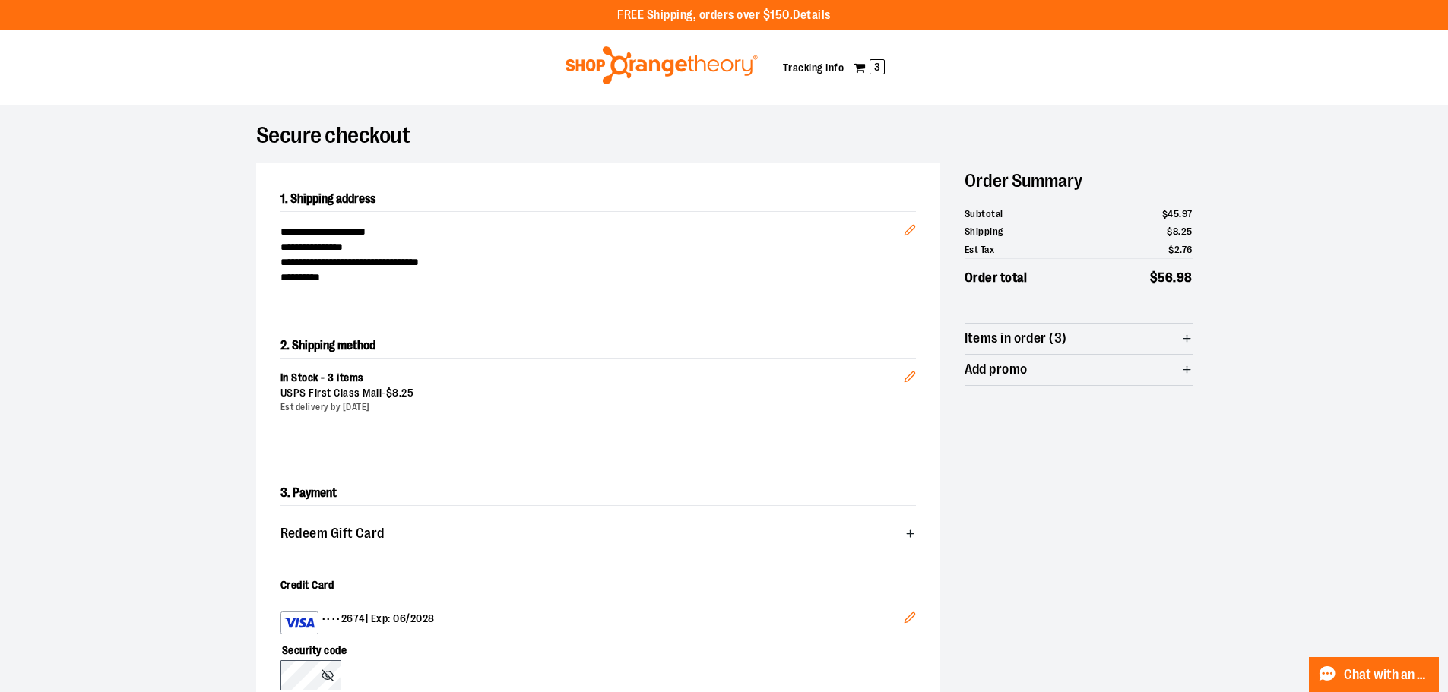
scroll to position [304, 0]
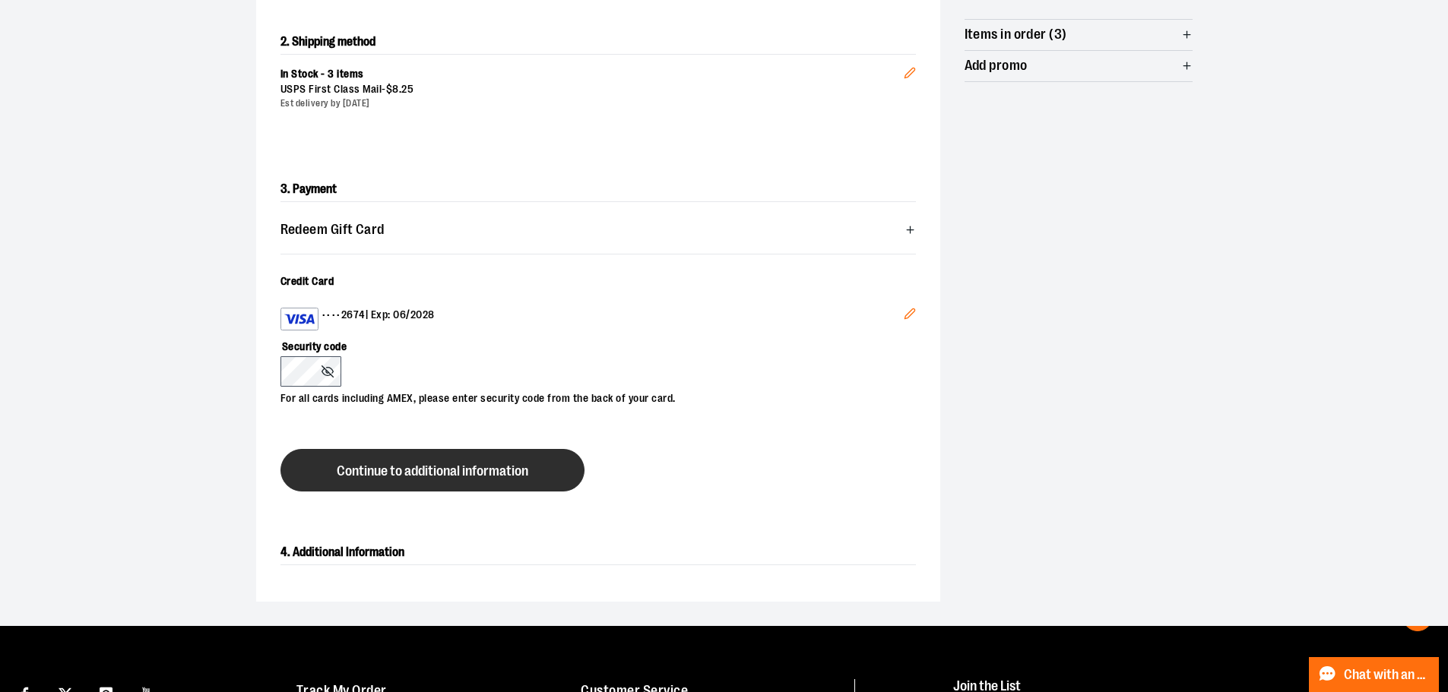
click at [412, 467] on span "Continue to additional information" at bounding box center [433, 471] width 192 height 14
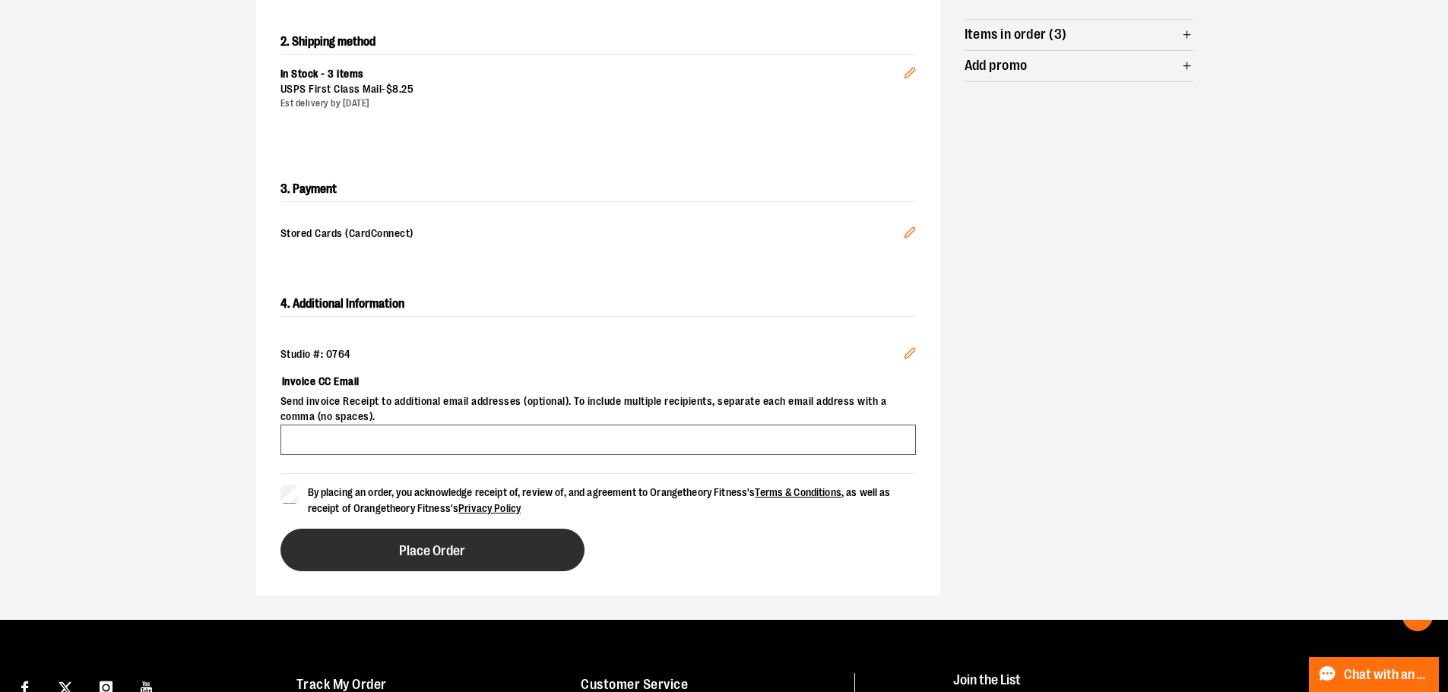
click at [440, 547] on span "Place Order" at bounding box center [432, 551] width 66 height 14
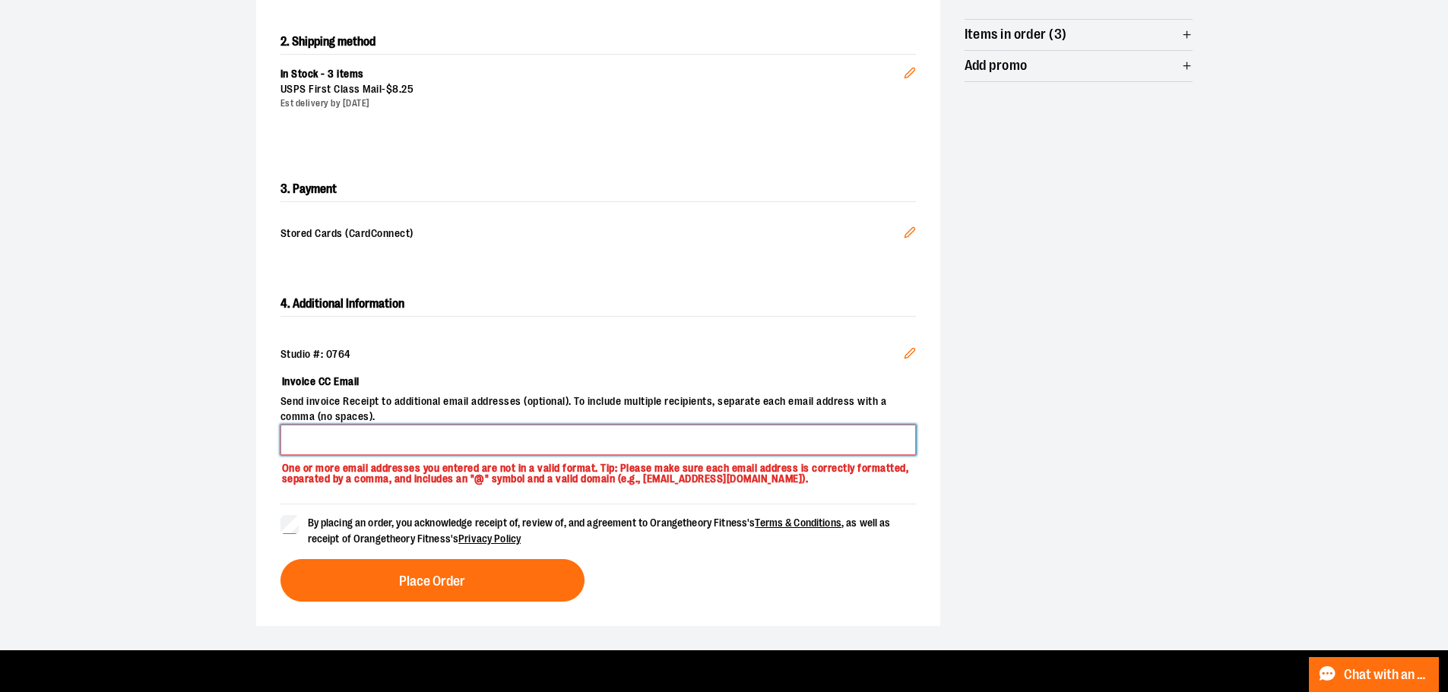
click at [433, 436] on input "Invoice CC Email" at bounding box center [597, 440] width 635 height 30
type input "**********"
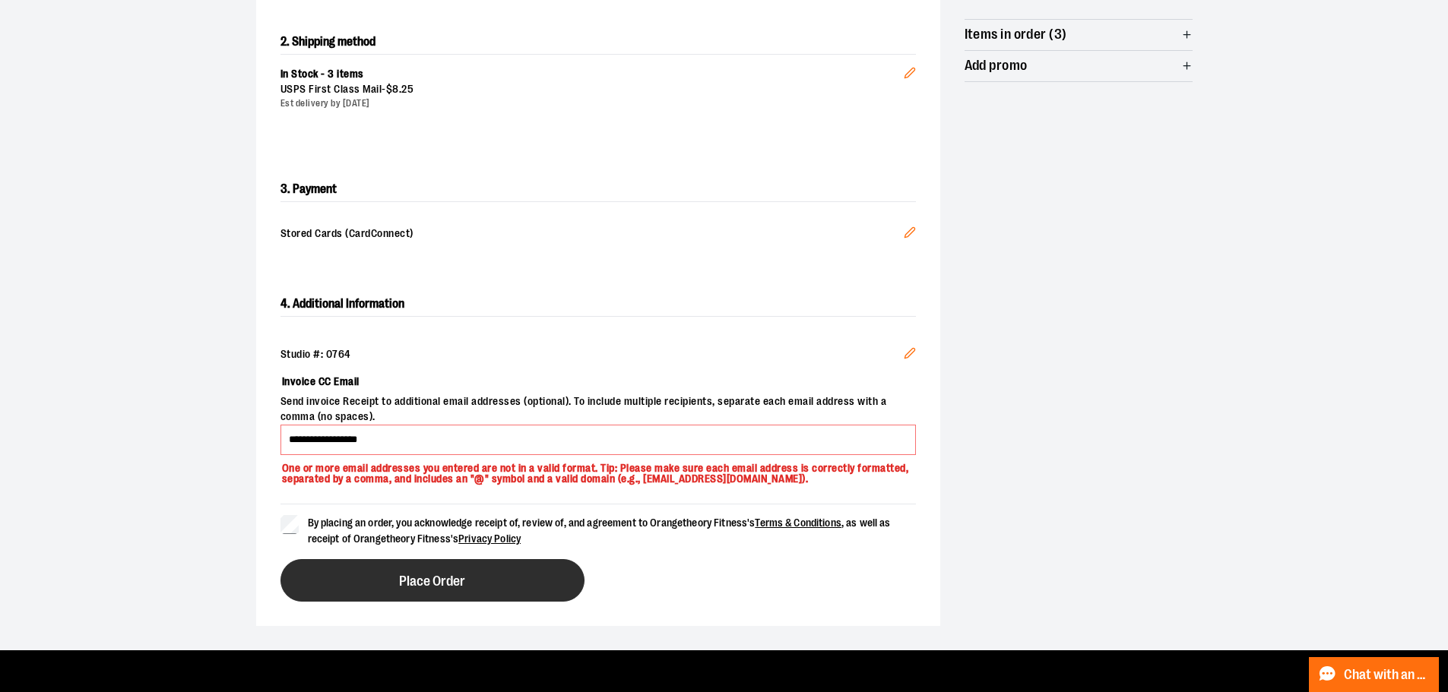
click at [491, 585] on button "Place Order" at bounding box center [432, 580] width 304 height 43
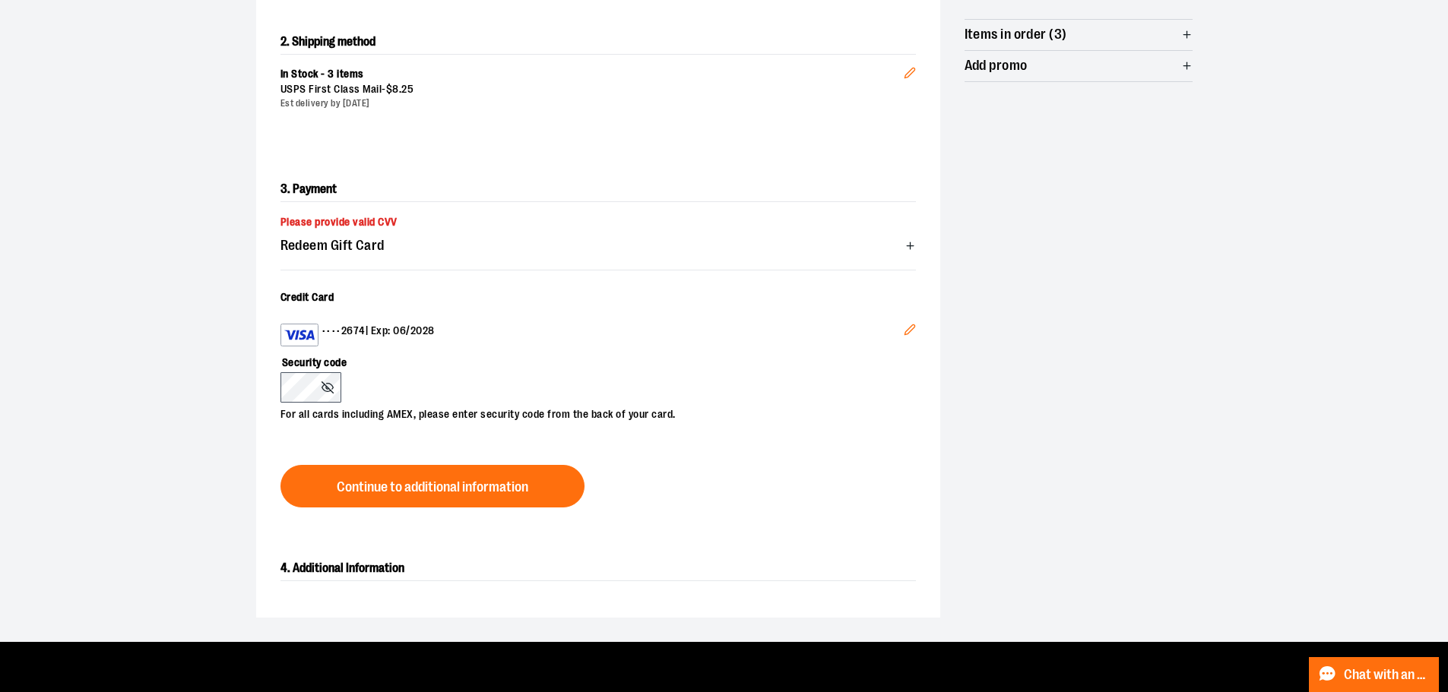
click at [908, 328] on icon "Edit" at bounding box center [910, 330] width 10 height 10
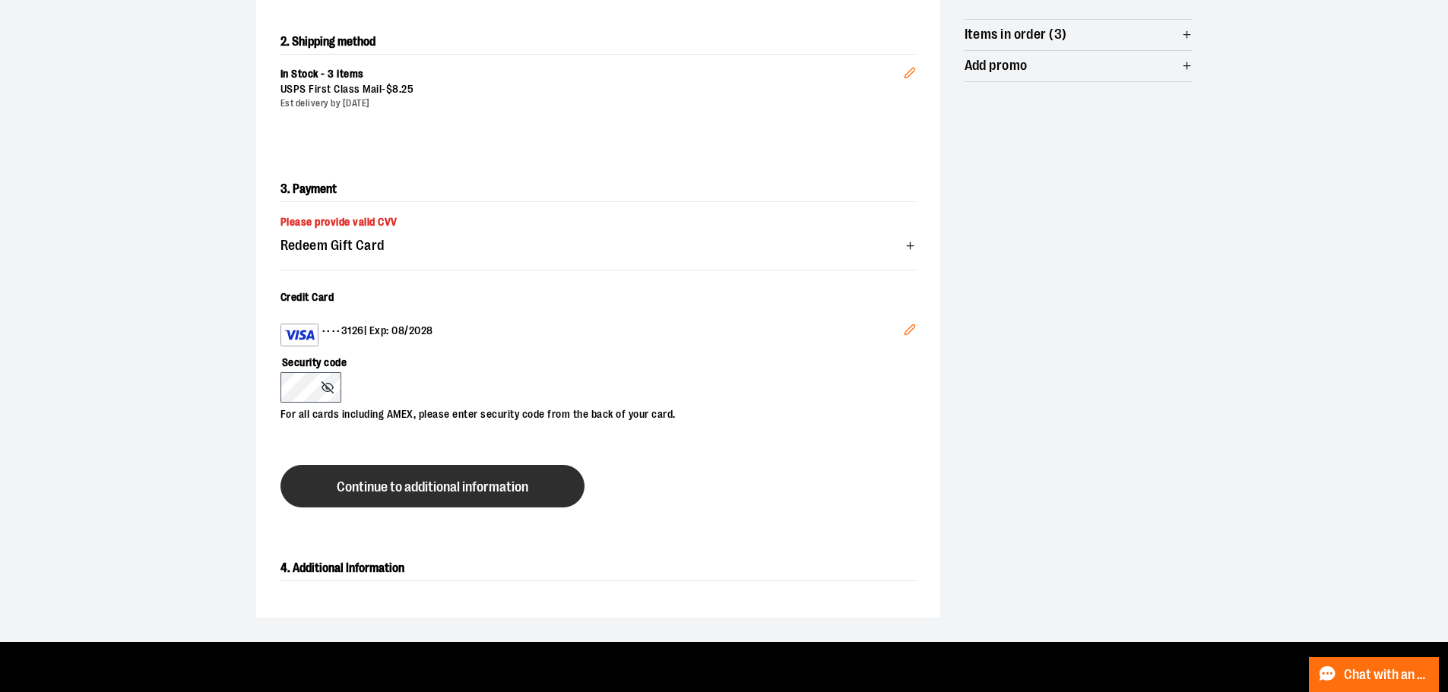
click at [477, 480] on span "Continue to additional information" at bounding box center [433, 487] width 192 height 14
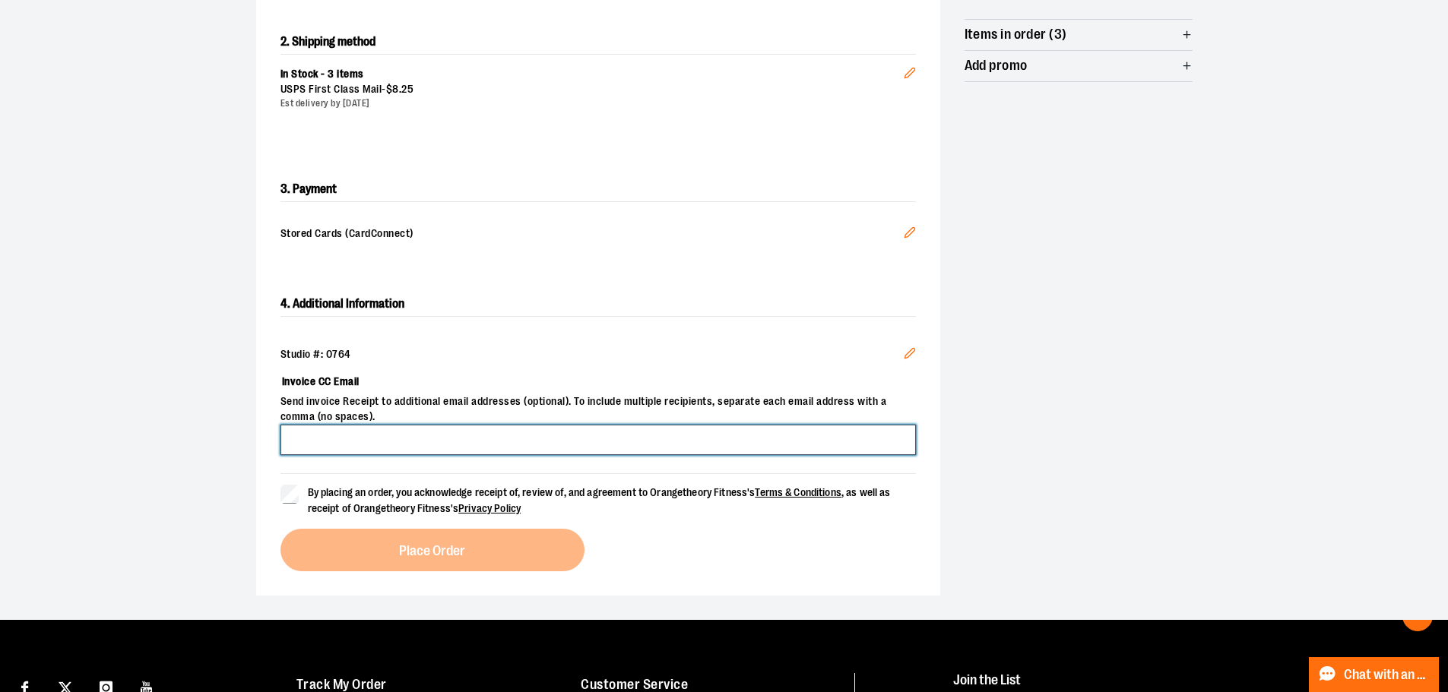
click at [527, 435] on input "Invoice CC Email" at bounding box center [597, 440] width 635 height 30
type input "**********"
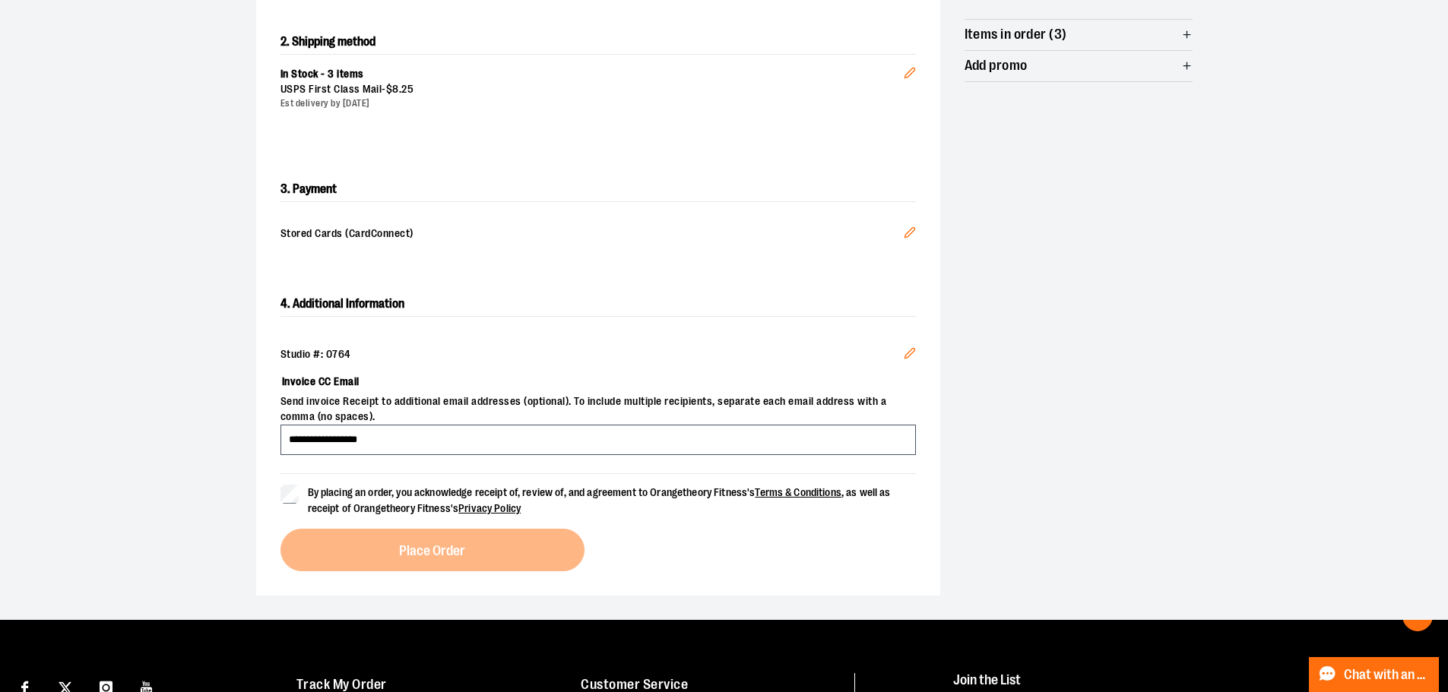
click at [410, 502] on span "By placing an order, you acknowledge receipt of, review of, and agreement to Or…" at bounding box center [599, 500] width 583 height 28
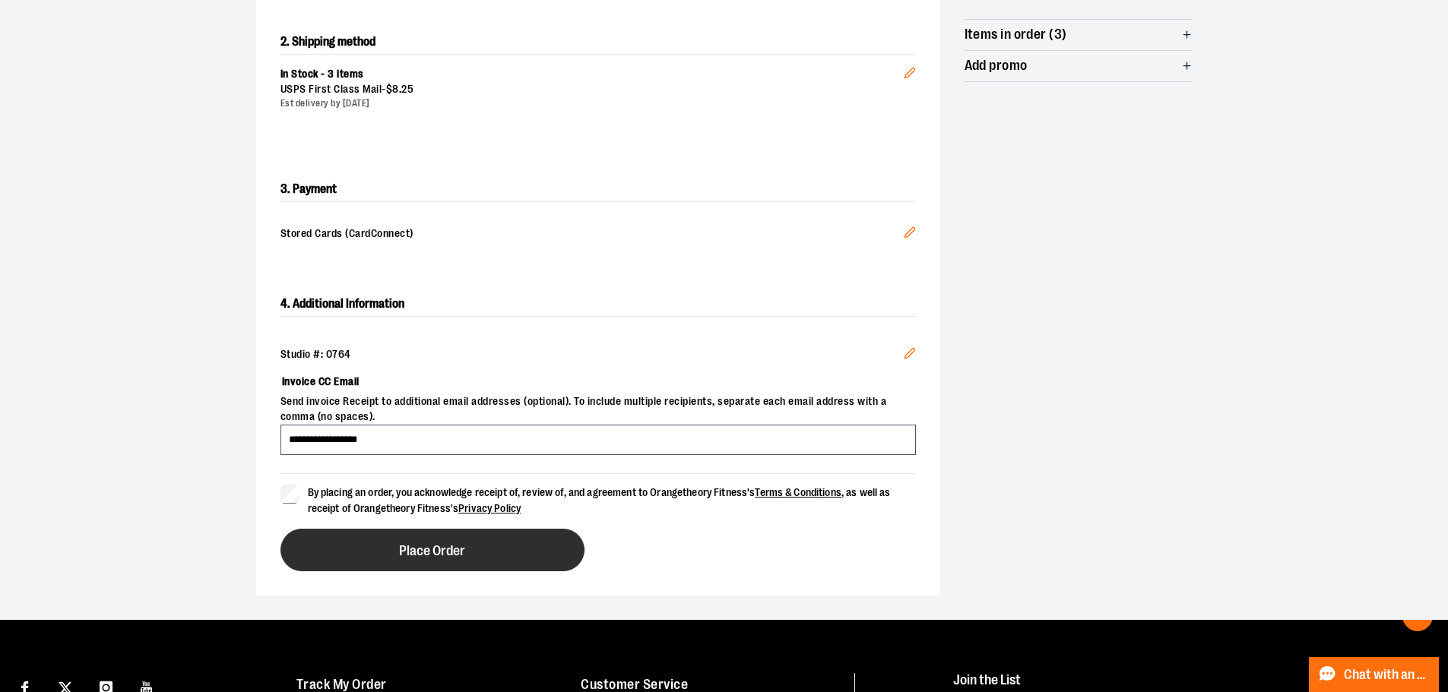
click at [417, 535] on button "Place Order" at bounding box center [432, 550] width 304 height 43
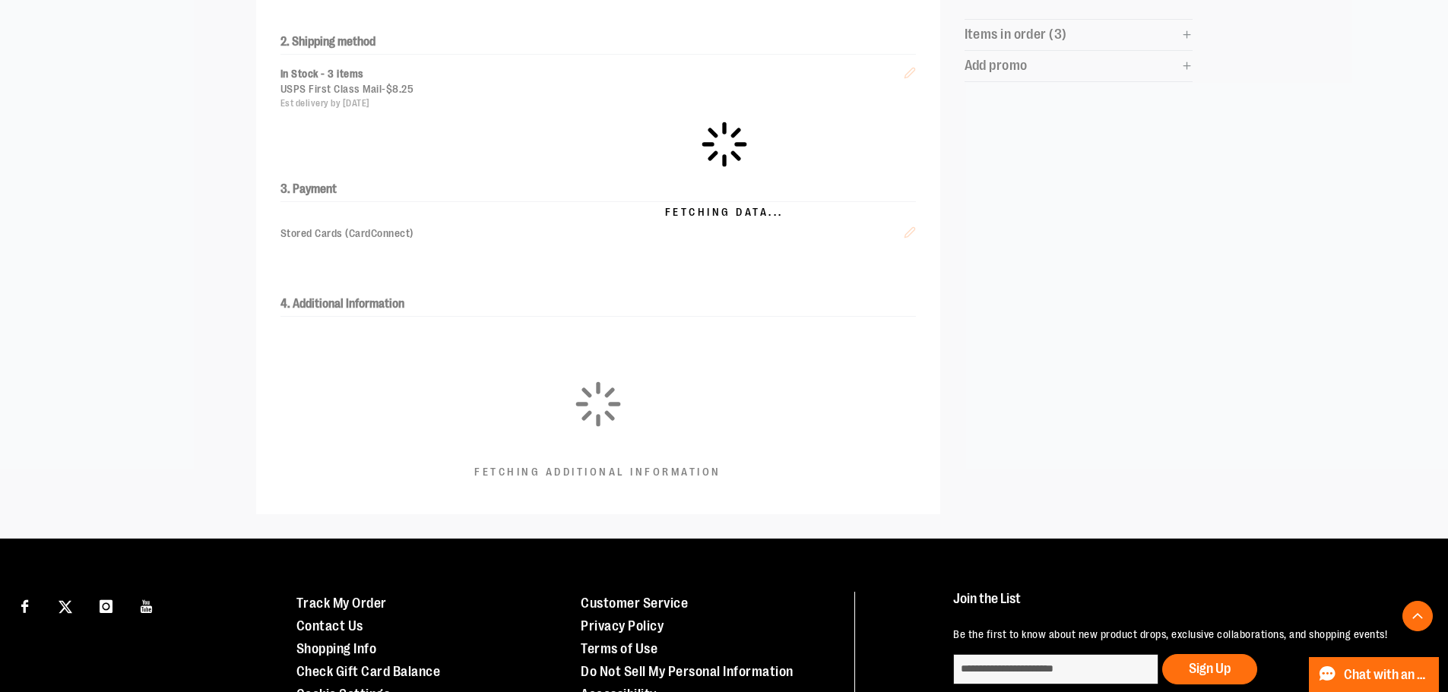
click at [1128, 244] on div "Fetching Data..." at bounding box center [724, 170] width 1448 height 738
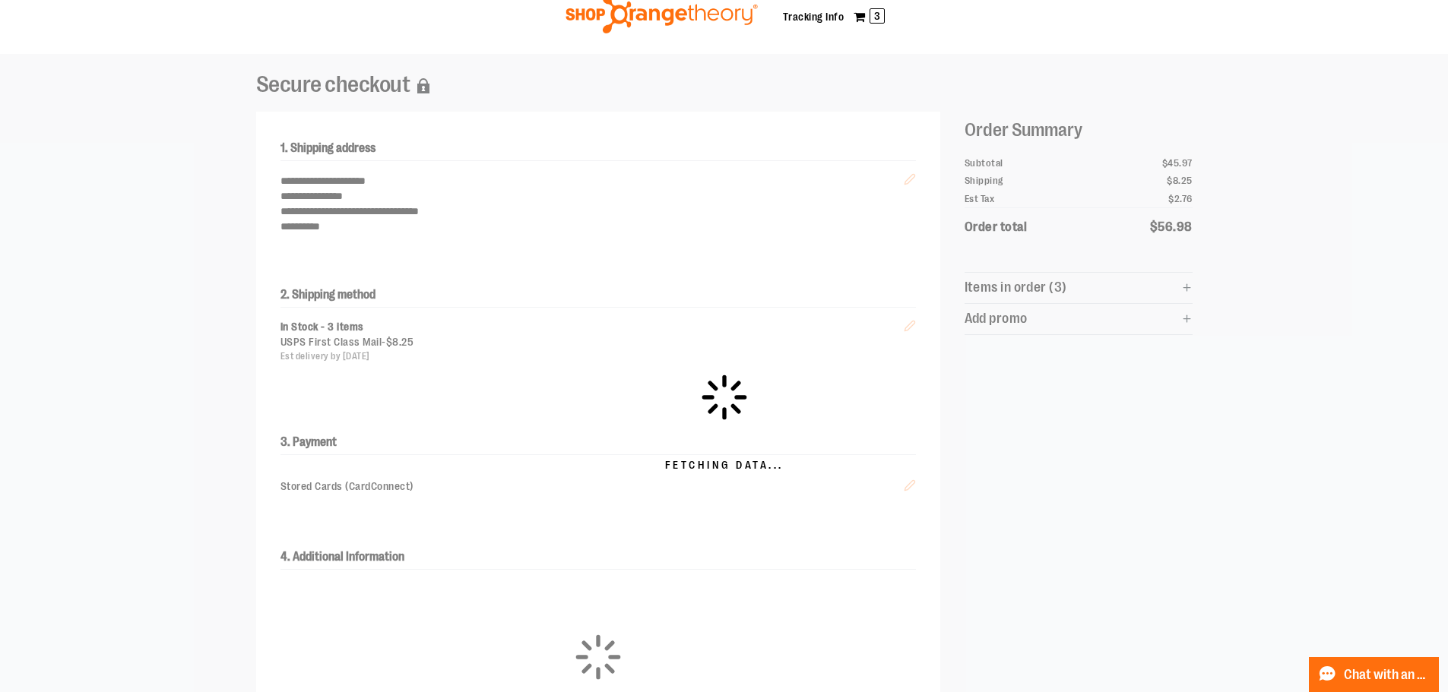
scroll to position [0, 0]
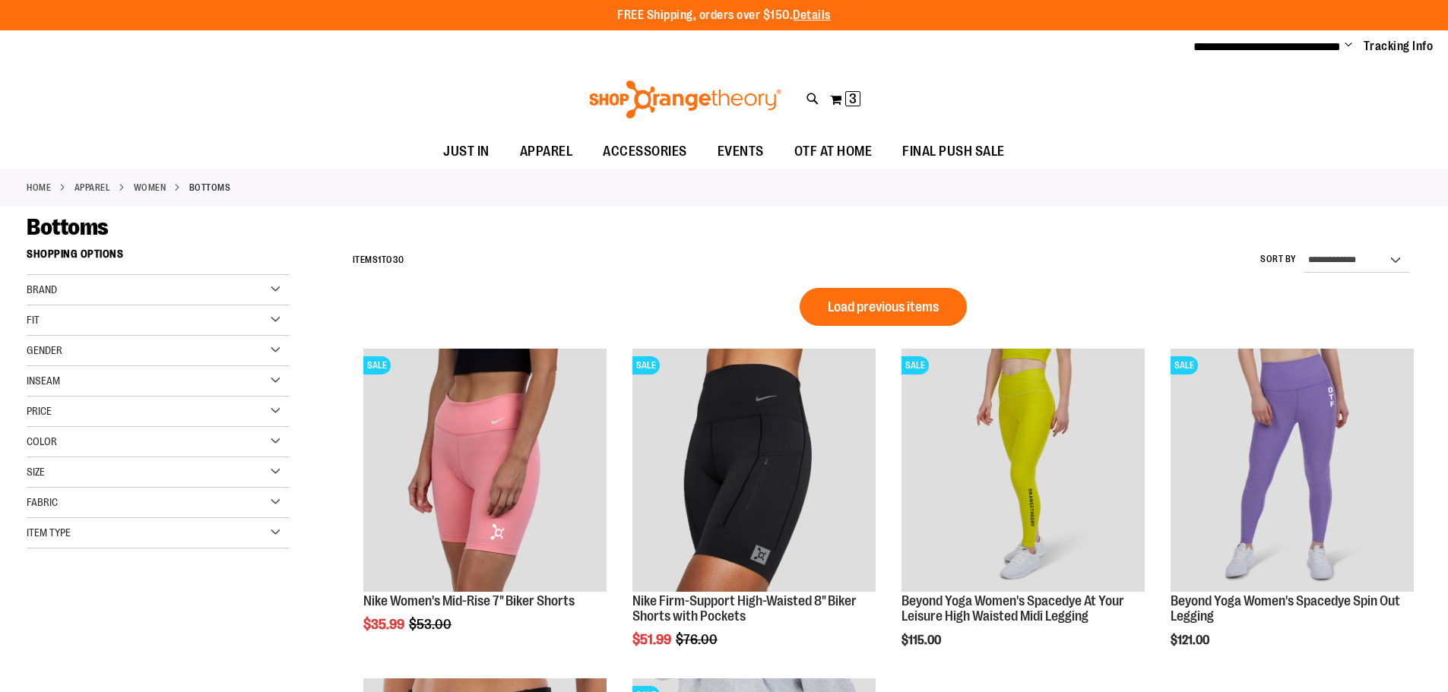
scroll to position [704, 0]
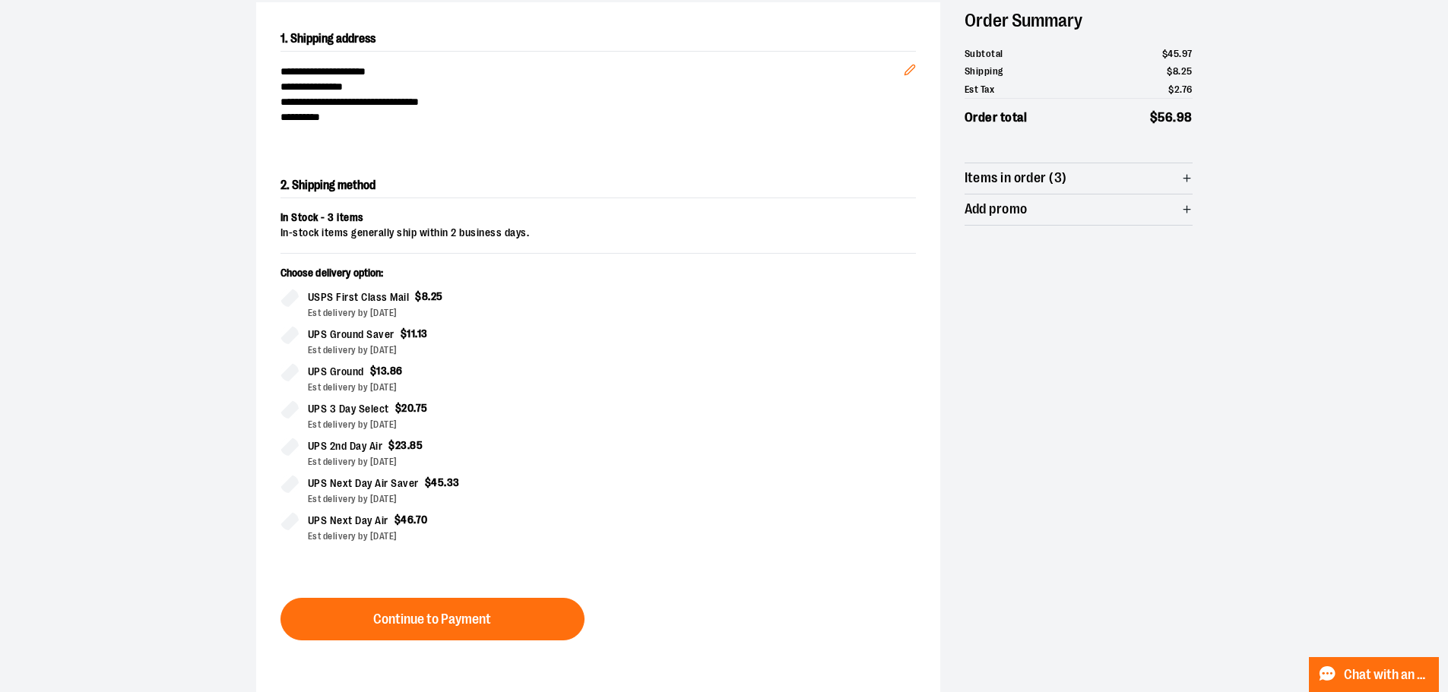
scroll to position [380, 0]
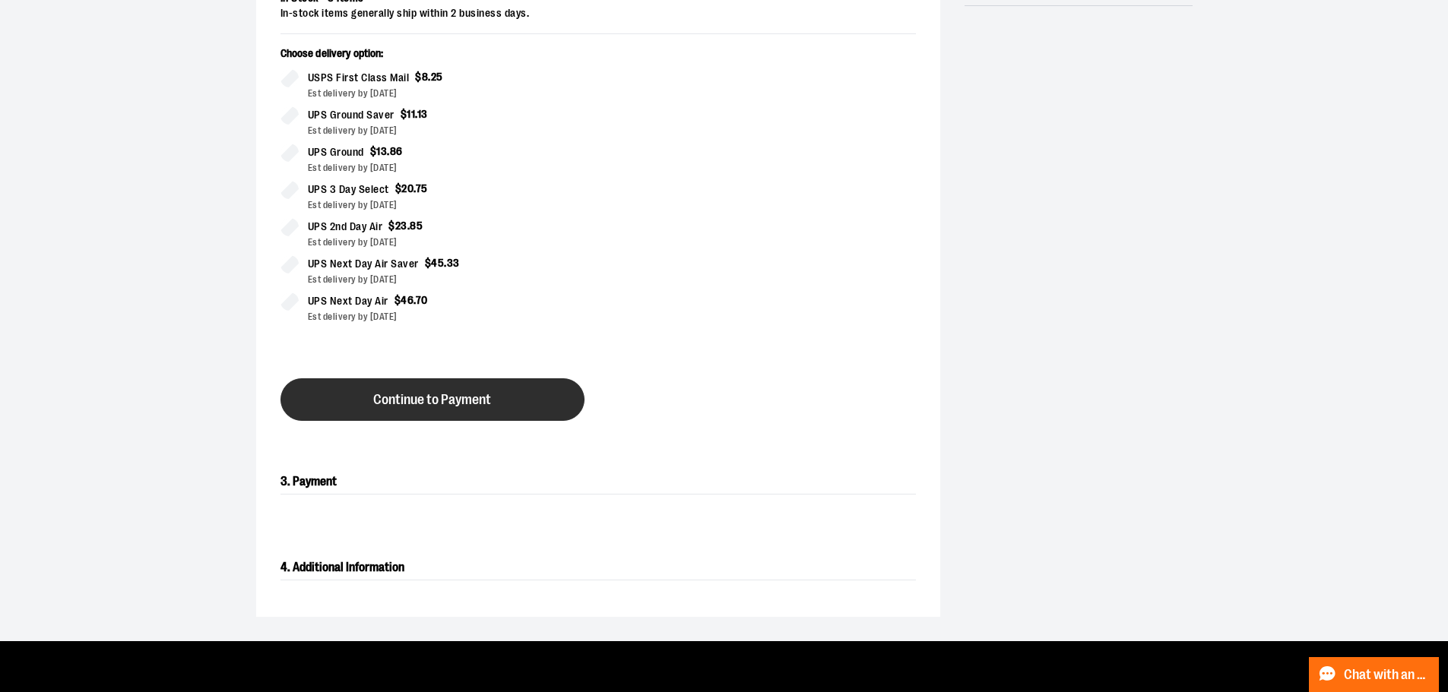
click at [491, 404] on button "Continue to Payment" at bounding box center [432, 400] width 304 height 43
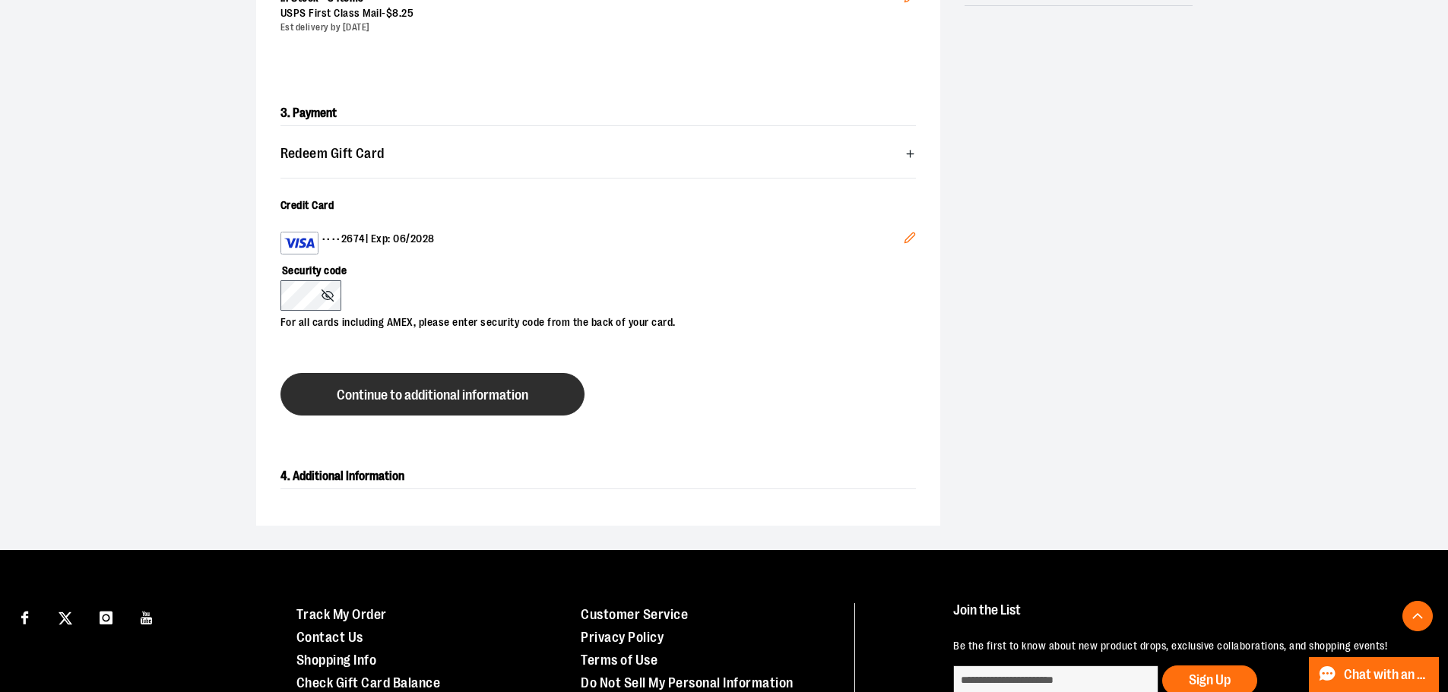
click at [461, 404] on button "Continue to additional information" at bounding box center [432, 394] width 304 height 43
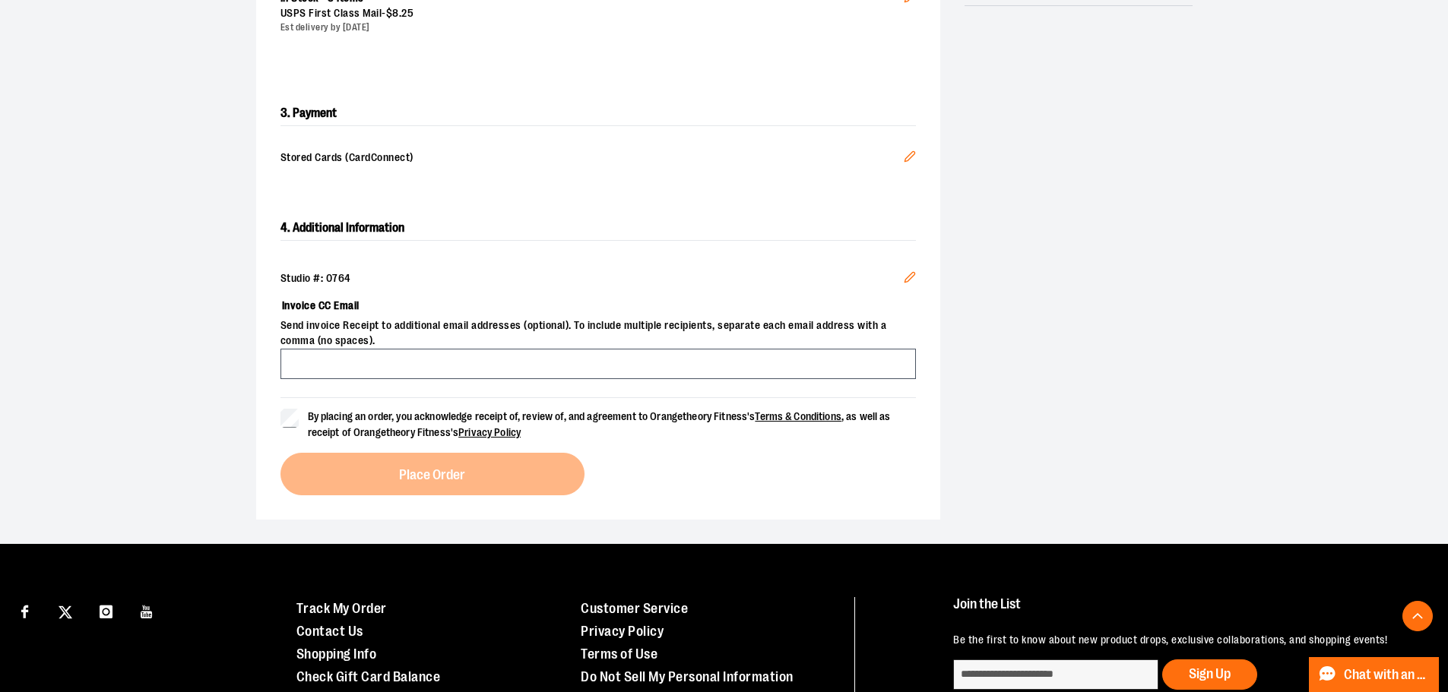
click at [908, 152] on icon "Edit" at bounding box center [910, 156] width 12 height 12
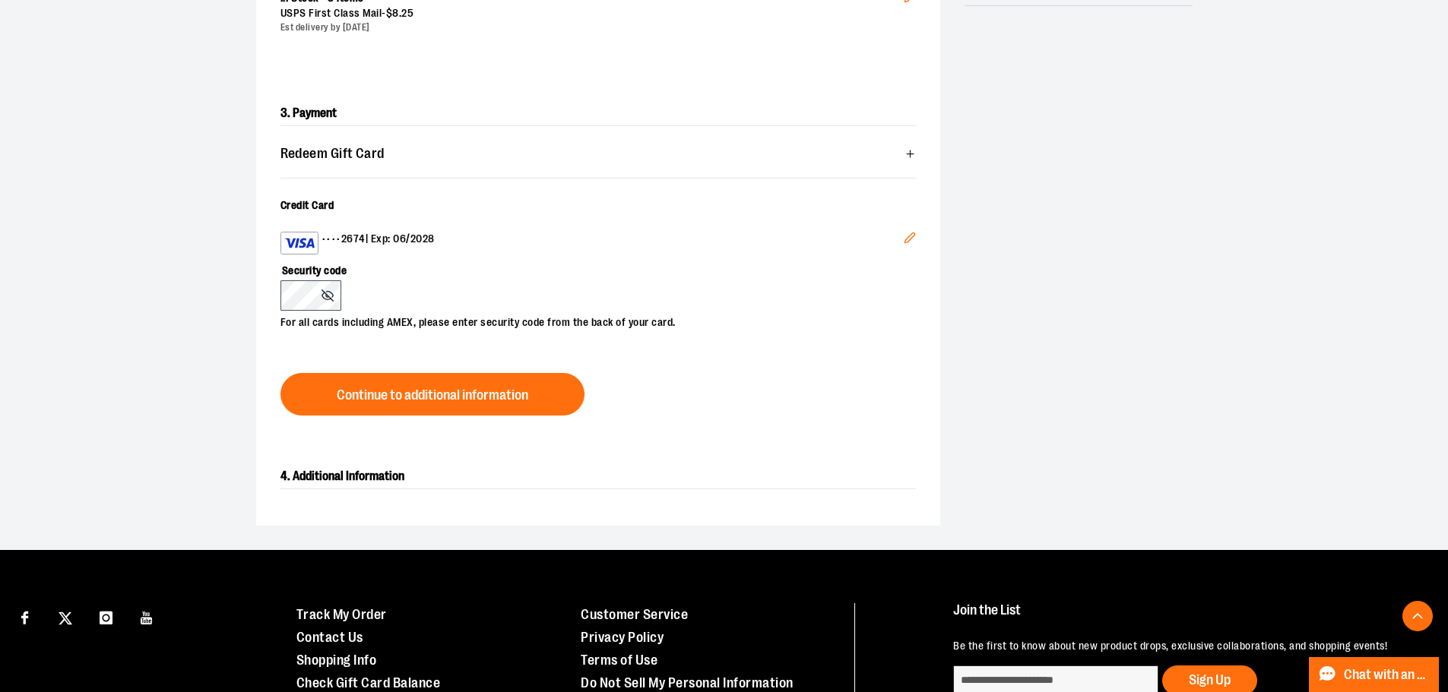
click at [906, 235] on icon "Edit" at bounding box center [910, 238] width 12 height 12
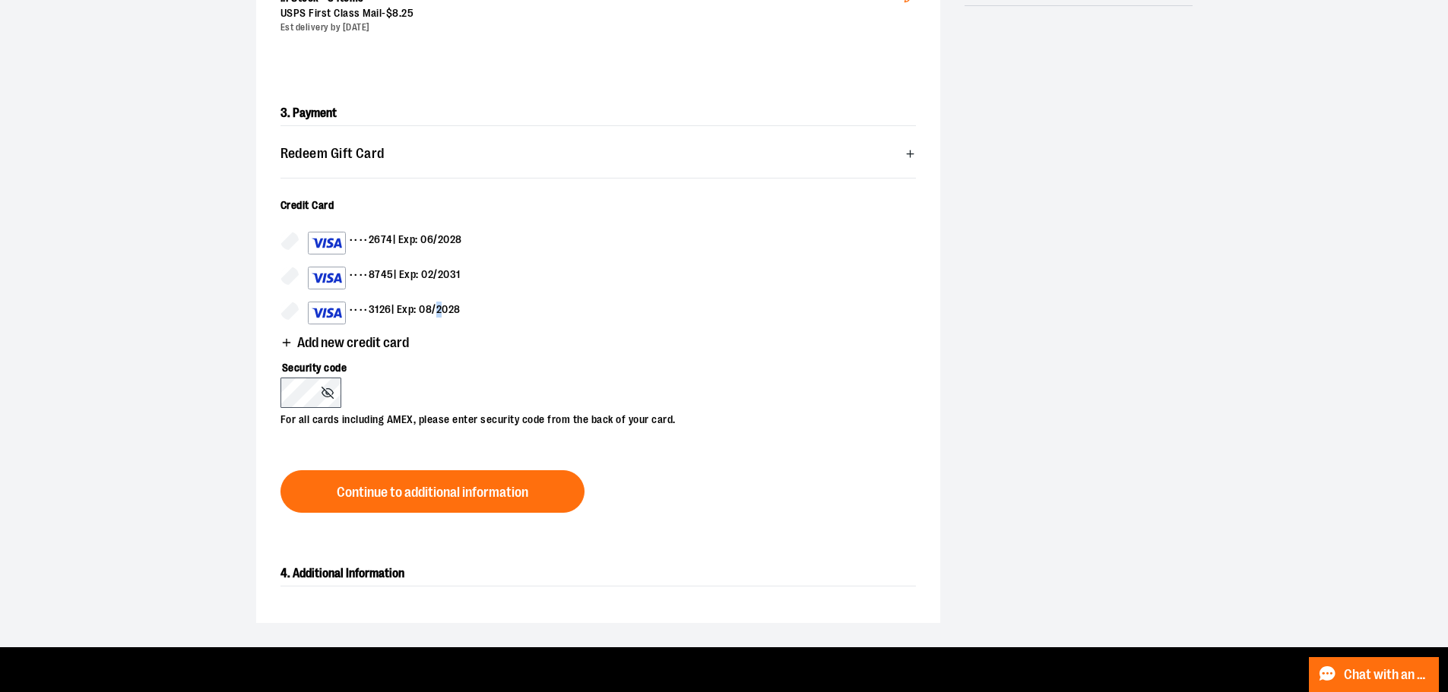
click at [443, 312] on div "•••• 3126 | Exp: 08/2028" at bounding box center [384, 313] width 153 height 23
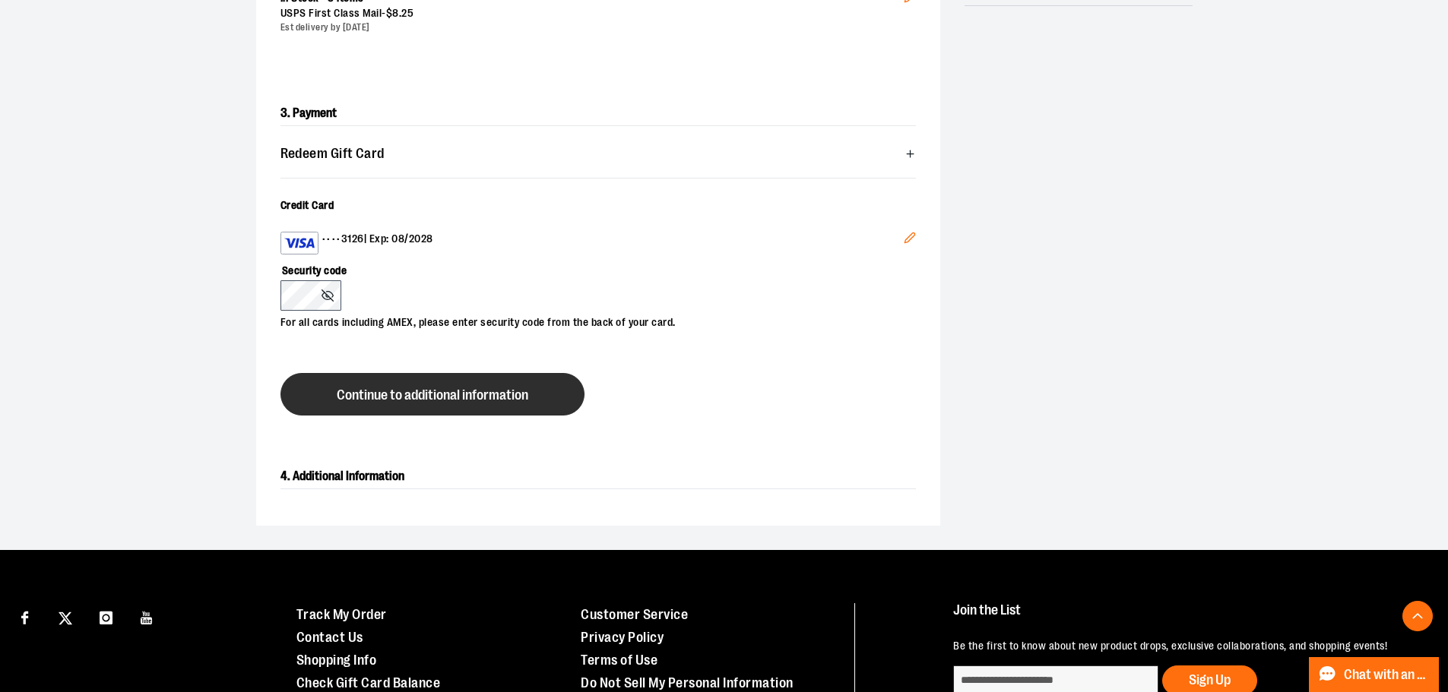
click at [397, 388] on span "Continue to additional information" at bounding box center [433, 395] width 192 height 14
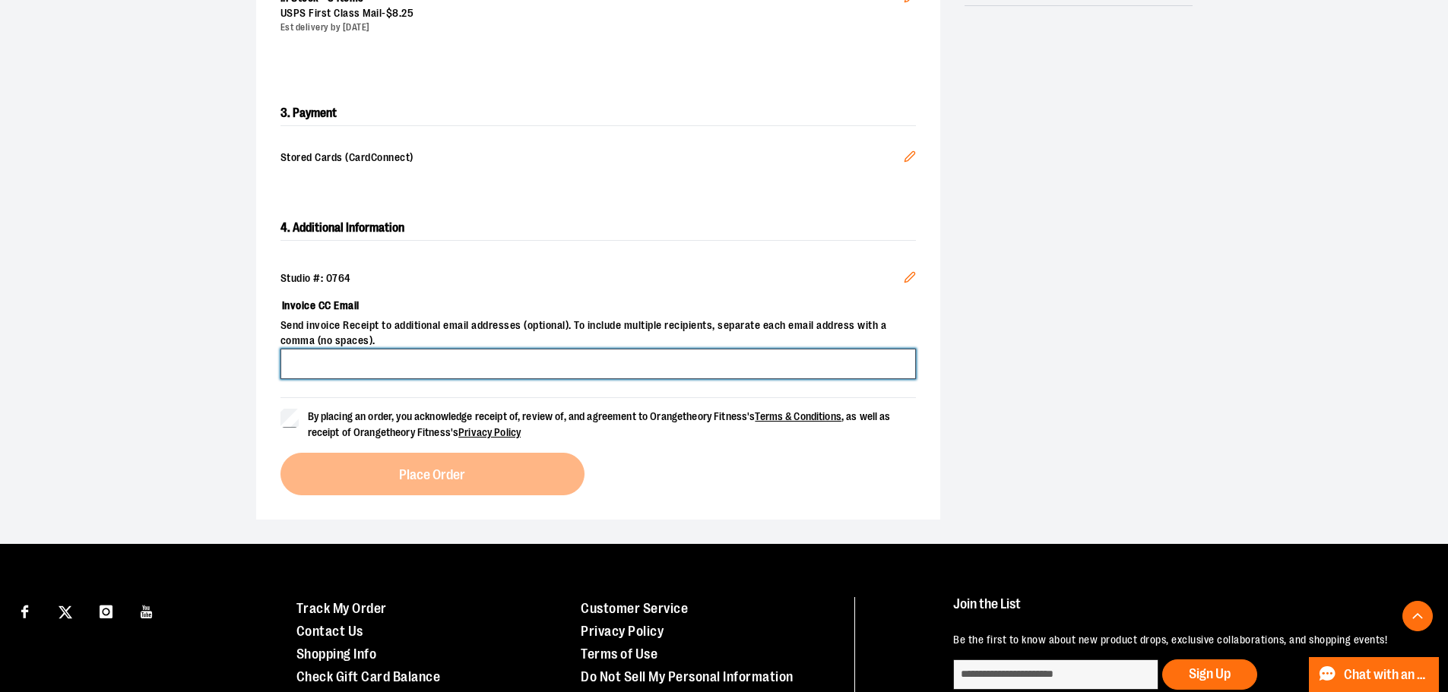
click at [416, 375] on input "Invoice CC Email" at bounding box center [597, 364] width 635 height 30
type input "**********"
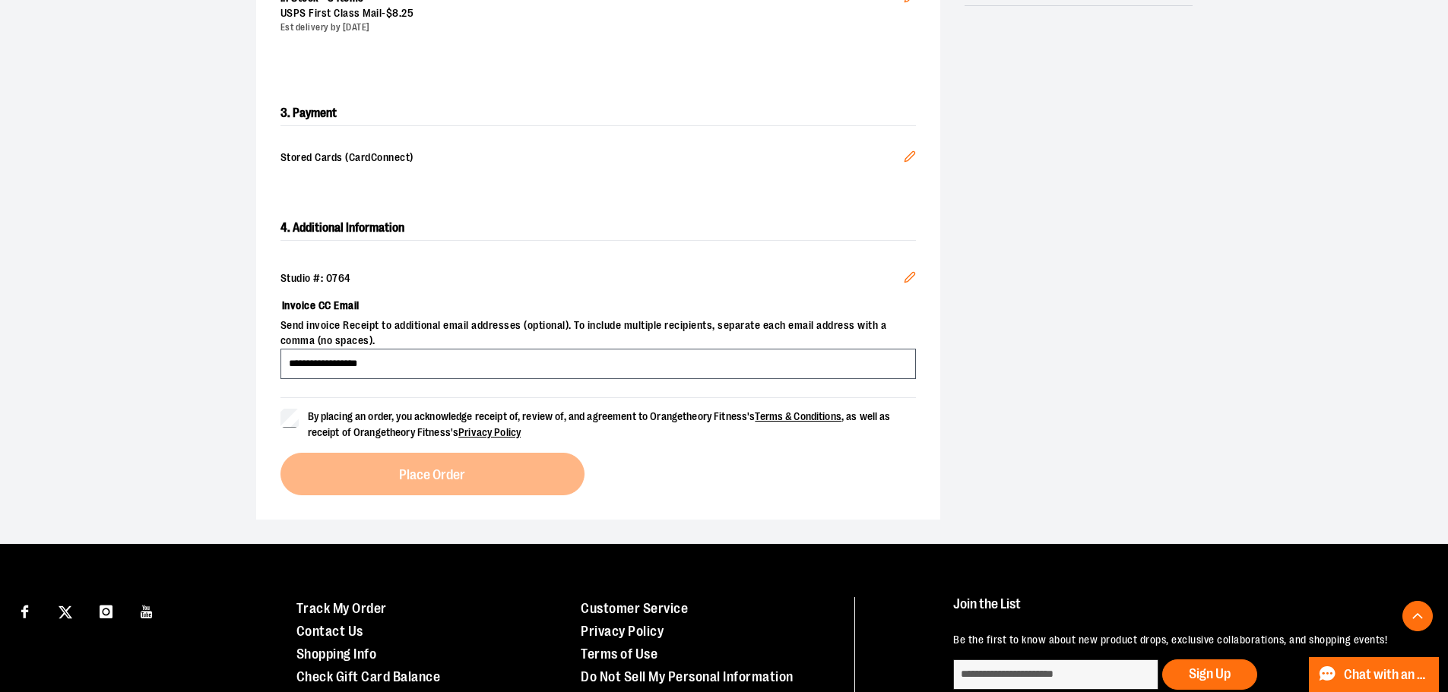
click at [312, 420] on span "By placing an order, you acknowledge receipt of, review of, and agreement to Or…" at bounding box center [599, 424] width 583 height 28
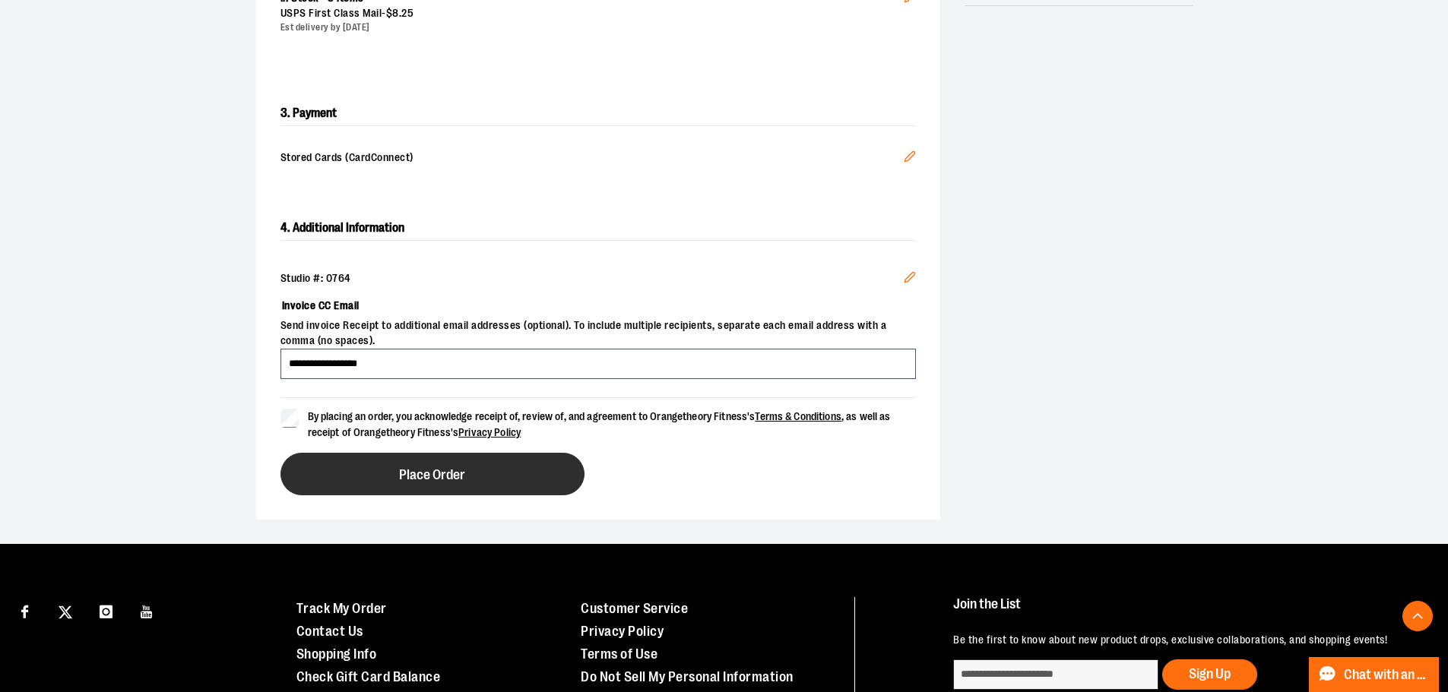
click at [390, 467] on button "Place Order" at bounding box center [432, 474] width 304 height 43
